Goal: Transaction & Acquisition: Purchase product/service

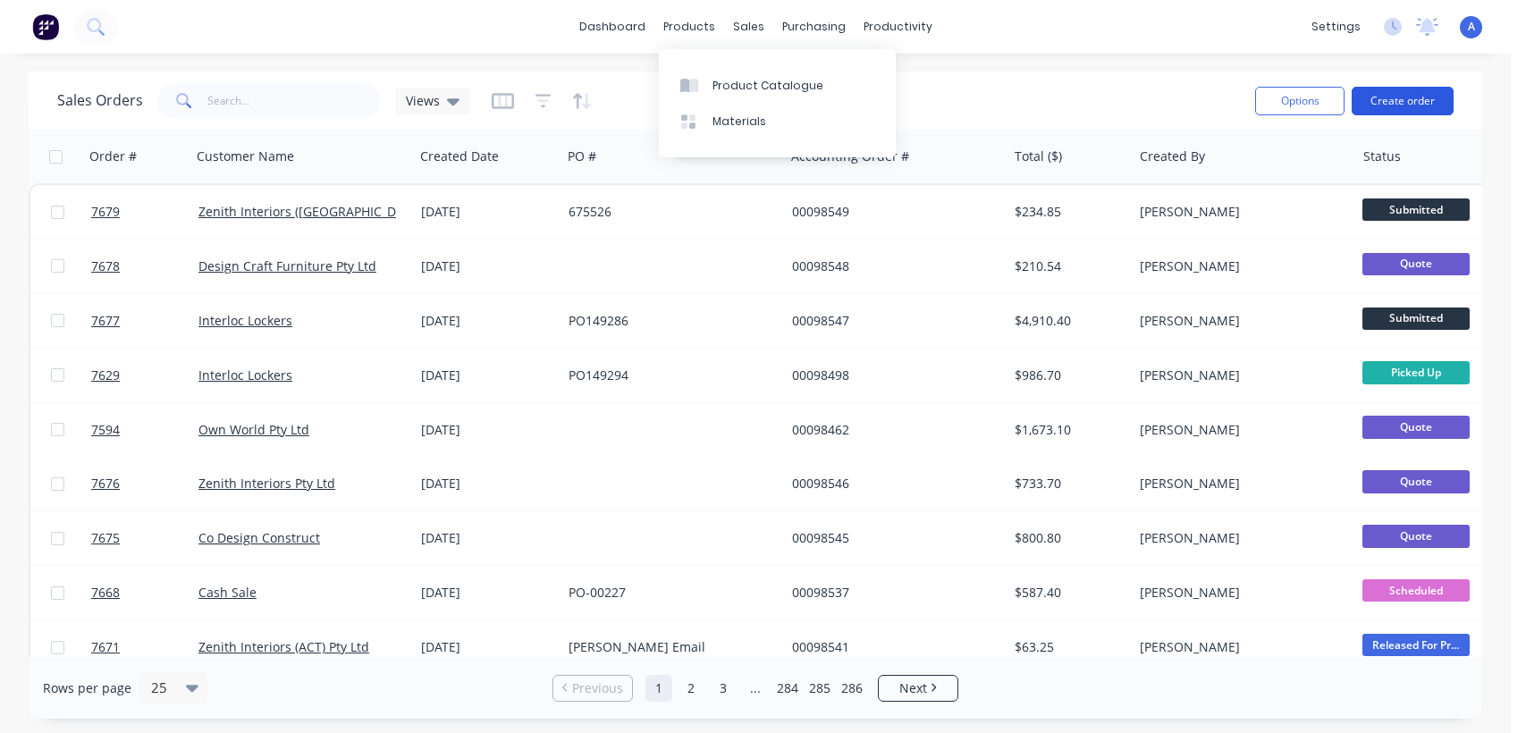
drag, startPoint x: 0, startPoint y: 0, endPoint x: 1413, endPoint y: 99, distance: 1416.9
click at [1413, 99] on button "Create order" at bounding box center [1403, 101] width 102 height 29
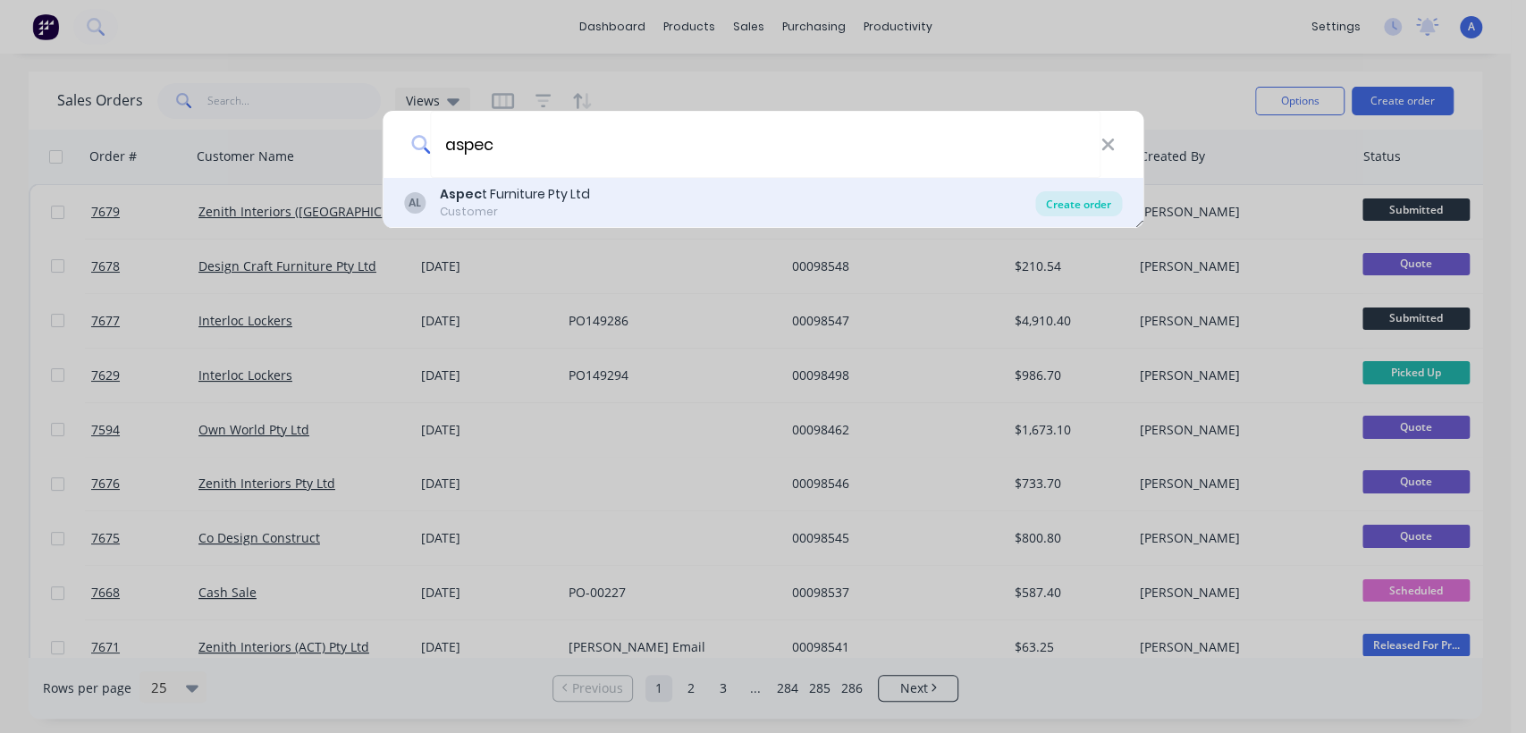
type input "aspec"
click at [1074, 196] on div "Create order" at bounding box center [1078, 203] width 87 height 25
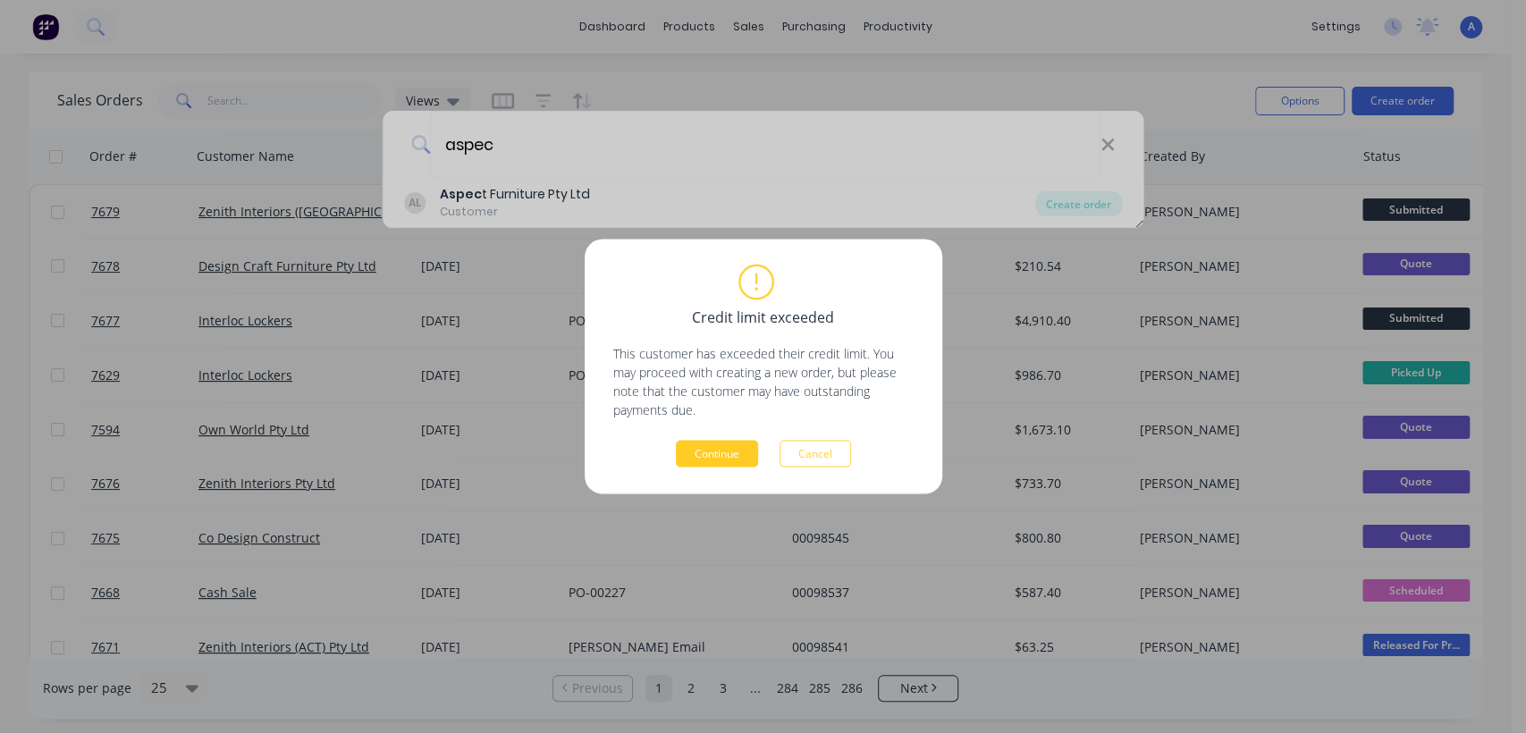
click at [732, 449] on button "Continue" at bounding box center [717, 454] width 82 height 27
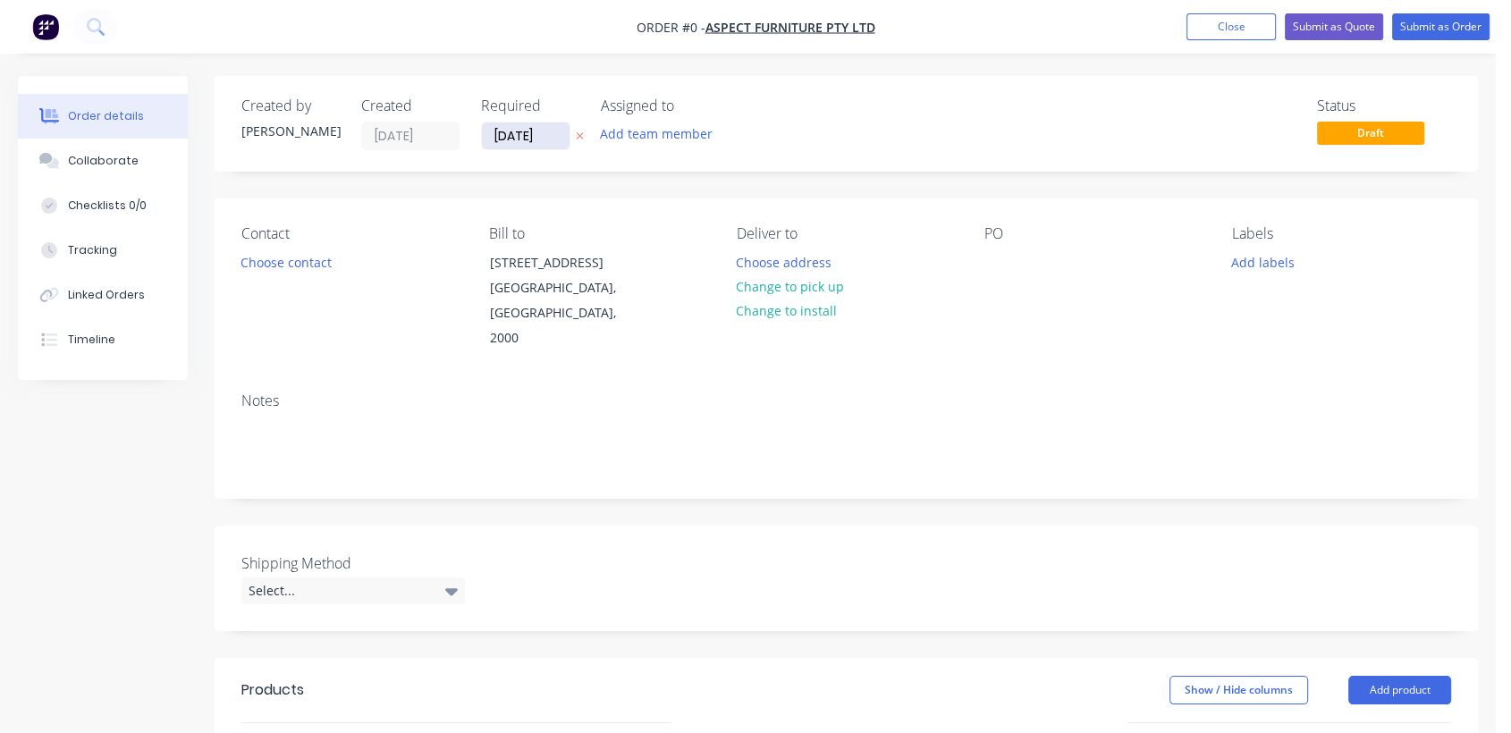
click at [551, 131] on input "[DATE]" at bounding box center [526, 135] width 88 height 27
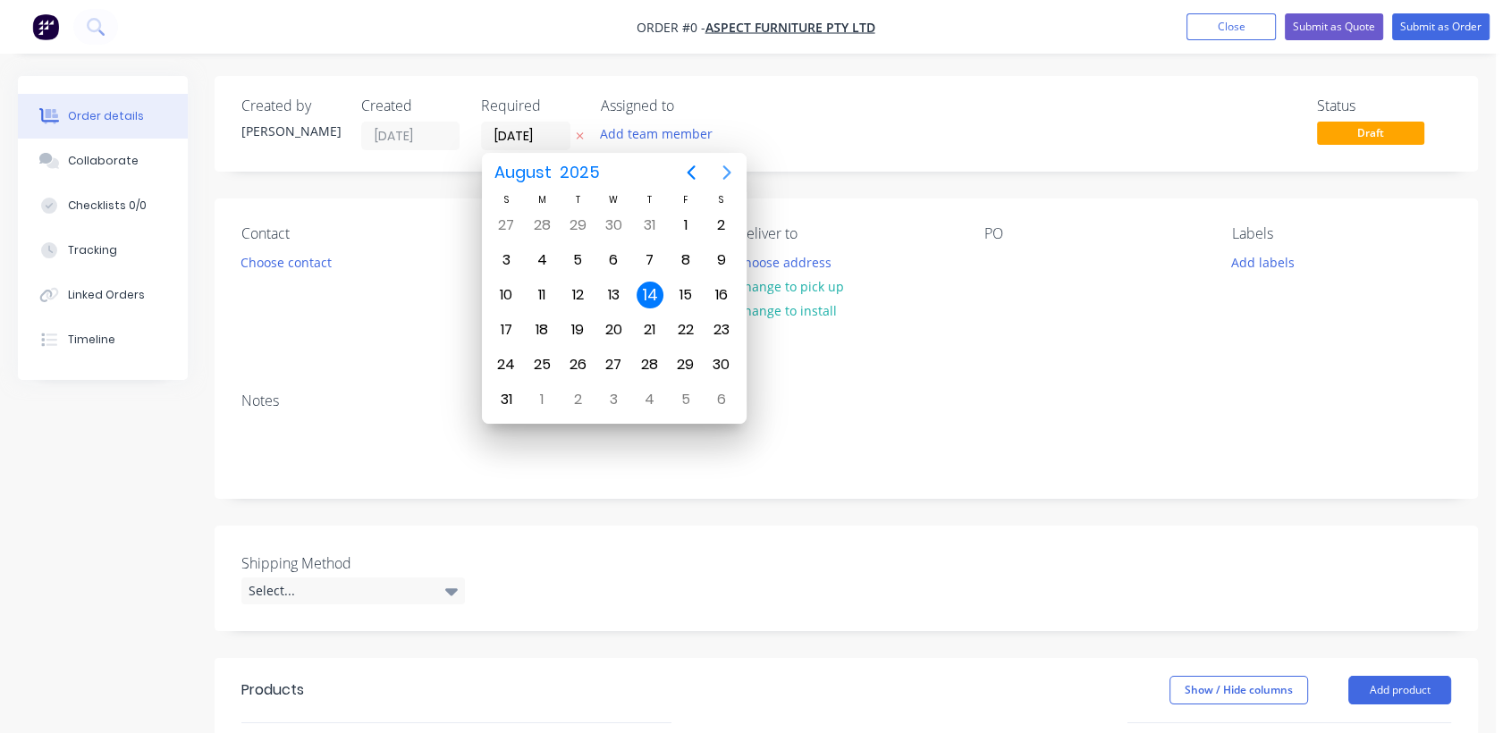
click at [716, 170] on icon "Next page" at bounding box center [726, 172] width 21 height 21
drag, startPoint x: 616, startPoint y: 351, endPoint x: 595, endPoint y: 354, distance: 21.6
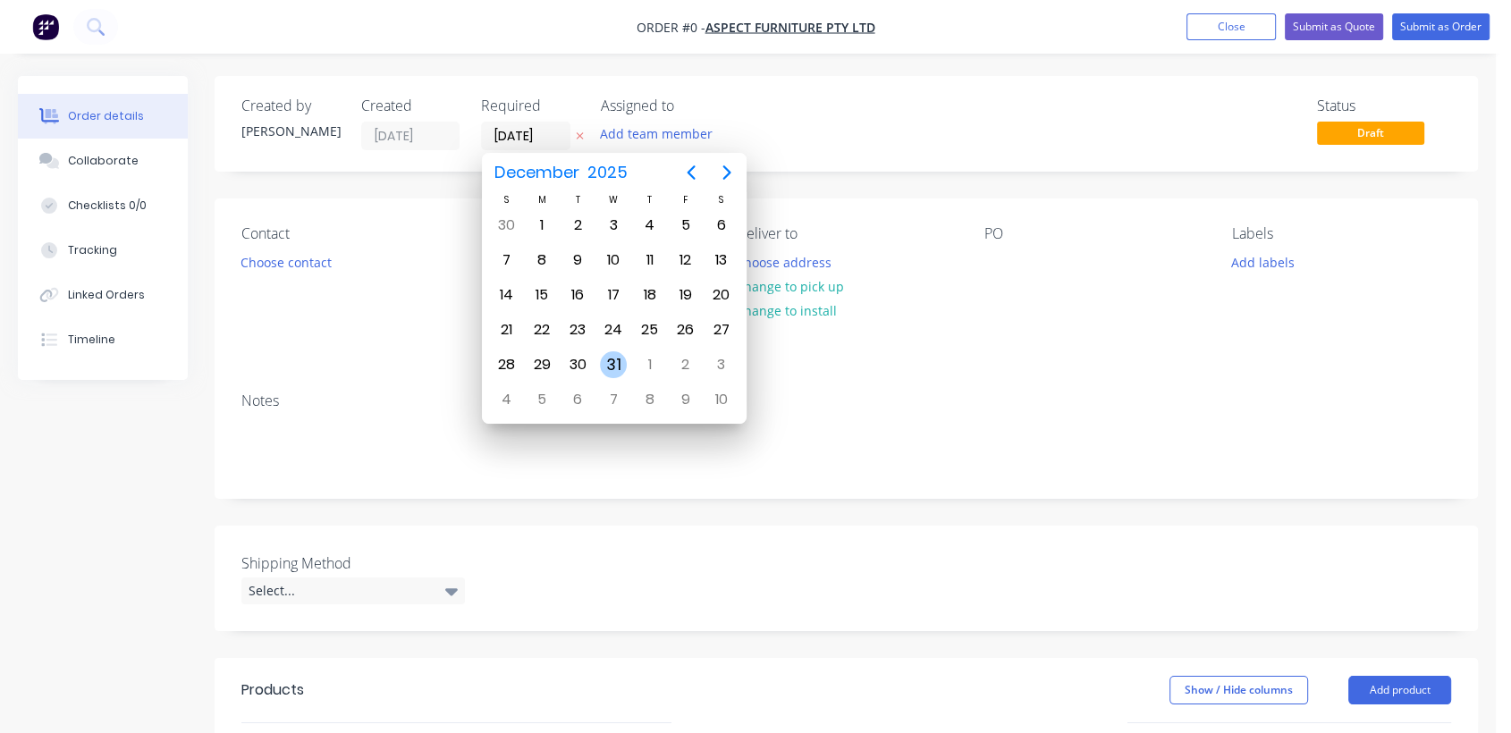
click at [614, 351] on div "31" at bounding box center [613, 364] width 27 height 27
type input "[DATE]"
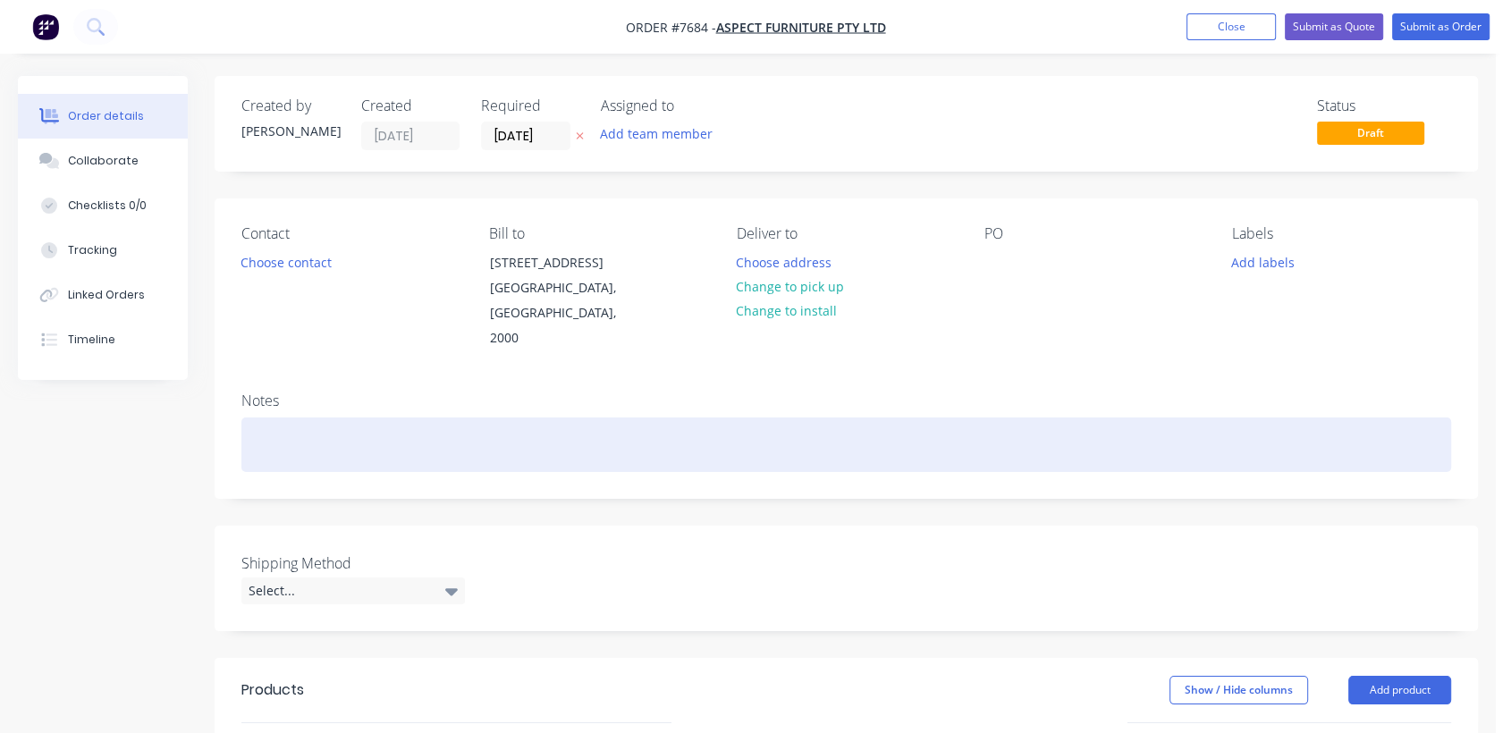
drag, startPoint x: 294, startPoint y: 419, endPoint x: 303, endPoint y: 418, distance: 9.1
click at [293, 419] on div at bounding box center [846, 445] width 1210 height 55
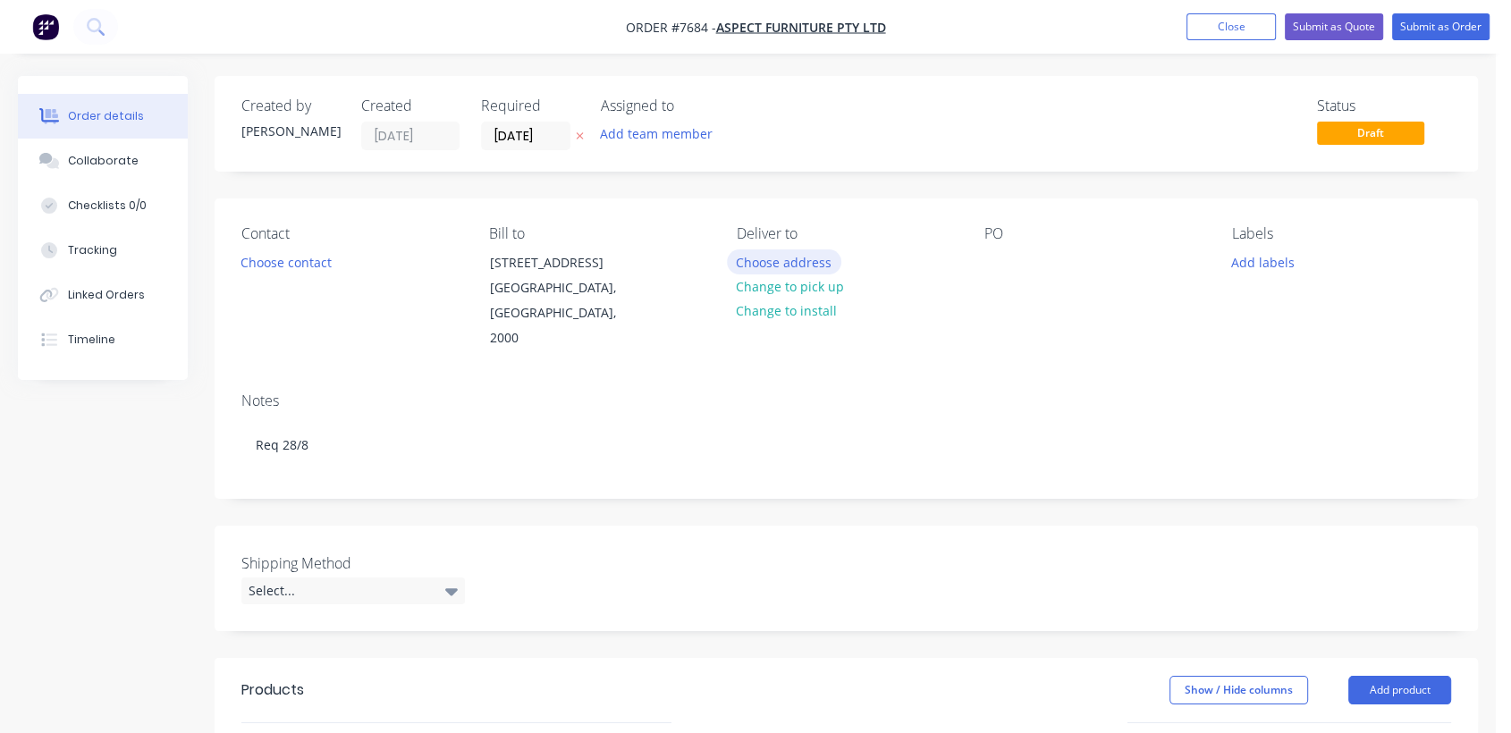
click at [788, 252] on button "Choose address" at bounding box center [784, 261] width 114 height 24
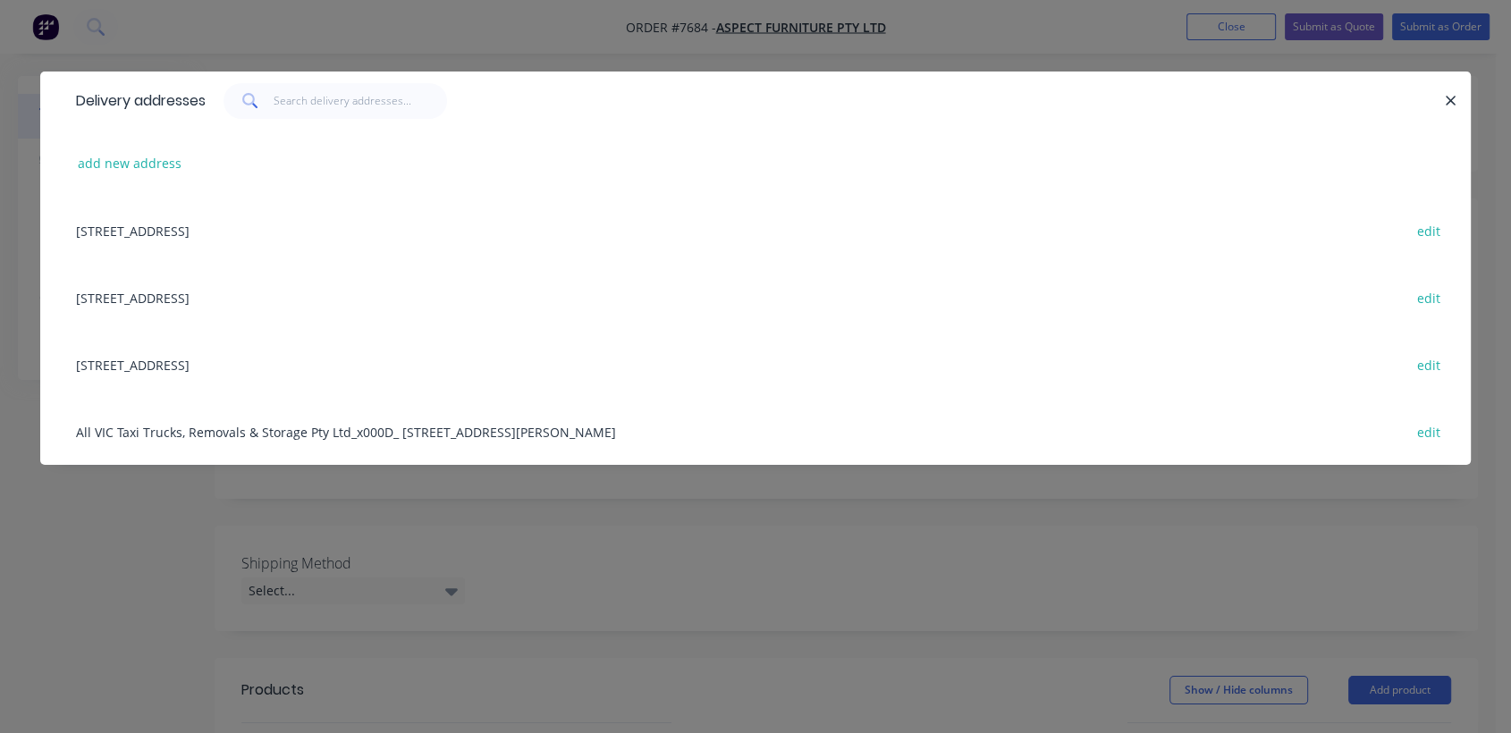
click at [218, 289] on div "[STREET_ADDRESS] edit" at bounding box center [755, 297] width 1377 height 67
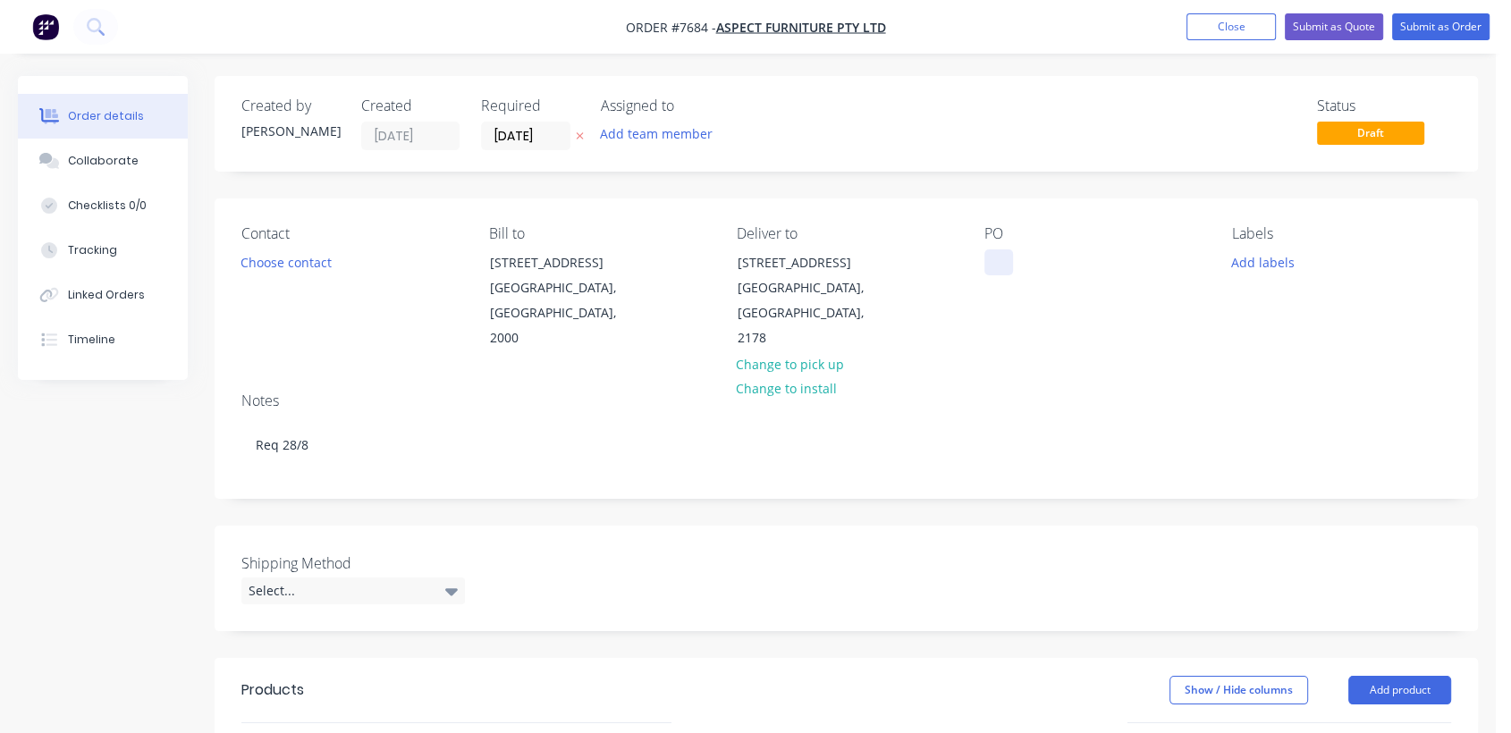
click at [993, 260] on div at bounding box center [998, 262] width 29 height 26
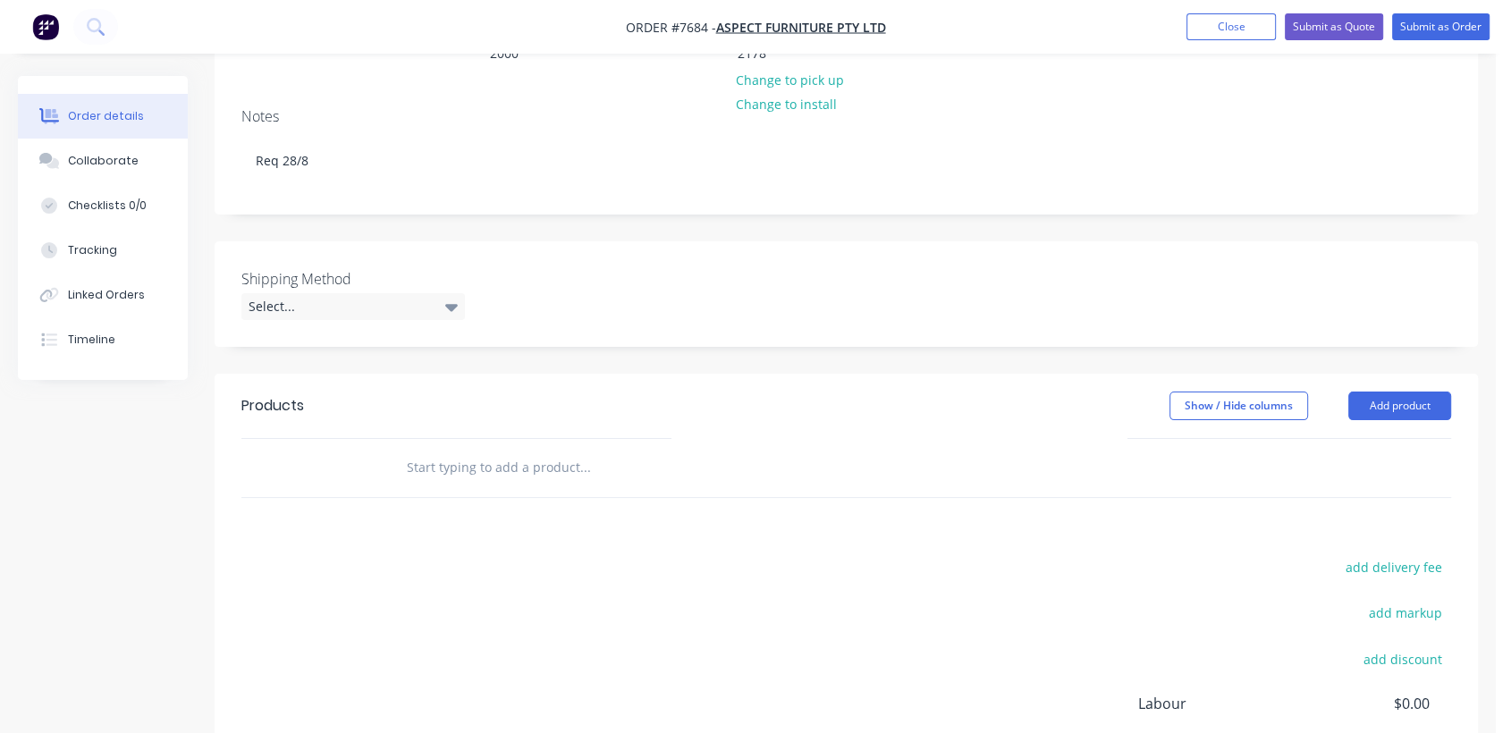
scroll to position [298, 0]
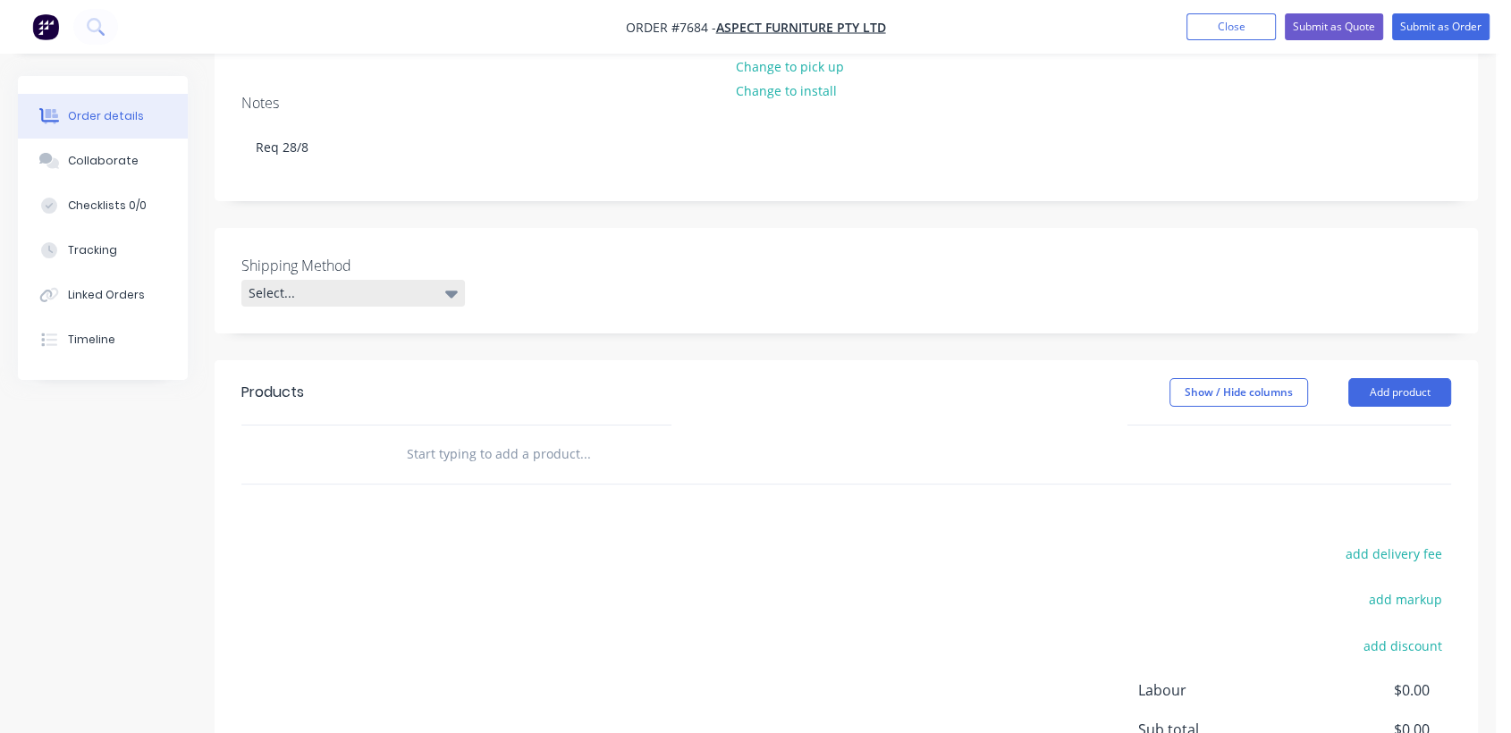
click at [365, 280] on div "Select..." at bounding box center [353, 293] width 224 height 27
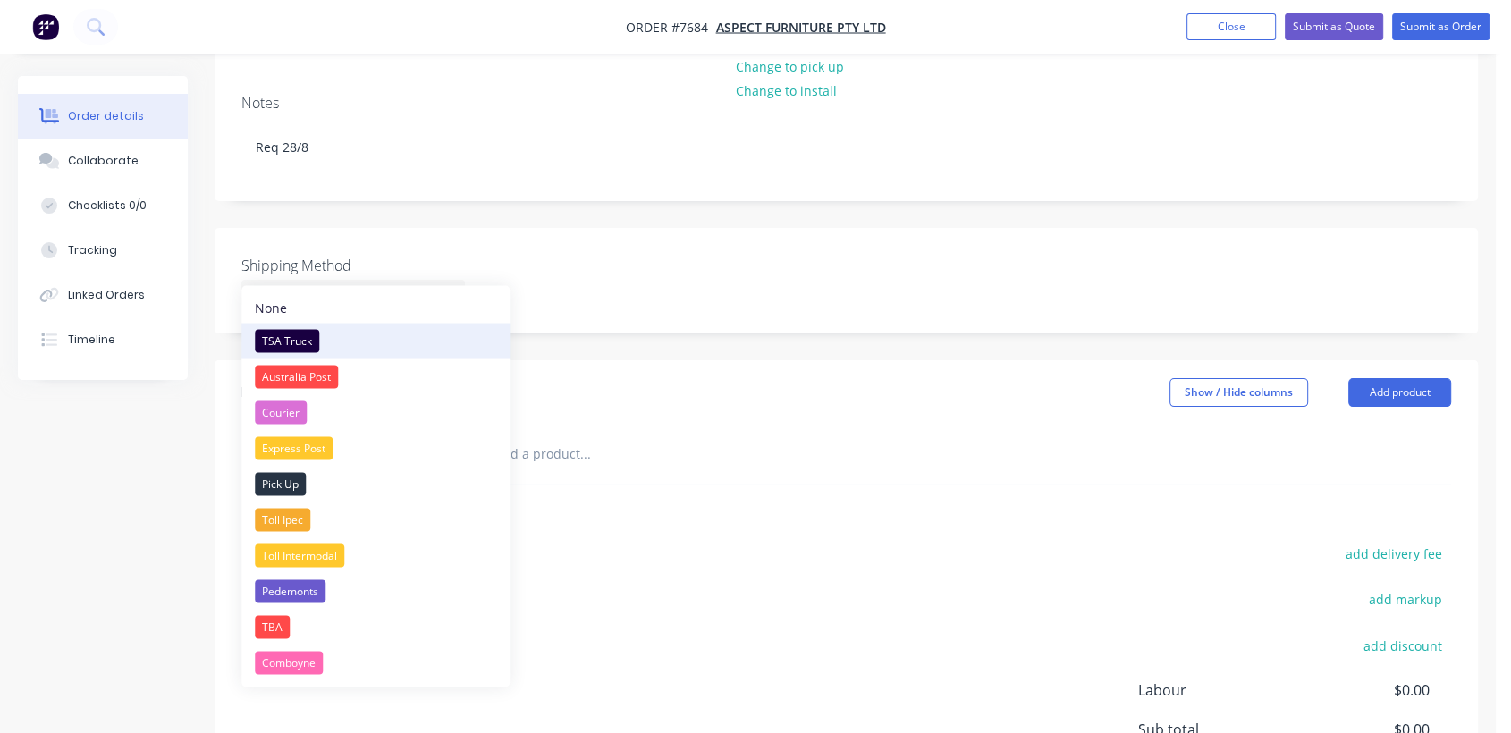
click at [300, 339] on div "TSA Truck" at bounding box center [287, 340] width 64 height 23
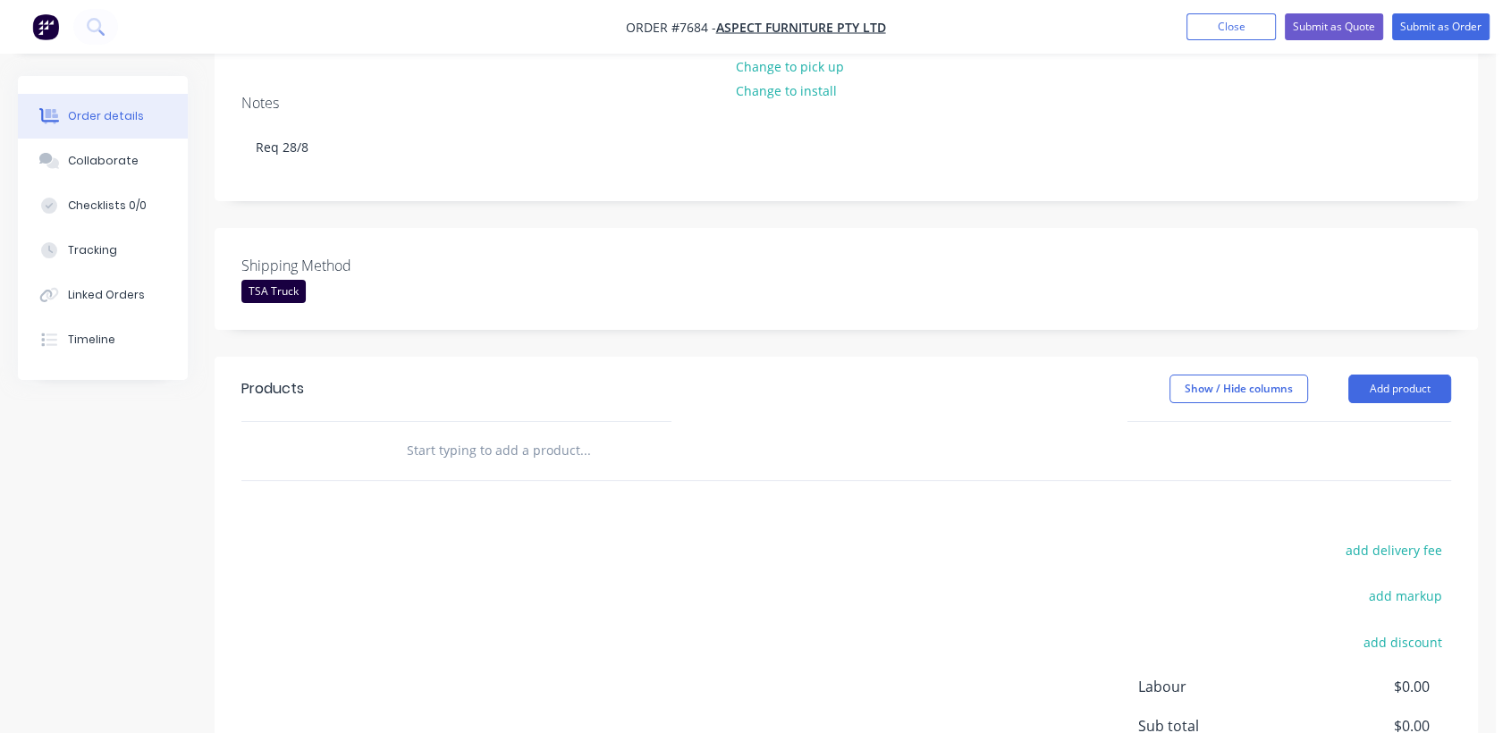
click at [502, 433] on input "text" at bounding box center [585, 451] width 358 height 36
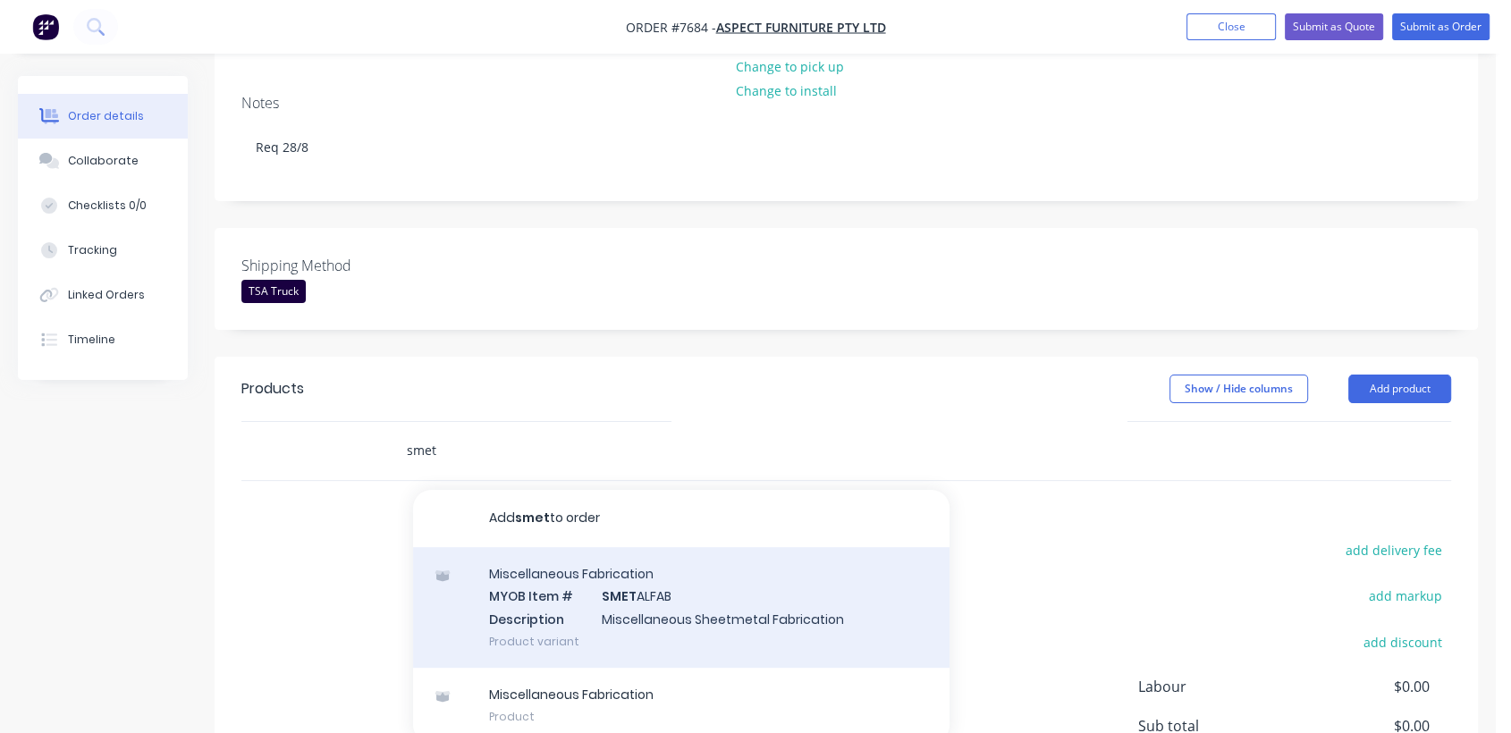
type input "smet"
click at [625, 603] on div "Miscellaneous Fabrication MYOB Item # SMET ALFAB Description Miscellaneous Shee…" at bounding box center [681, 607] width 536 height 121
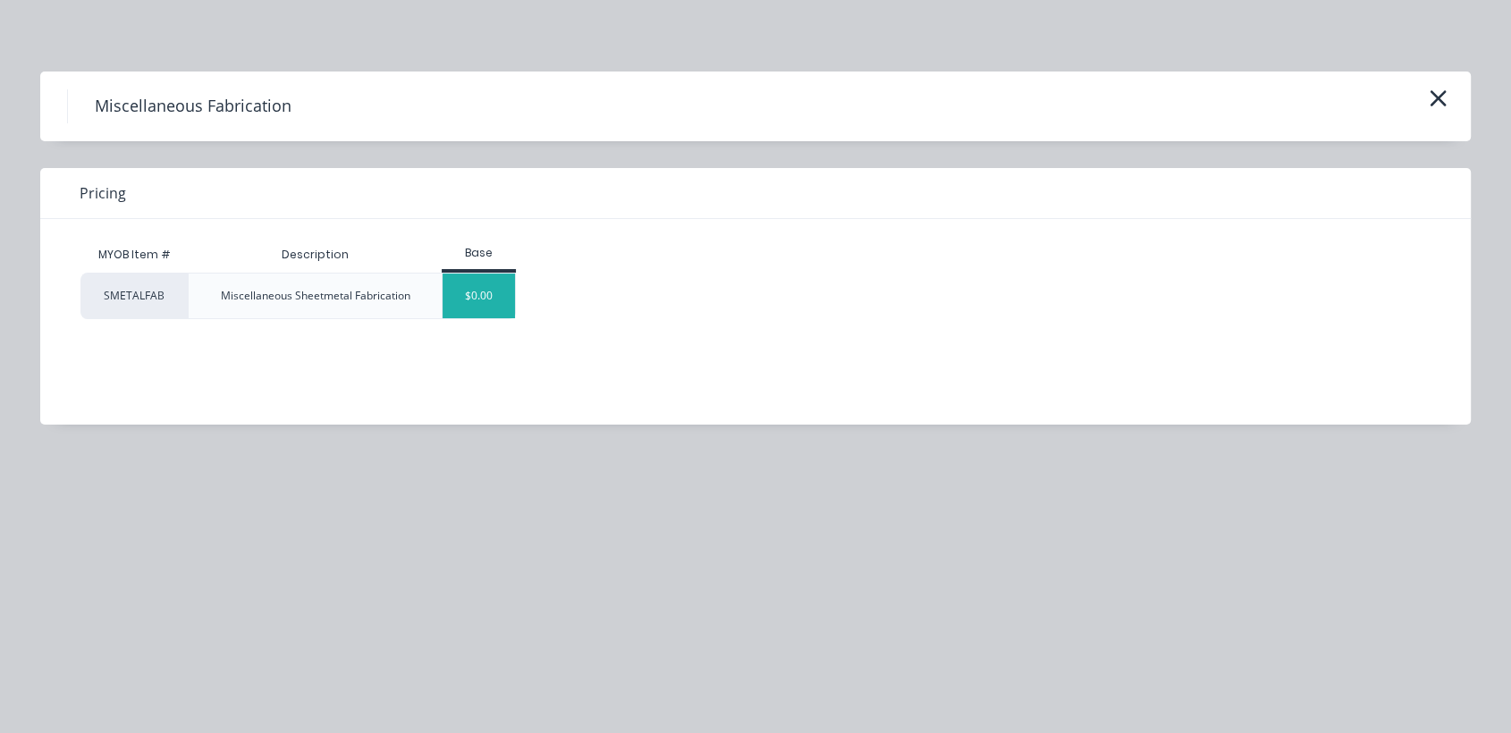
click at [464, 300] on div "$0.00" at bounding box center [479, 296] width 72 height 45
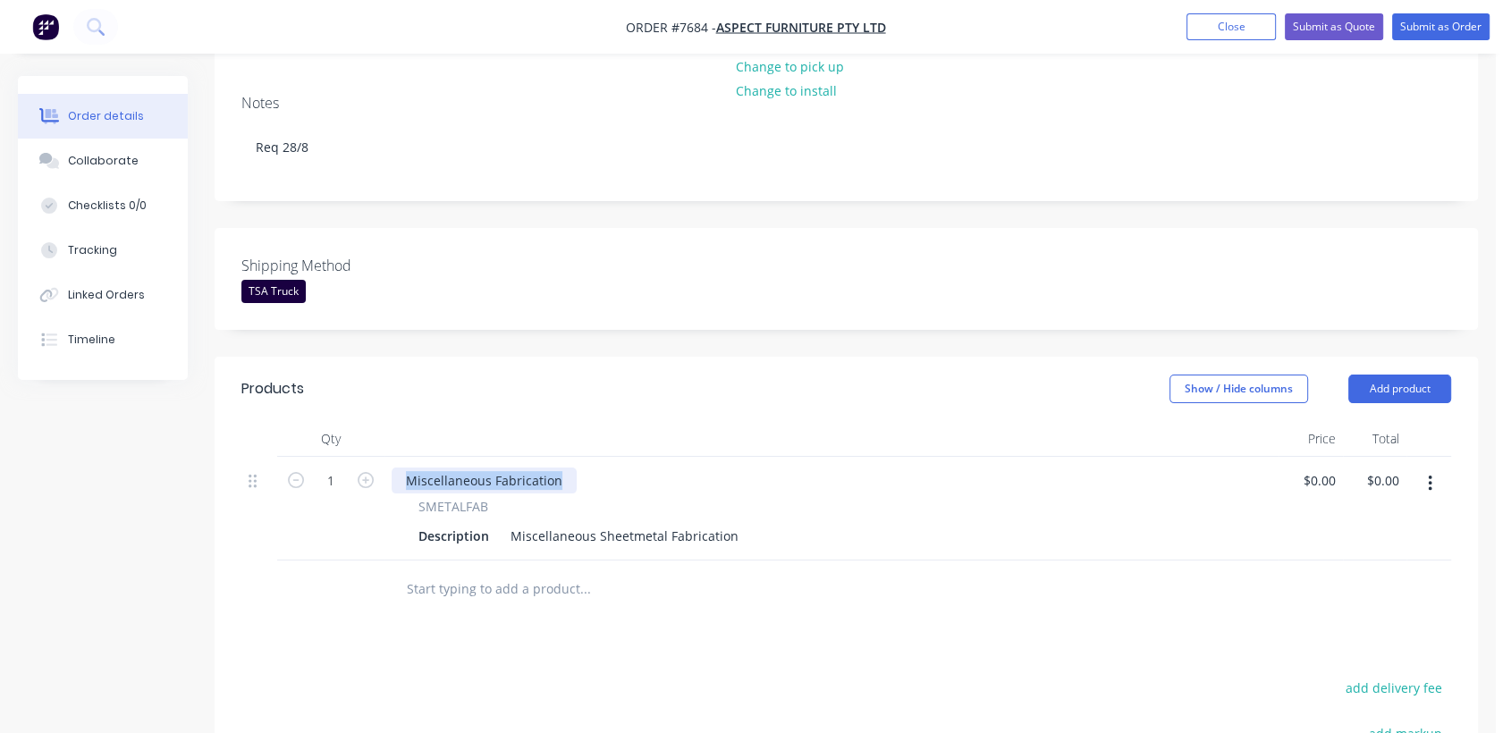
drag, startPoint x: 565, startPoint y: 451, endPoint x: 387, endPoint y: 452, distance: 177.9
click at [387, 457] on div "Miscellaneous Fabrication SMETALFAB Description Miscellaneous Sheetmetal Fabric…" at bounding box center [831, 509] width 894 height 104
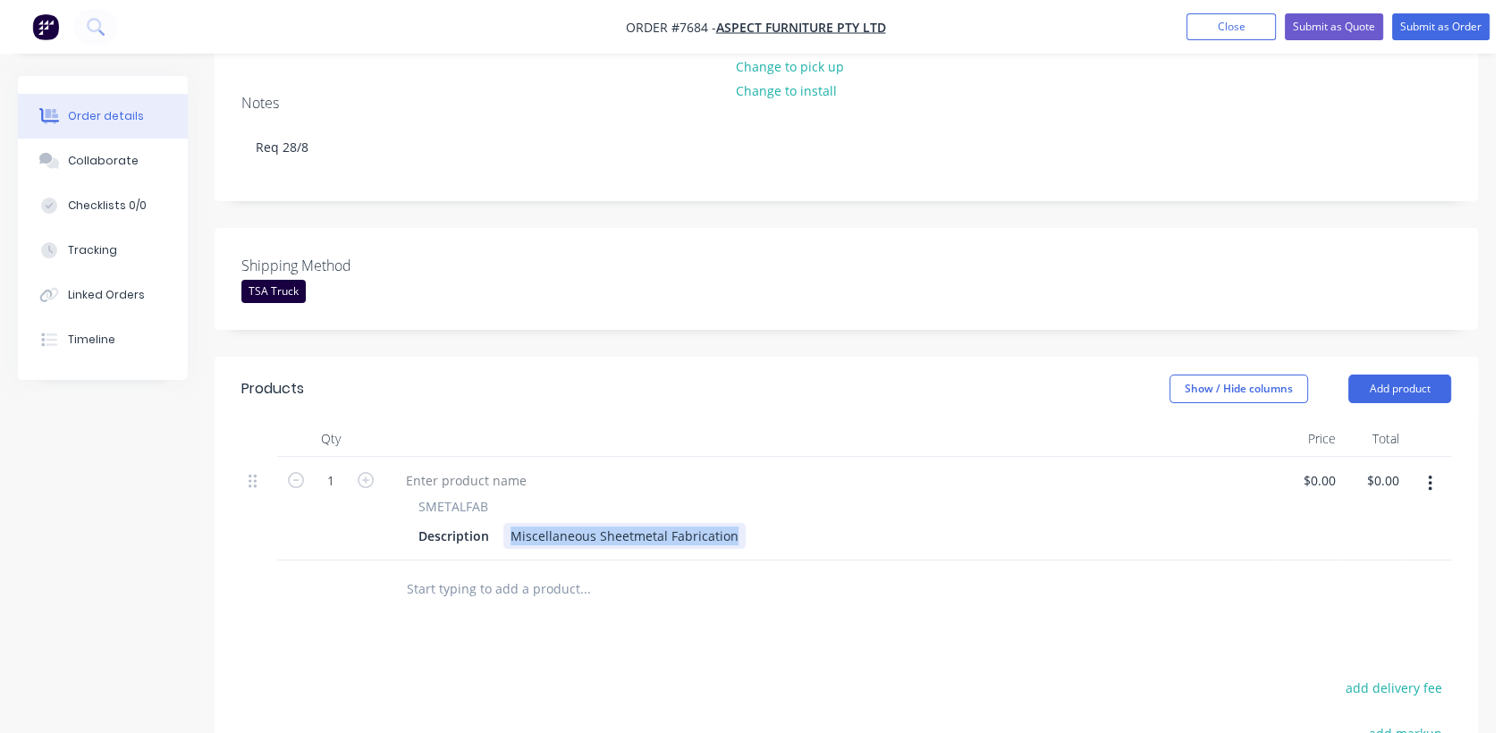
drag, startPoint x: 507, startPoint y: 503, endPoint x: 808, endPoint y: 550, distance: 304.9
click at [808, 550] on div "Qty Price Total 1 SMETALFAB Description Miscellaneous Sheetmetal Fabrication $0…" at bounding box center [846, 520] width 1263 height 198
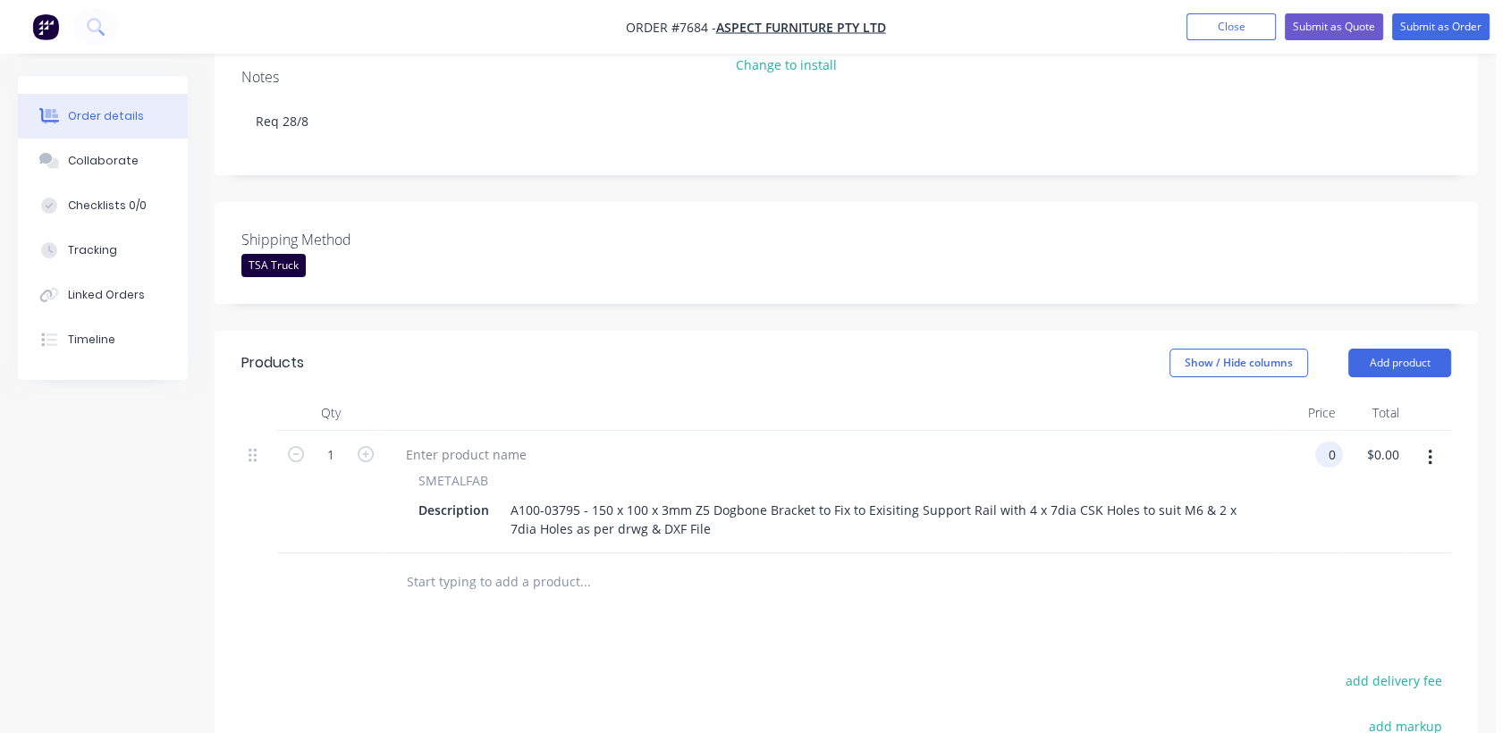
scroll to position [397, 0]
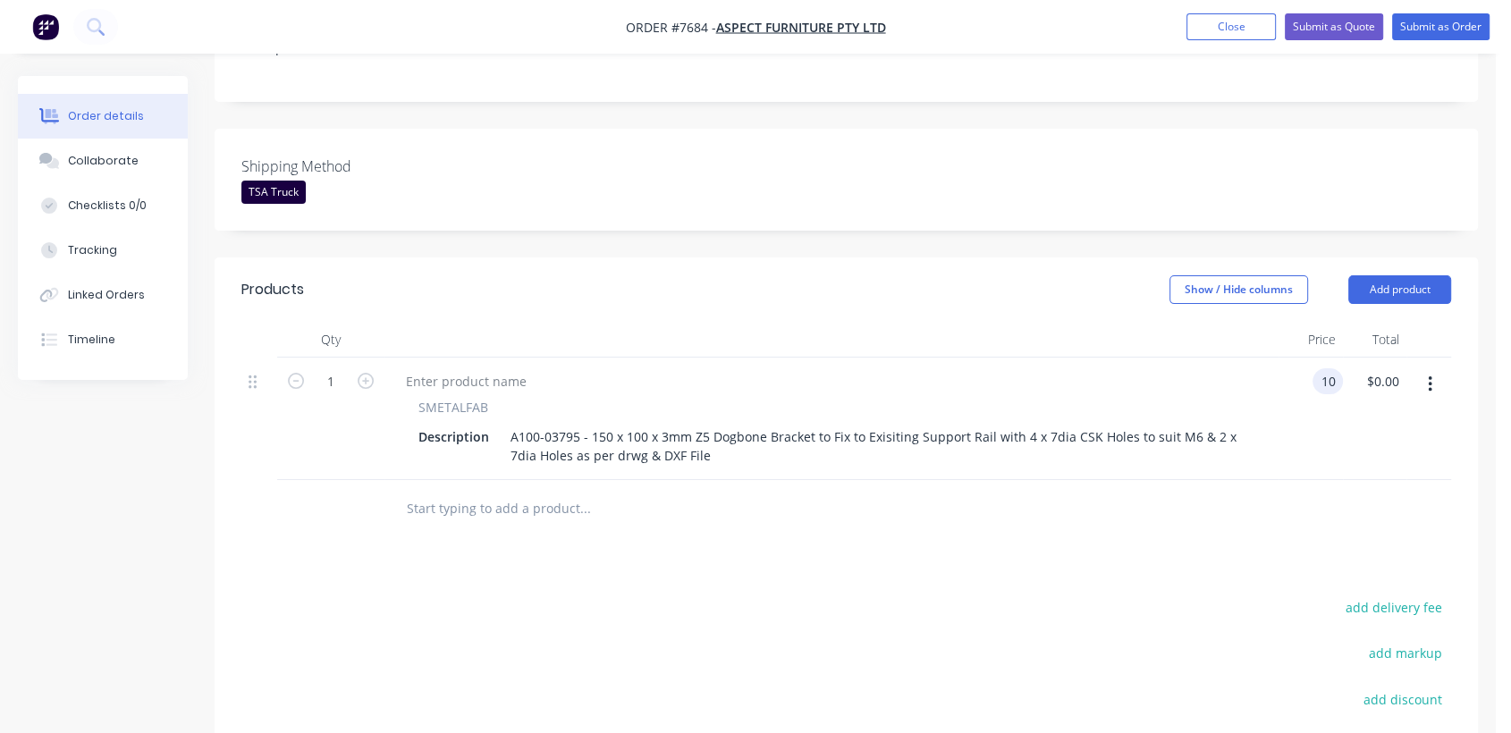
type input "$10.00"
click at [472, 491] on input "text" at bounding box center [585, 509] width 358 height 36
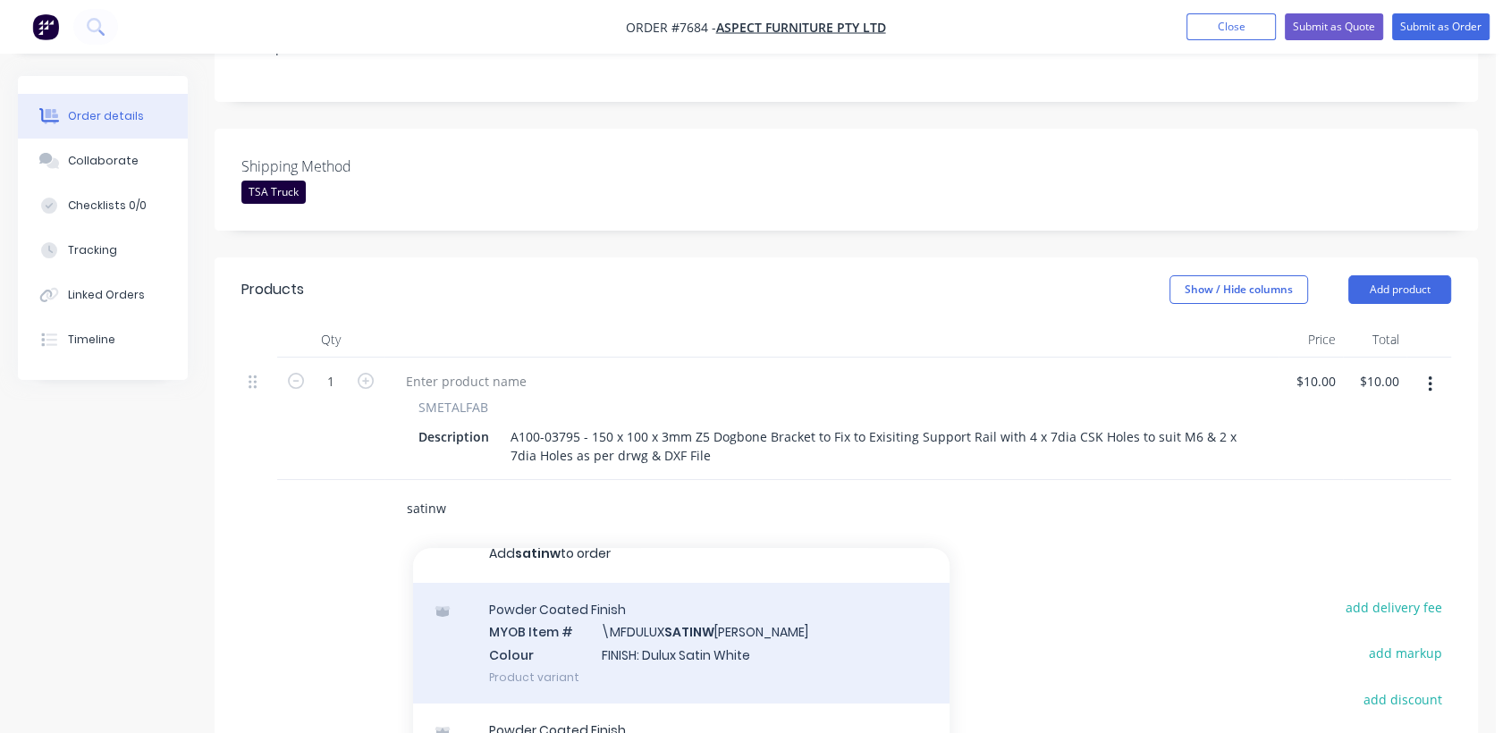
scroll to position [43, 0]
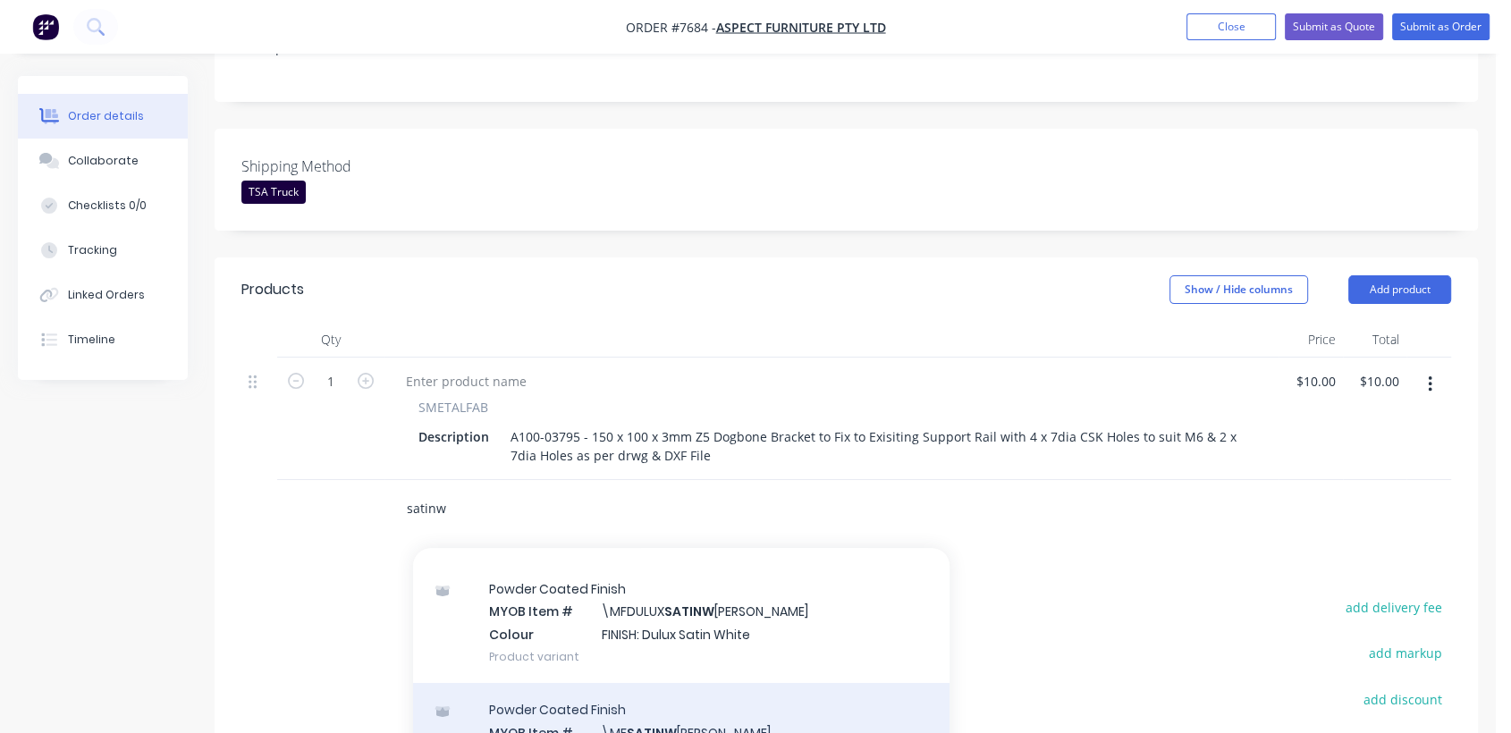
type input "satinw"
click at [620, 683] on div "Powder Coated Finish MYOB Item # \MF SATINW [PERSON_NAME] Colour FINISH: Satin …" at bounding box center [681, 743] width 536 height 121
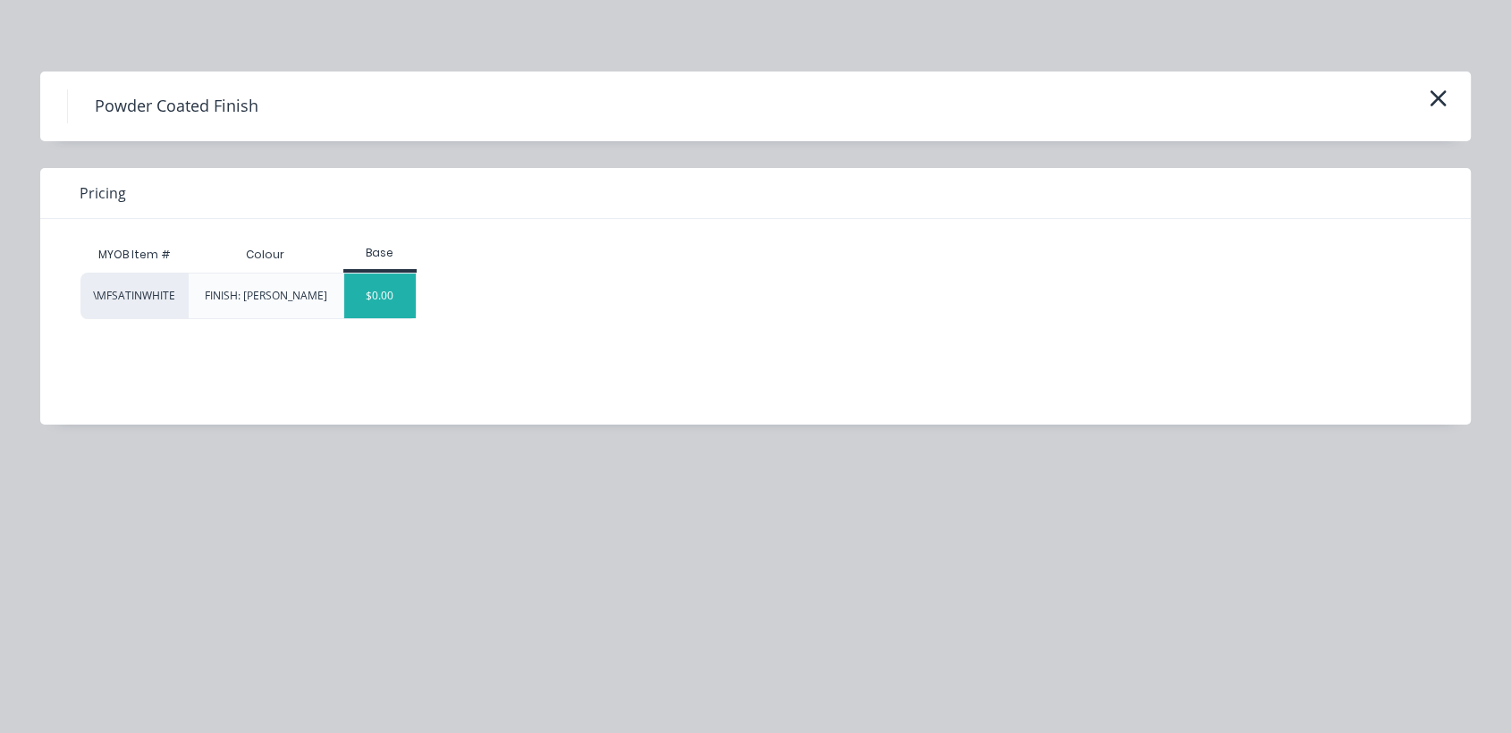
click at [409, 295] on div "$0.00" at bounding box center [380, 296] width 72 height 45
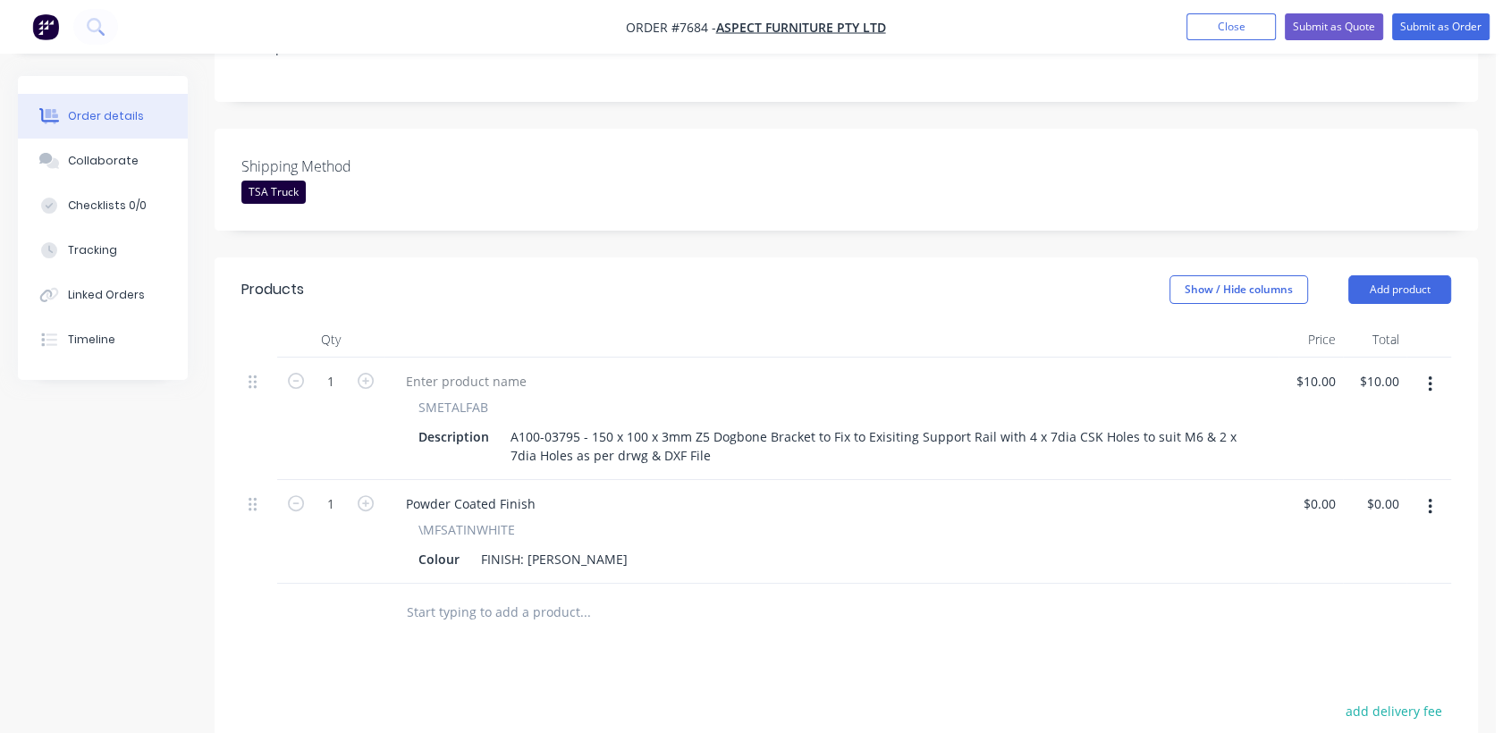
click at [486, 595] on input "text" at bounding box center [585, 613] width 358 height 36
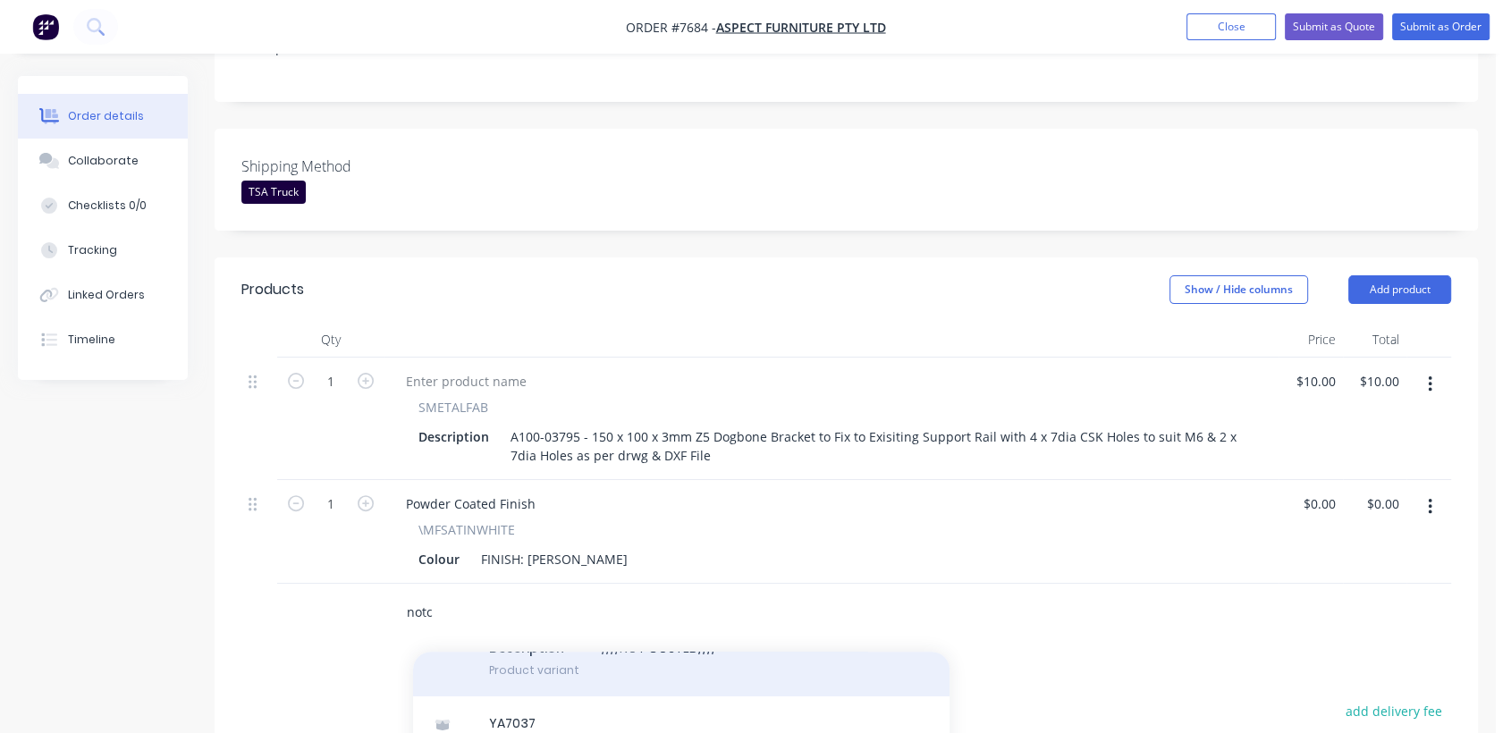
scroll to position [99, 0]
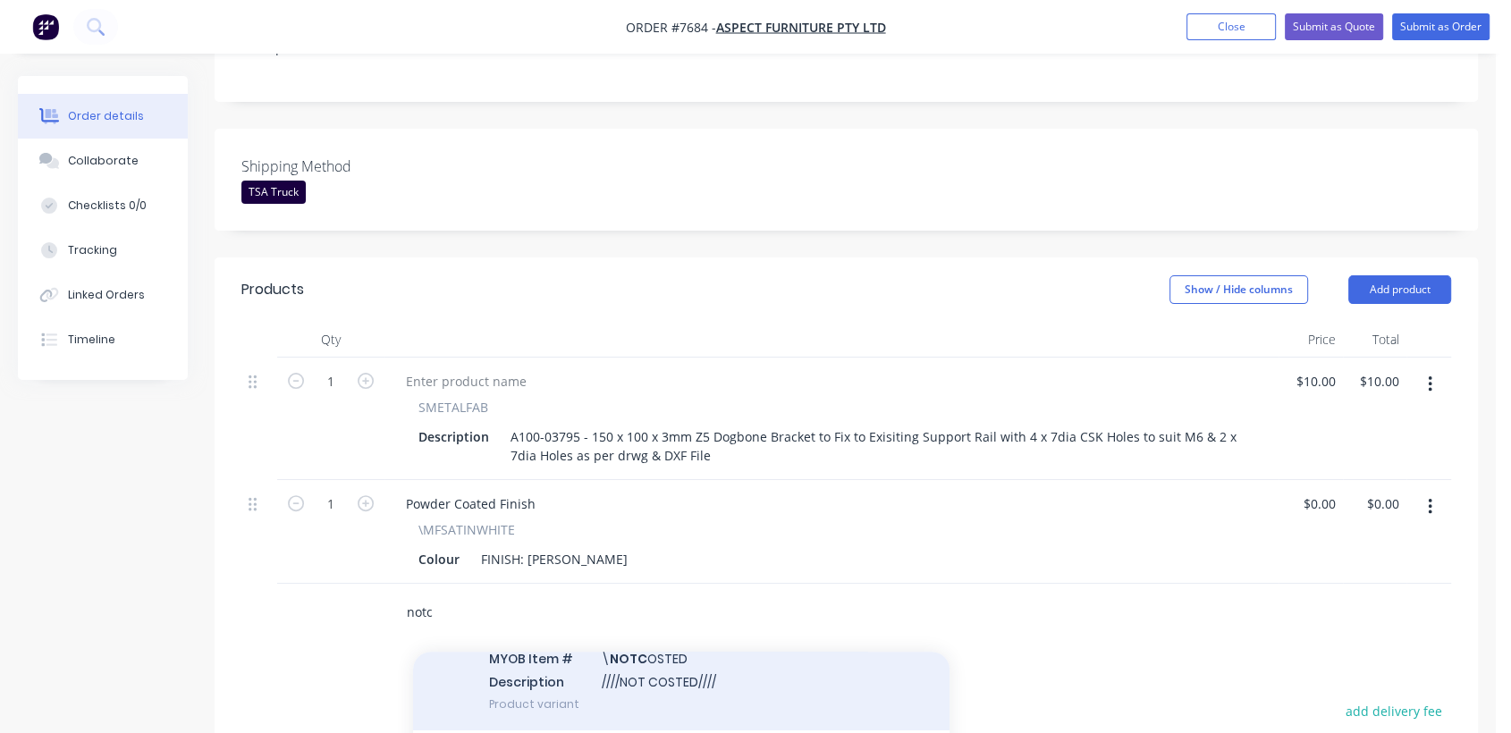
type input "notc"
click at [686, 655] on div "Notes MYOB Item # \ NOTC OSTED Description ////NOT COSTED//// Product variant" at bounding box center [681, 670] width 536 height 121
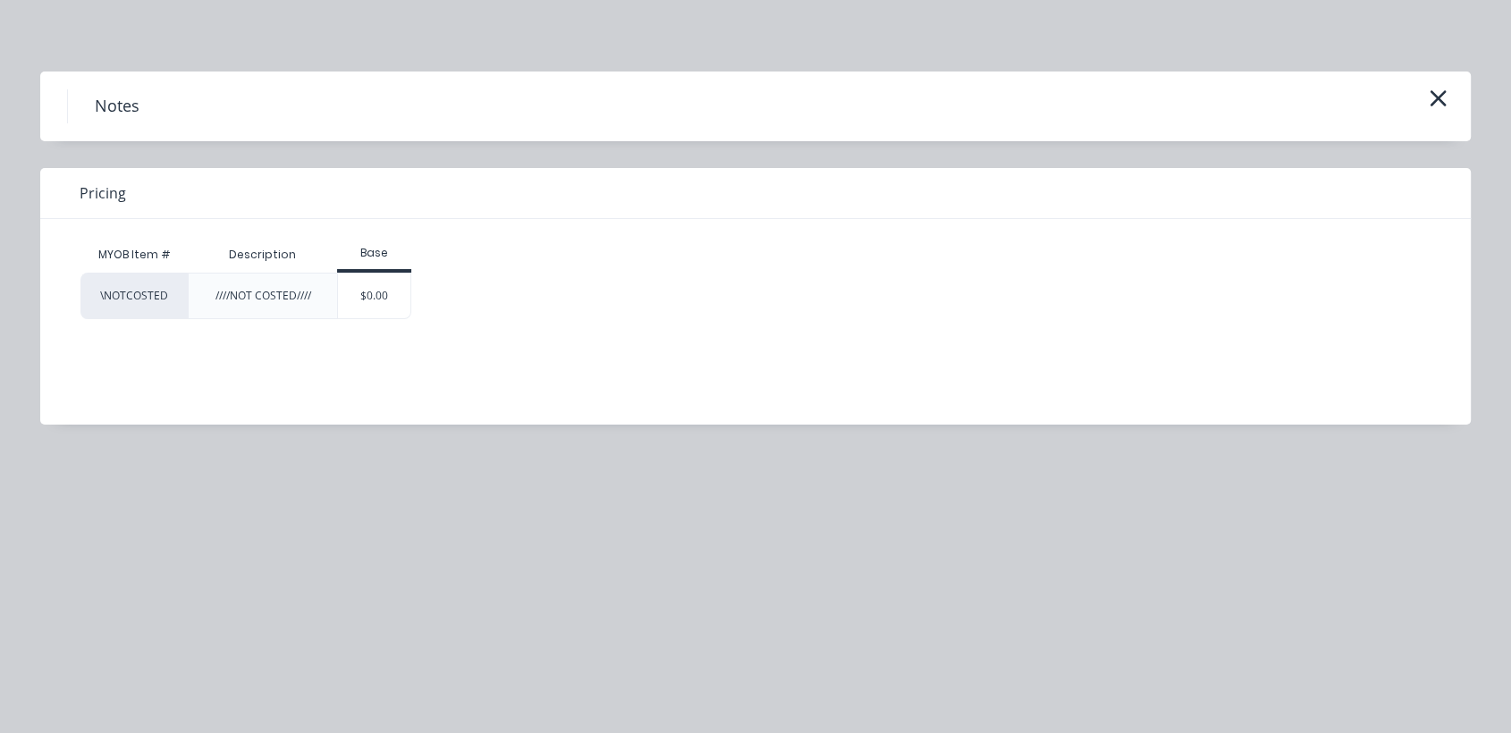
click at [393, 273] on div "$0.00" at bounding box center [374, 296] width 74 height 46
click at [390, 284] on div "$0.00" at bounding box center [374, 296] width 72 height 45
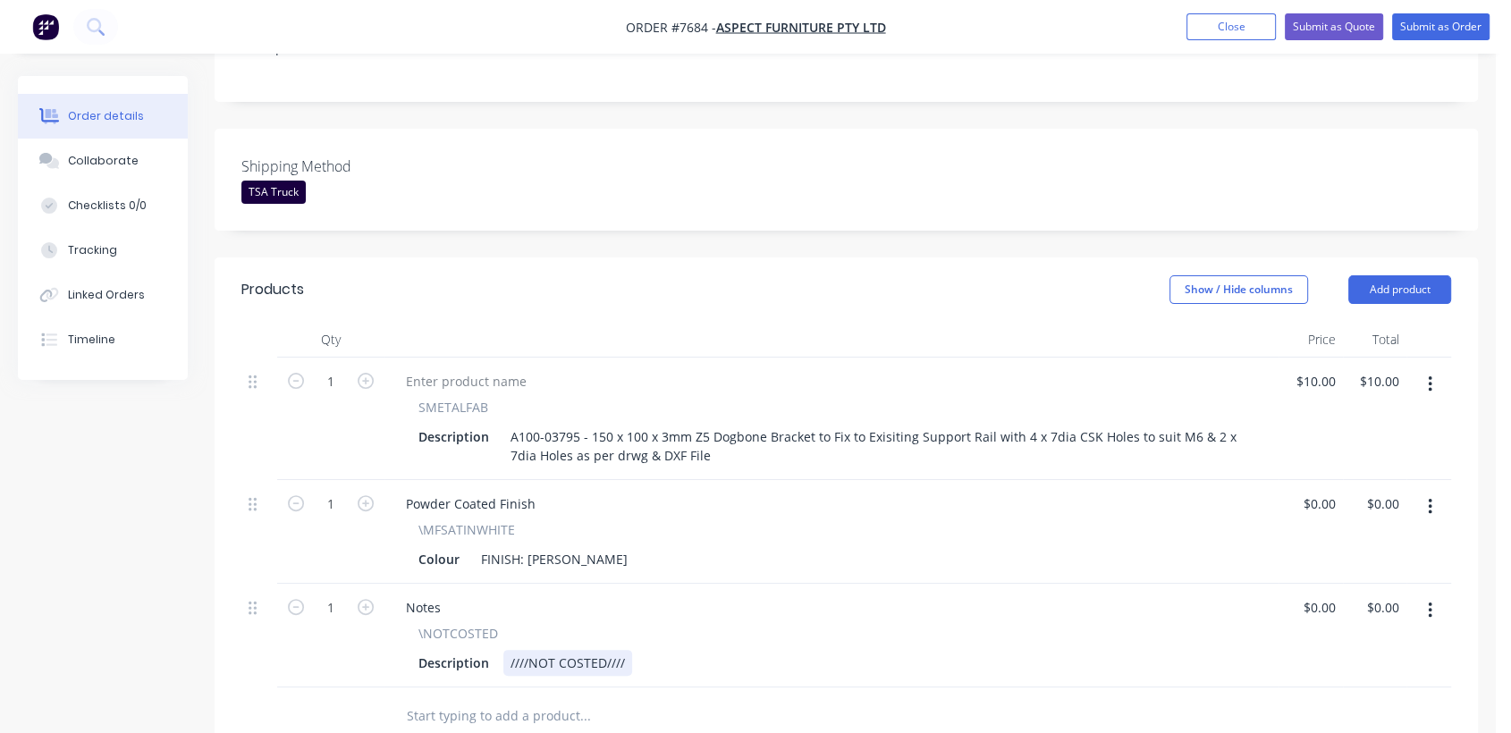
click at [627, 650] on div "////NOT COSTED////" at bounding box center [567, 663] width 129 height 26
type input "$0.00"
click at [91, 160] on div "Collaborate" at bounding box center [103, 161] width 71 height 16
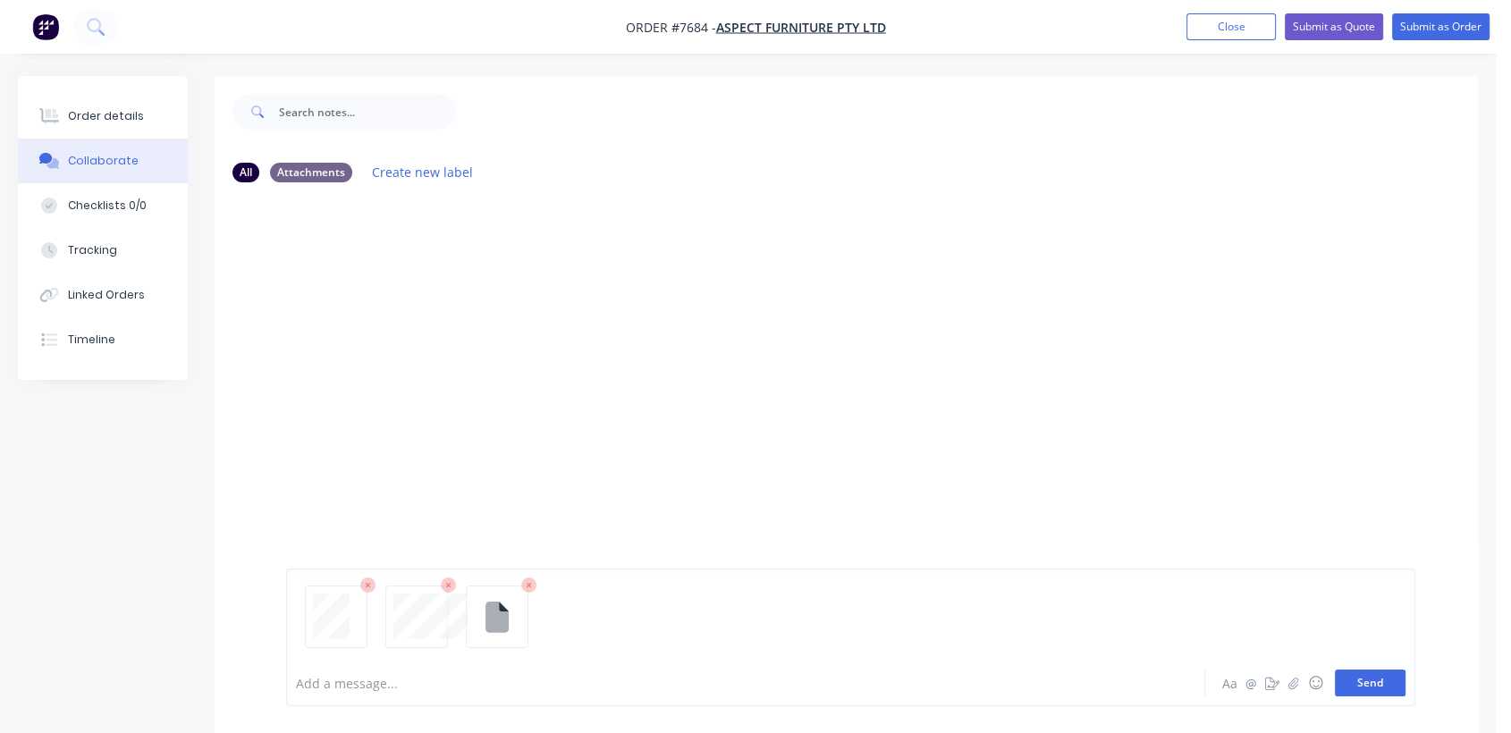
click at [1358, 679] on button "Send" at bounding box center [1370, 683] width 71 height 27
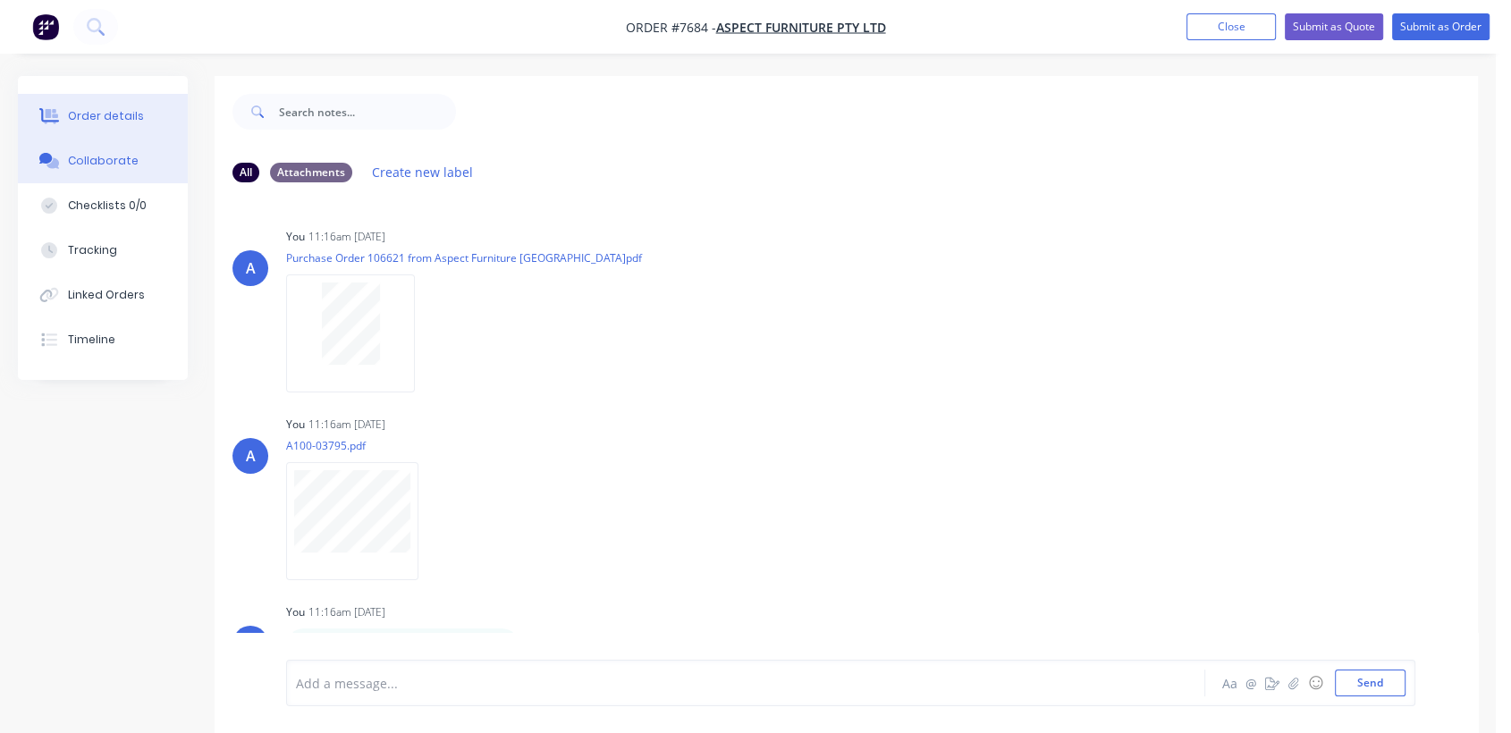
click at [115, 110] on div "Order details" at bounding box center [106, 116] width 76 height 16
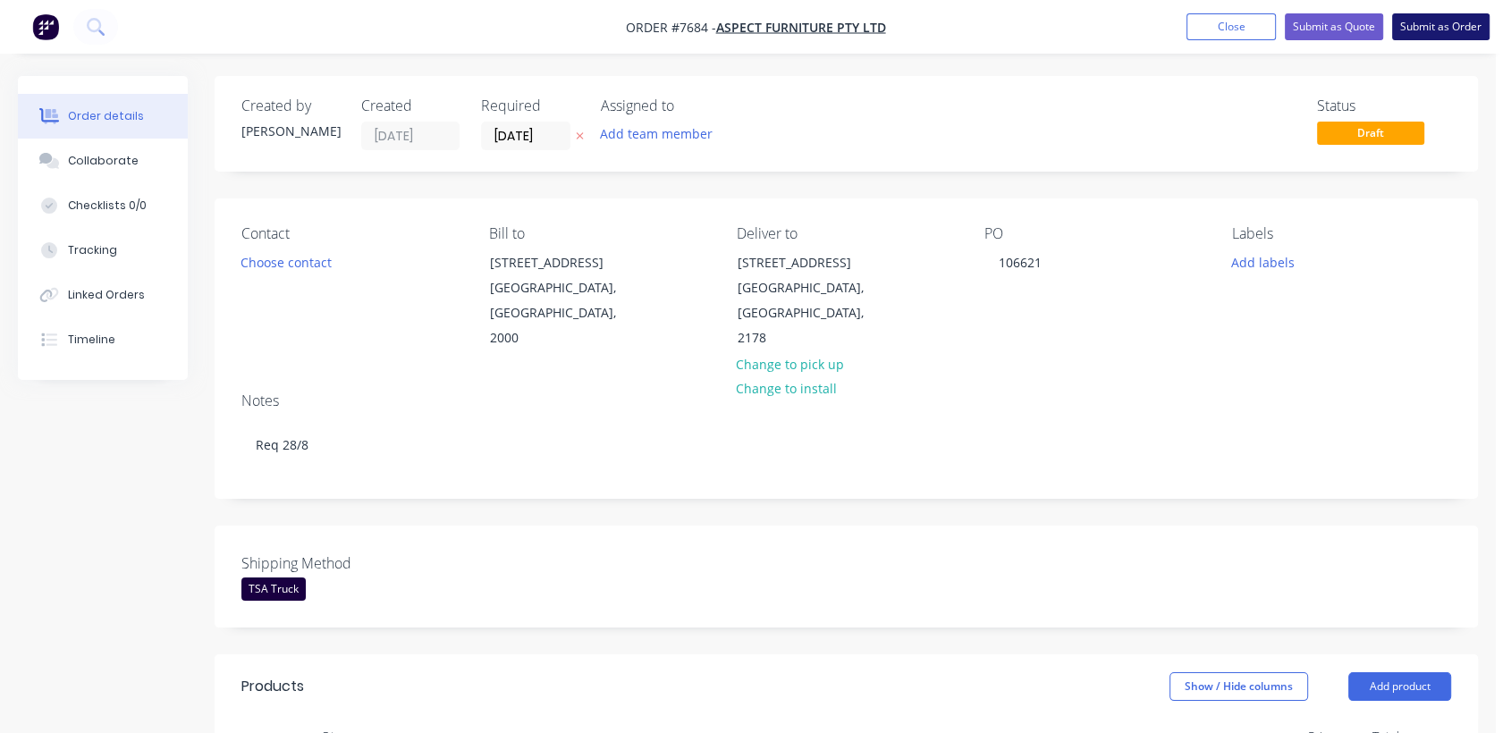
click at [1433, 26] on button "Submit as Order" at bounding box center [1440, 26] width 97 height 27
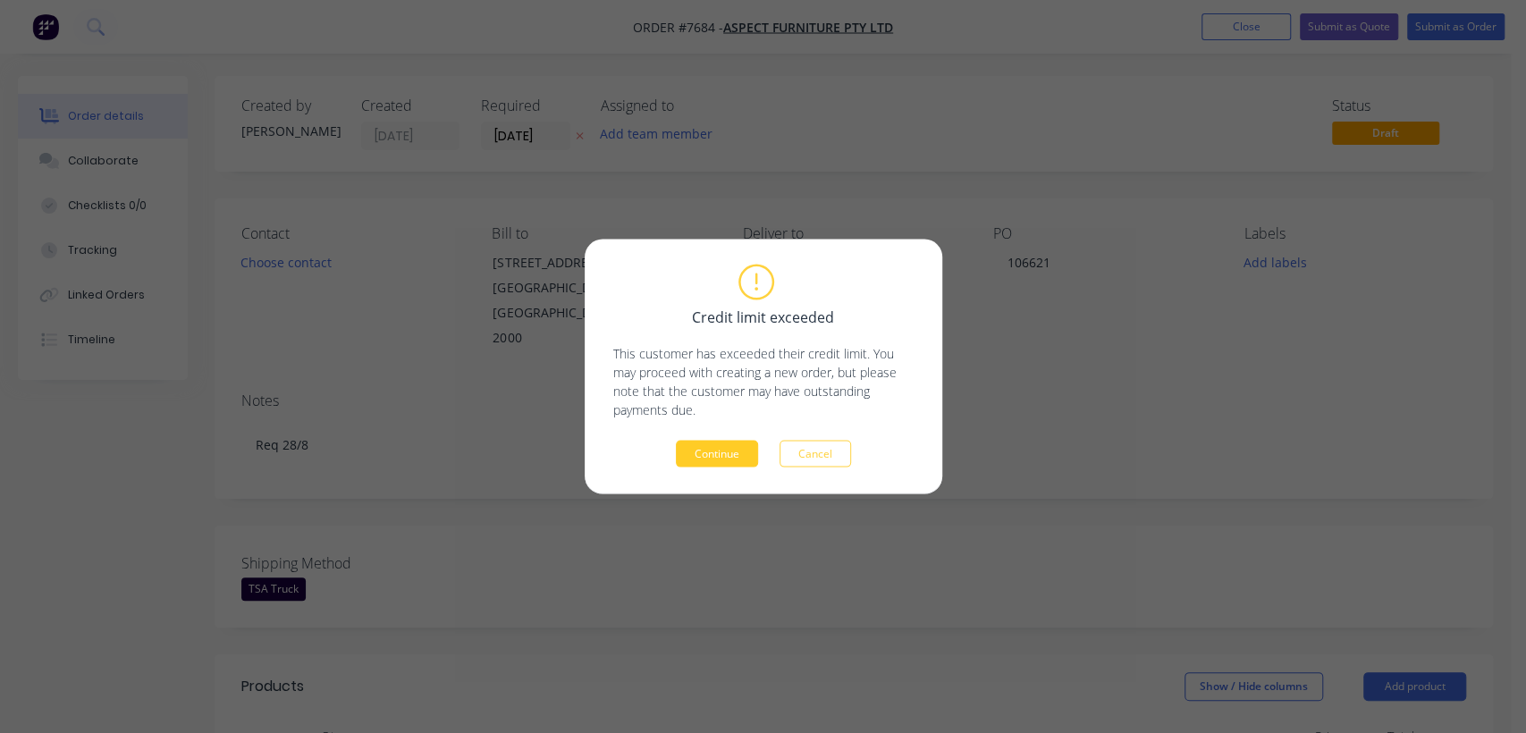
click at [730, 455] on button "Continue" at bounding box center [717, 454] width 82 height 27
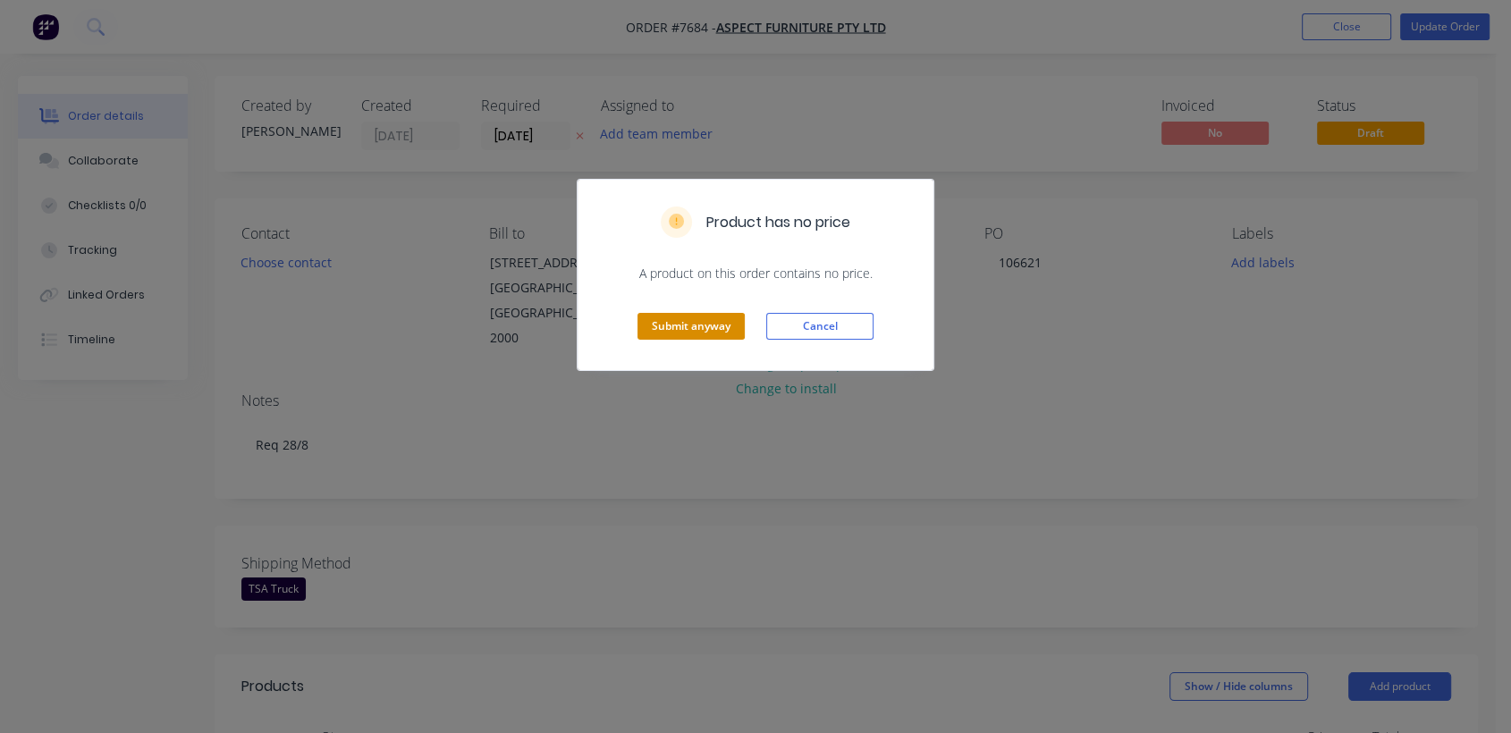
click at [656, 324] on button "Submit anyway" at bounding box center [690, 326] width 107 height 27
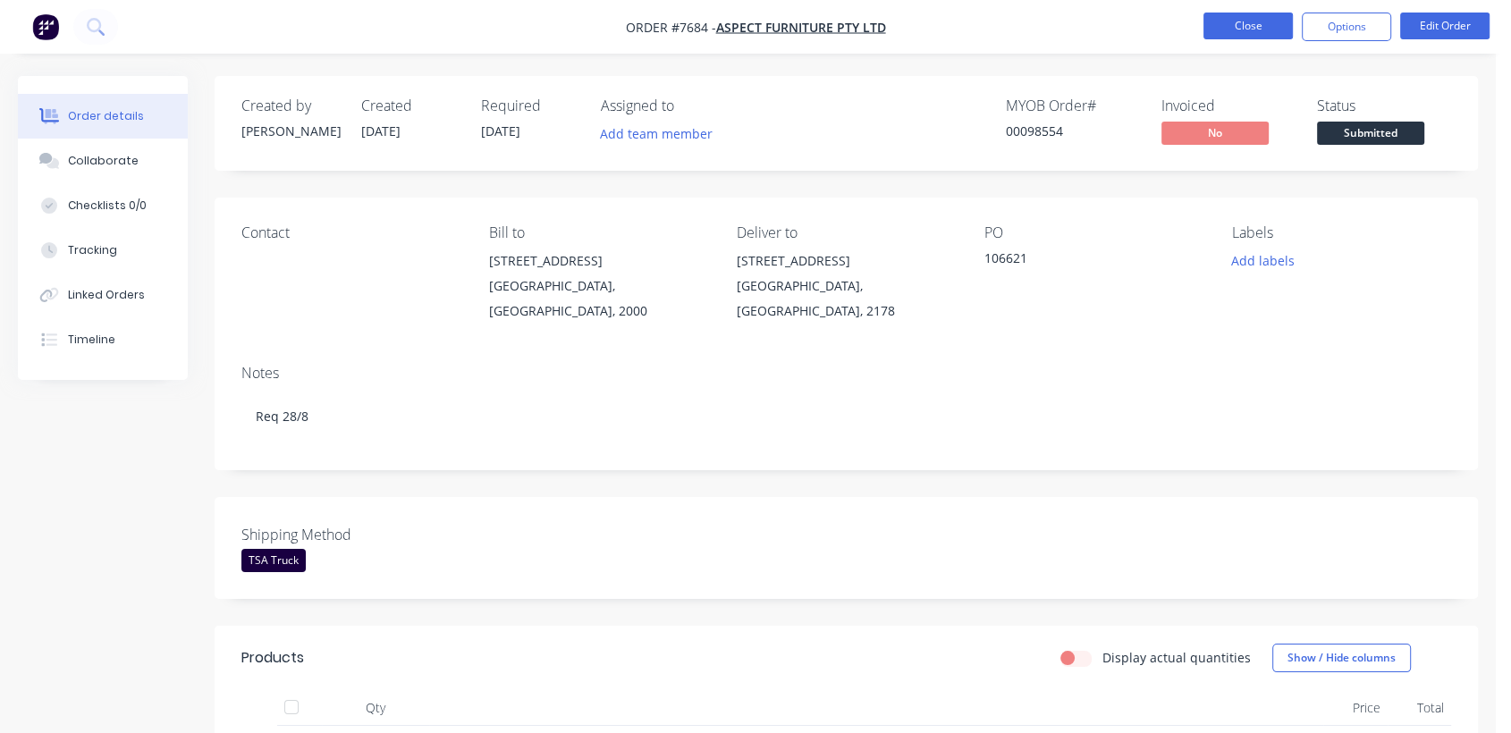
click at [1291, 28] on button "Close" at bounding box center [1247, 26] width 89 height 27
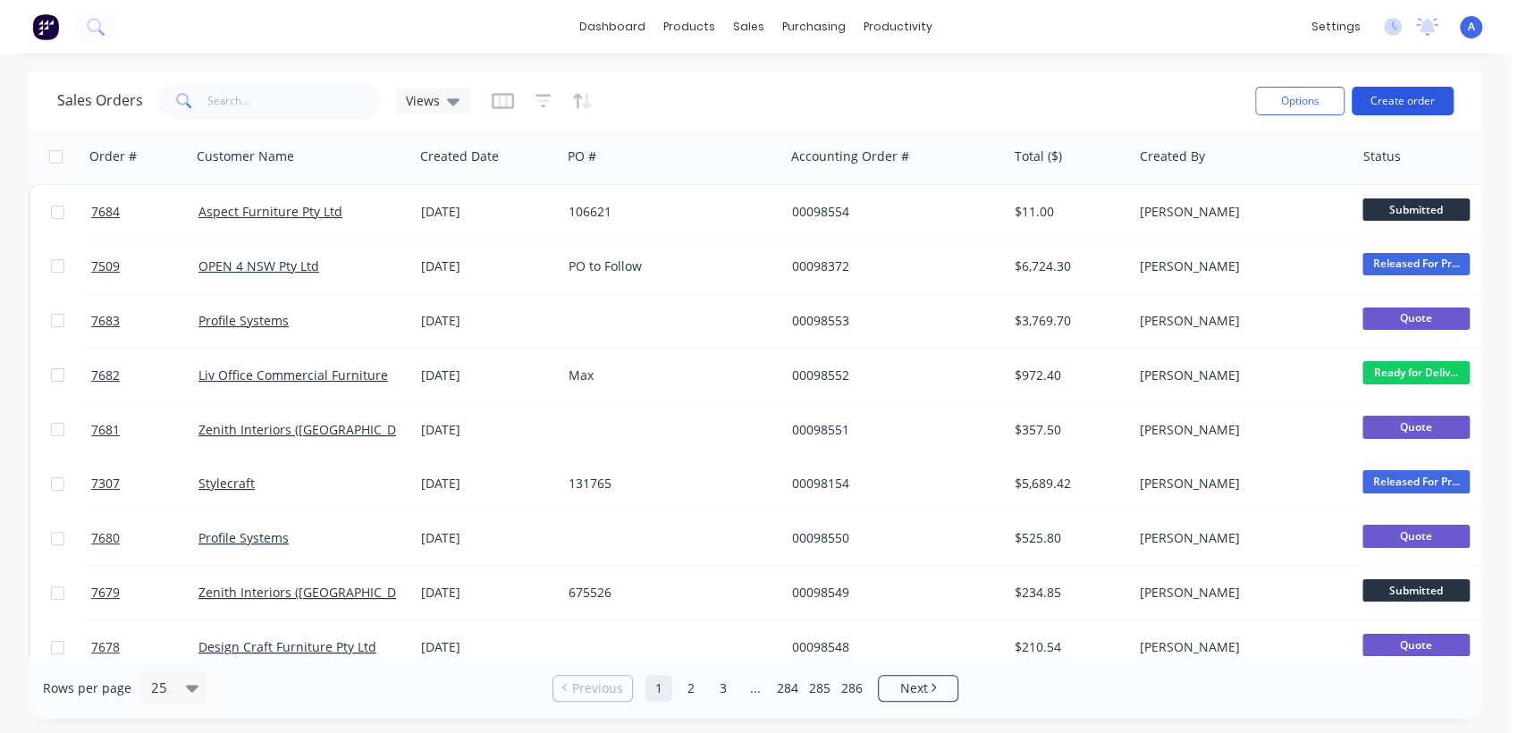
click at [1400, 102] on button "Create order" at bounding box center [1403, 101] width 102 height 29
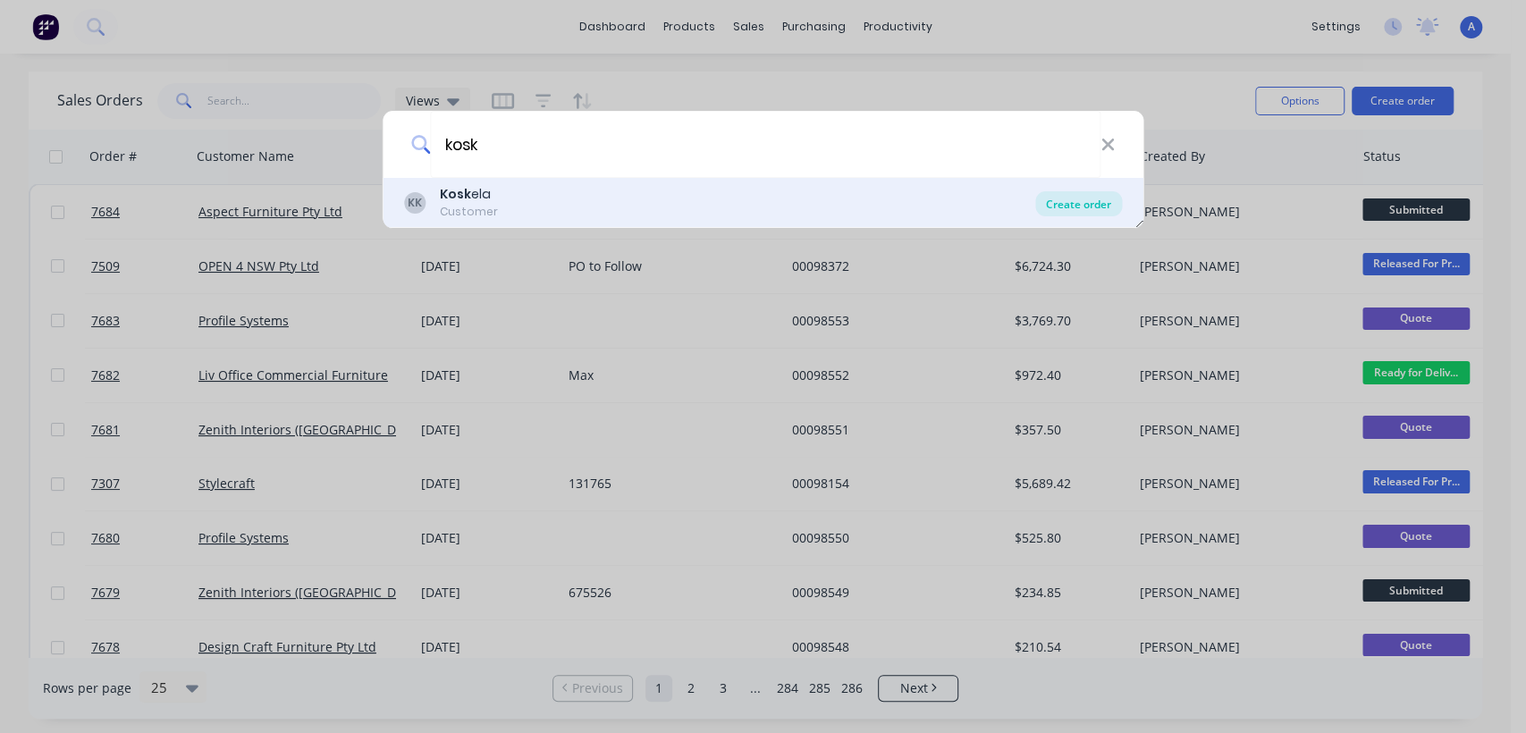
type input "kosk"
click at [1057, 202] on div "Create order" at bounding box center [1078, 203] width 87 height 25
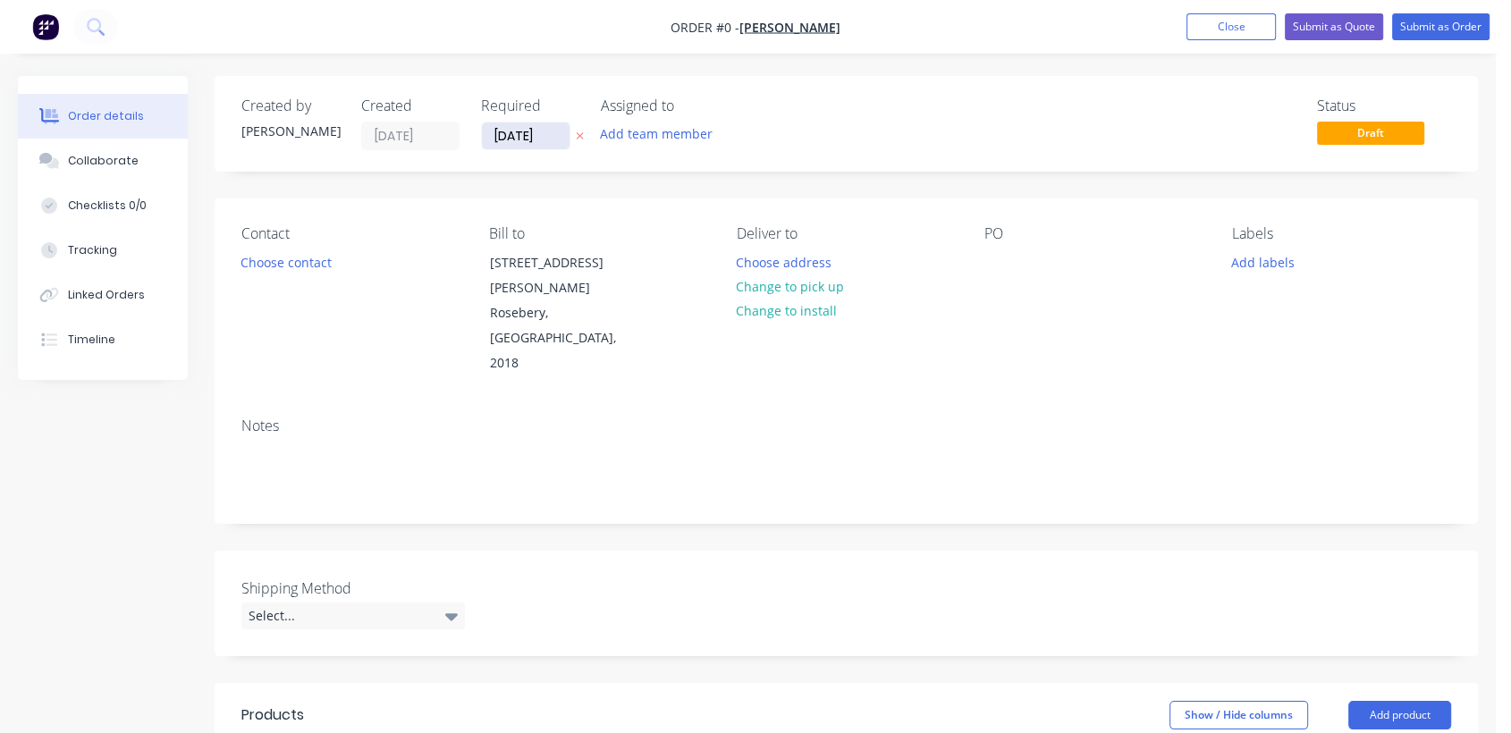
click at [550, 123] on input "[DATE]" at bounding box center [526, 135] width 88 height 27
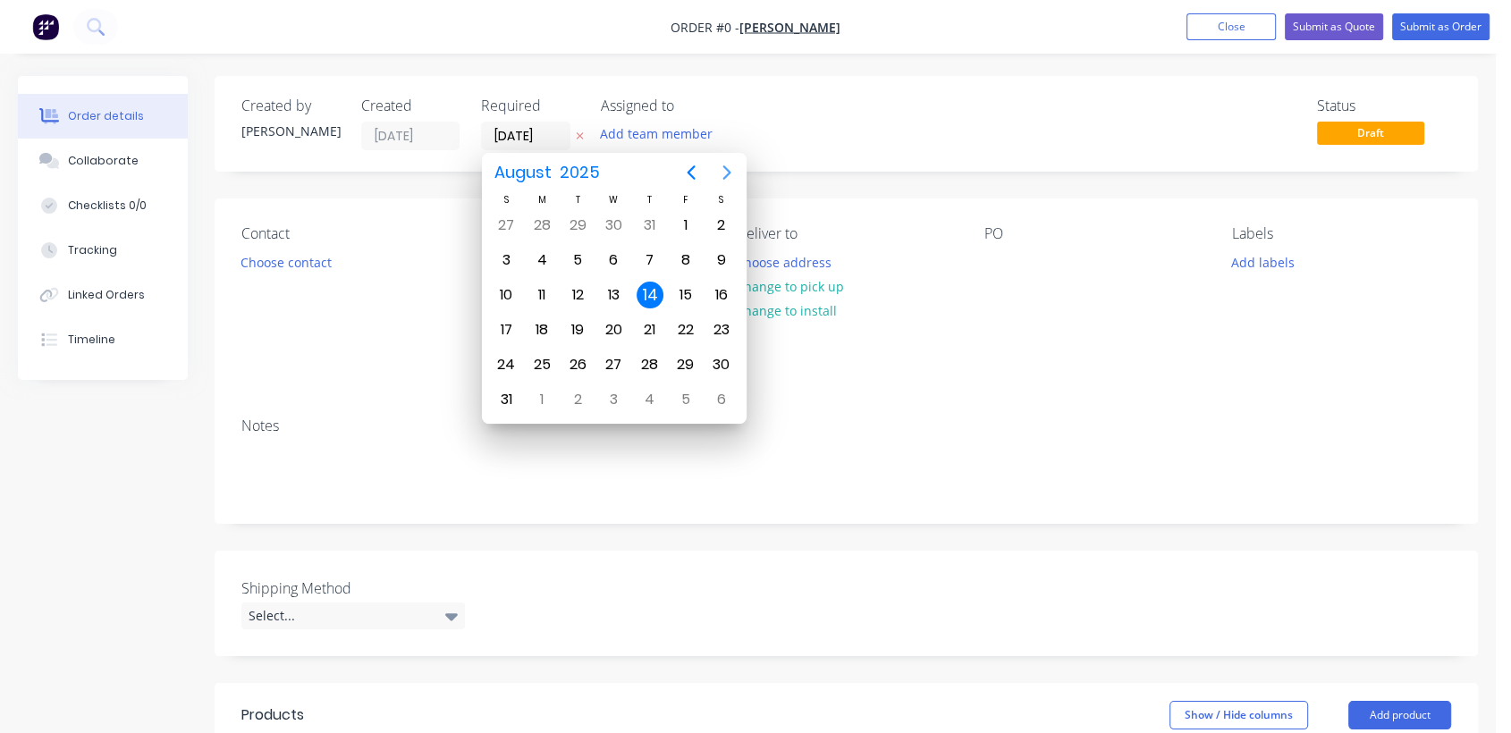
click at [724, 171] on icon "Next page" at bounding box center [726, 172] width 21 height 21
click at [602, 359] on div "31" at bounding box center [613, 364] width 27 height 27
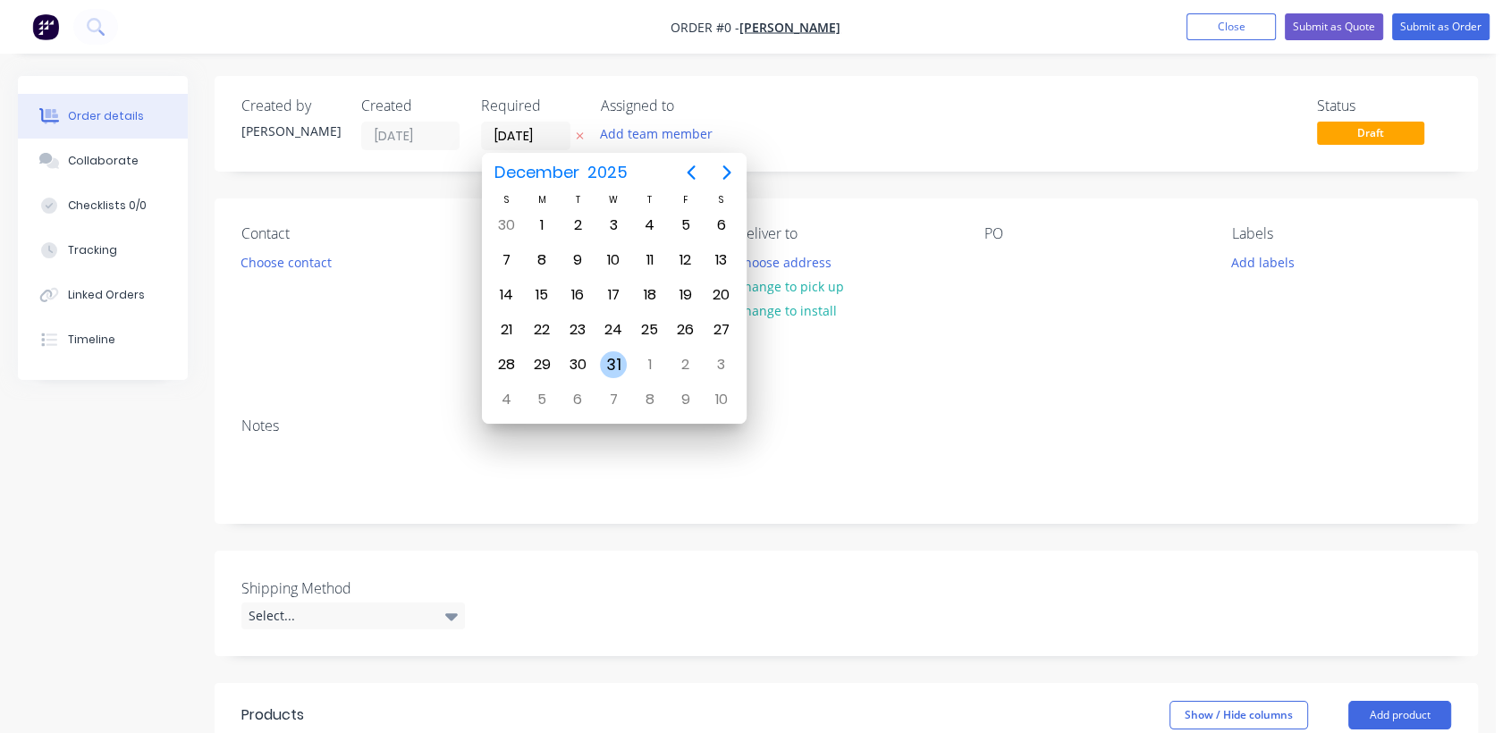
type input "[DATE]"
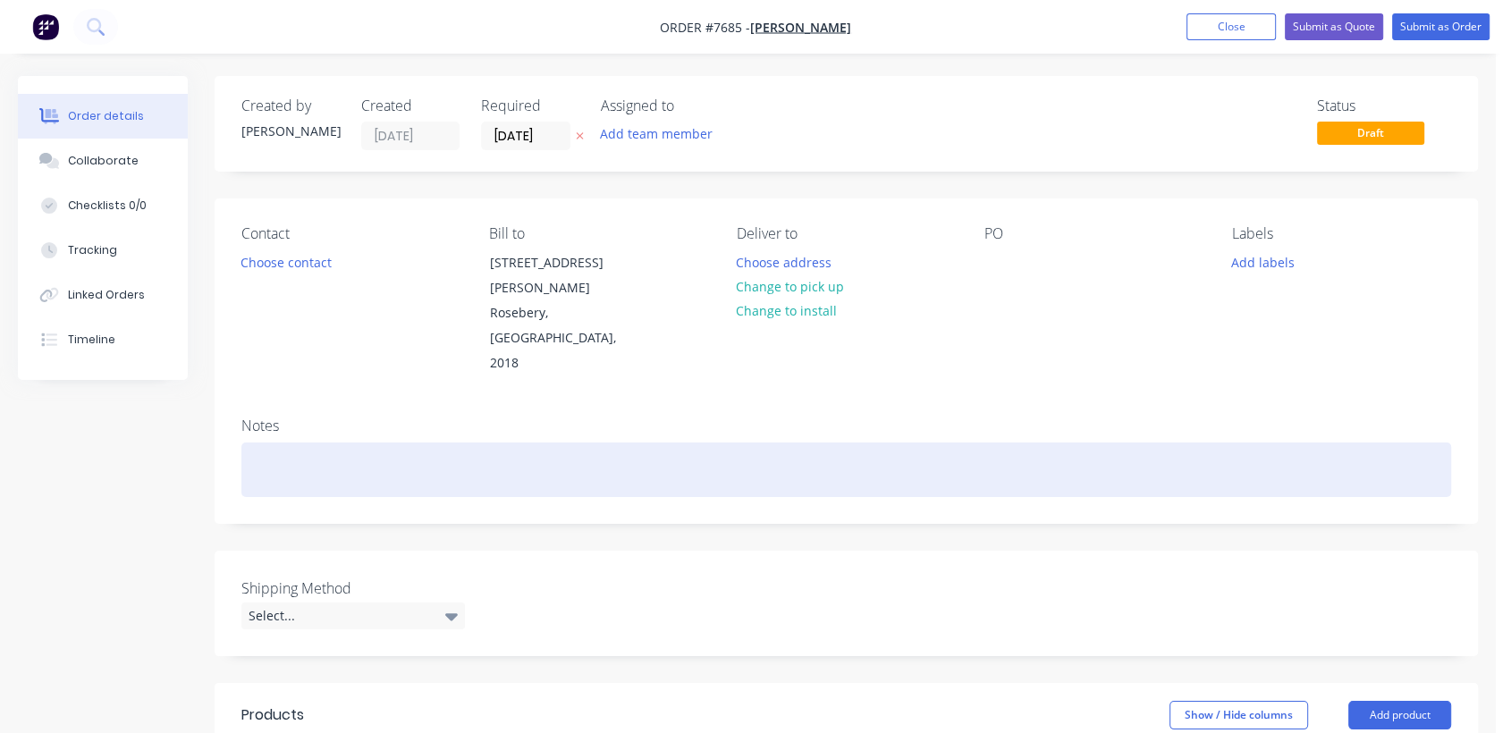
click at [311, 443] on div at bounding box center [846, 470] width 1210 height 55
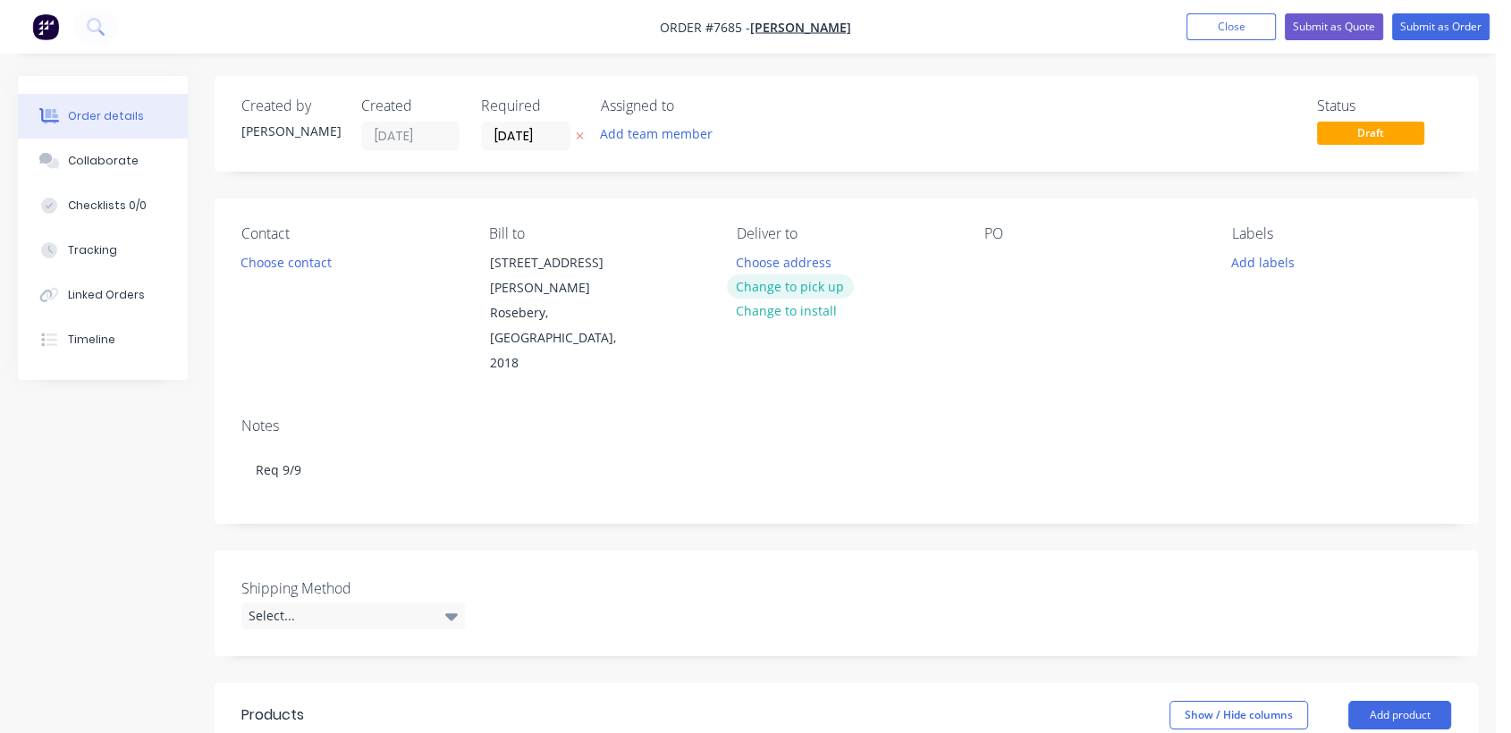
click at [775, 274] on button "Change to pick up" at bounding box center [790, 286] width 127 height 24
drag, startPoint x: 980, startPoint y: 264, endPoint x: 998, endPoint y: 257, distance: 19.3
click at [996, 257] on div "Contact Choose contact [PERSON_NAME] to [STREET_ADDRESS][PERSON_NAME], 2018 Pic…" at bounding box center [846, 300] width 1263 height 205
click at [1001, 267] on div at bounding box center [998, 262] width 29 height 26
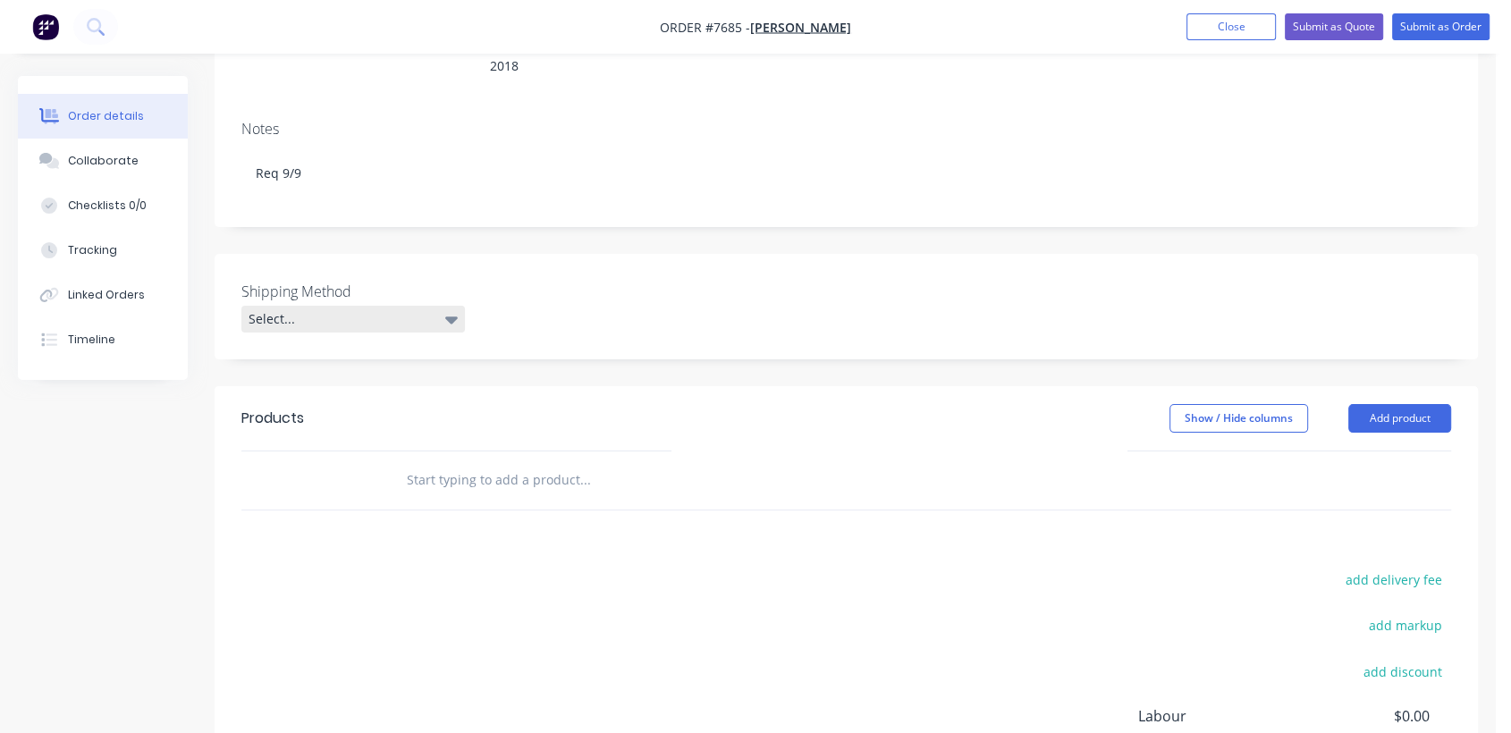
scroll to position [298, 0]
click at [298, 305] on div "Select..." at bounding box center [353, 318] width 224 height 27
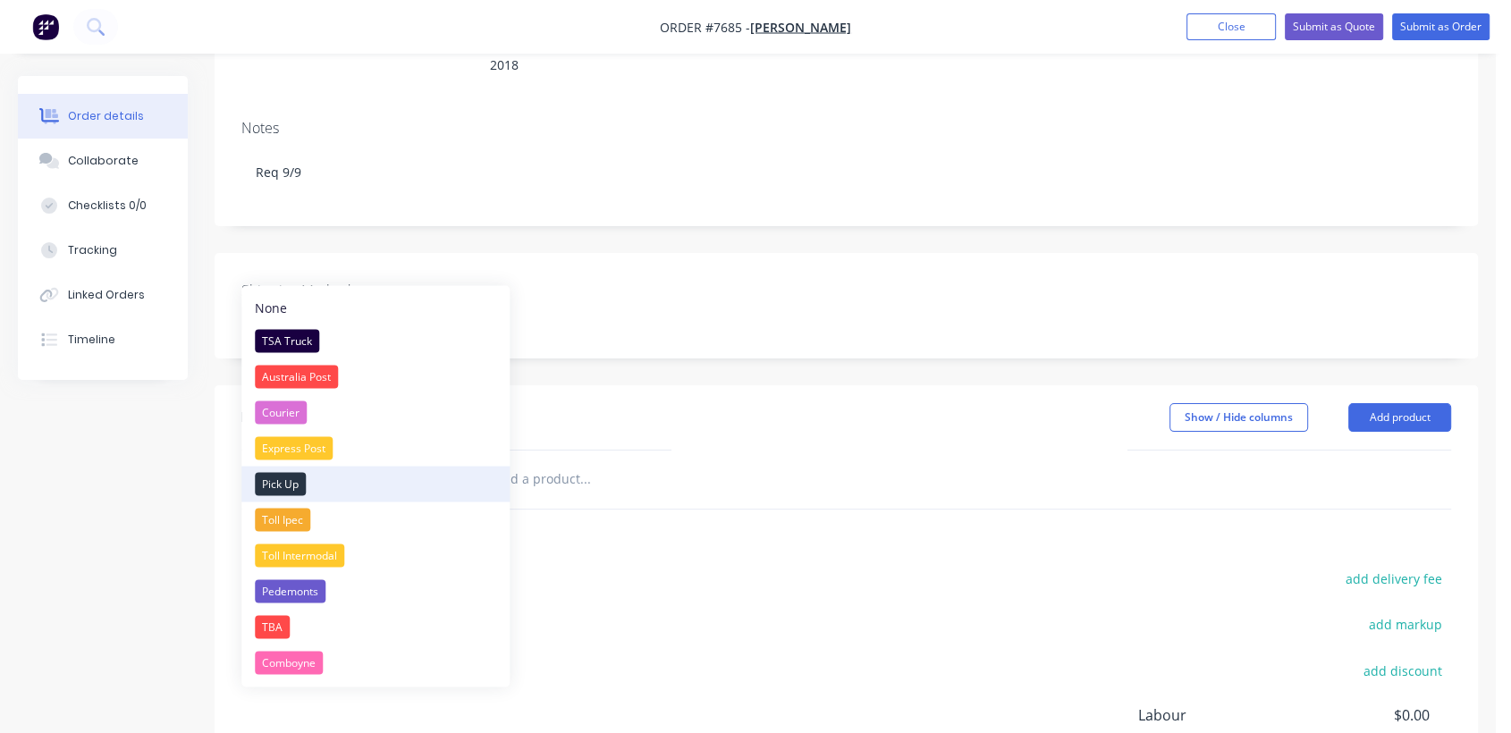
click at [289, 474] on div "Pick Up" at bounding box center [280, 483] width 51 height 23
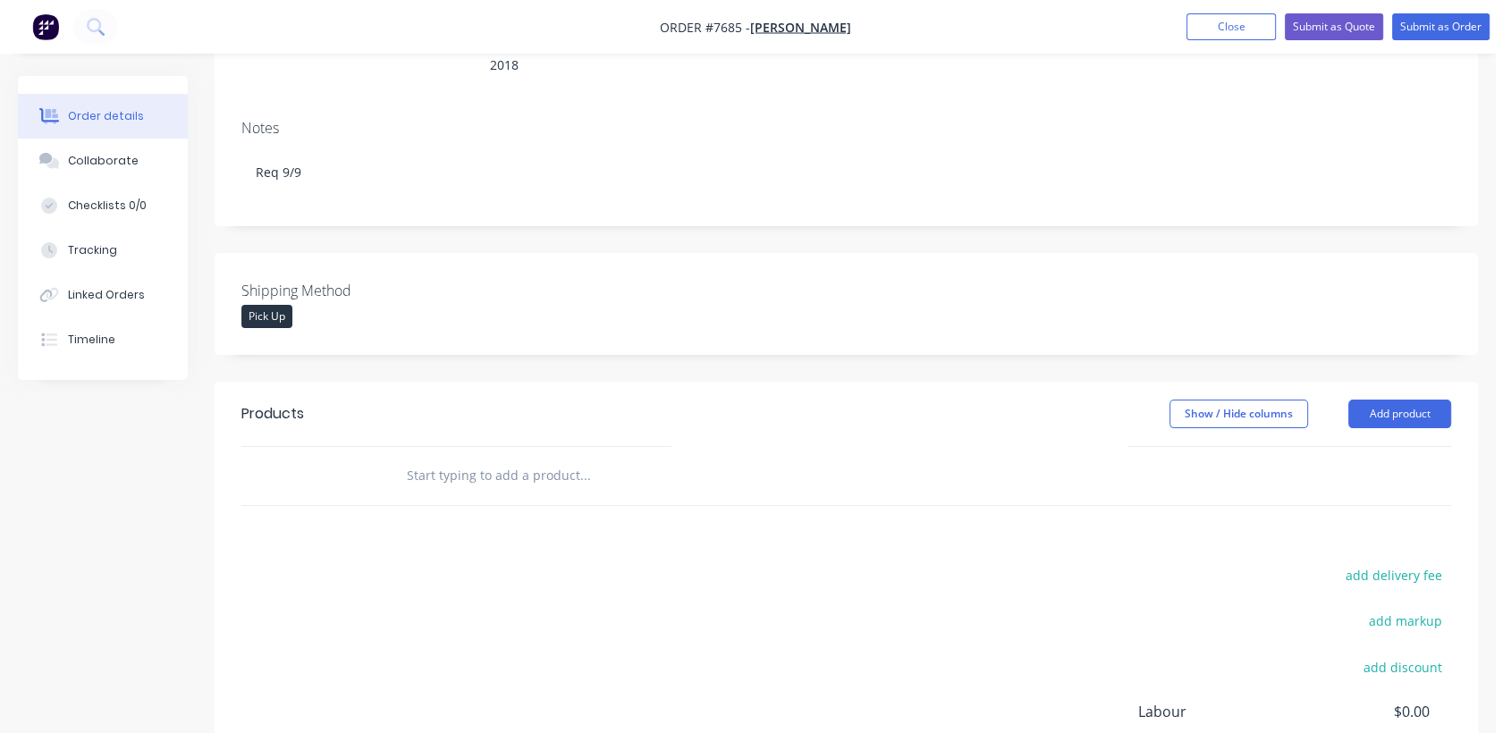
click at [486, 458] on input "text" at bounding box center [585, 476] width 358 height 36
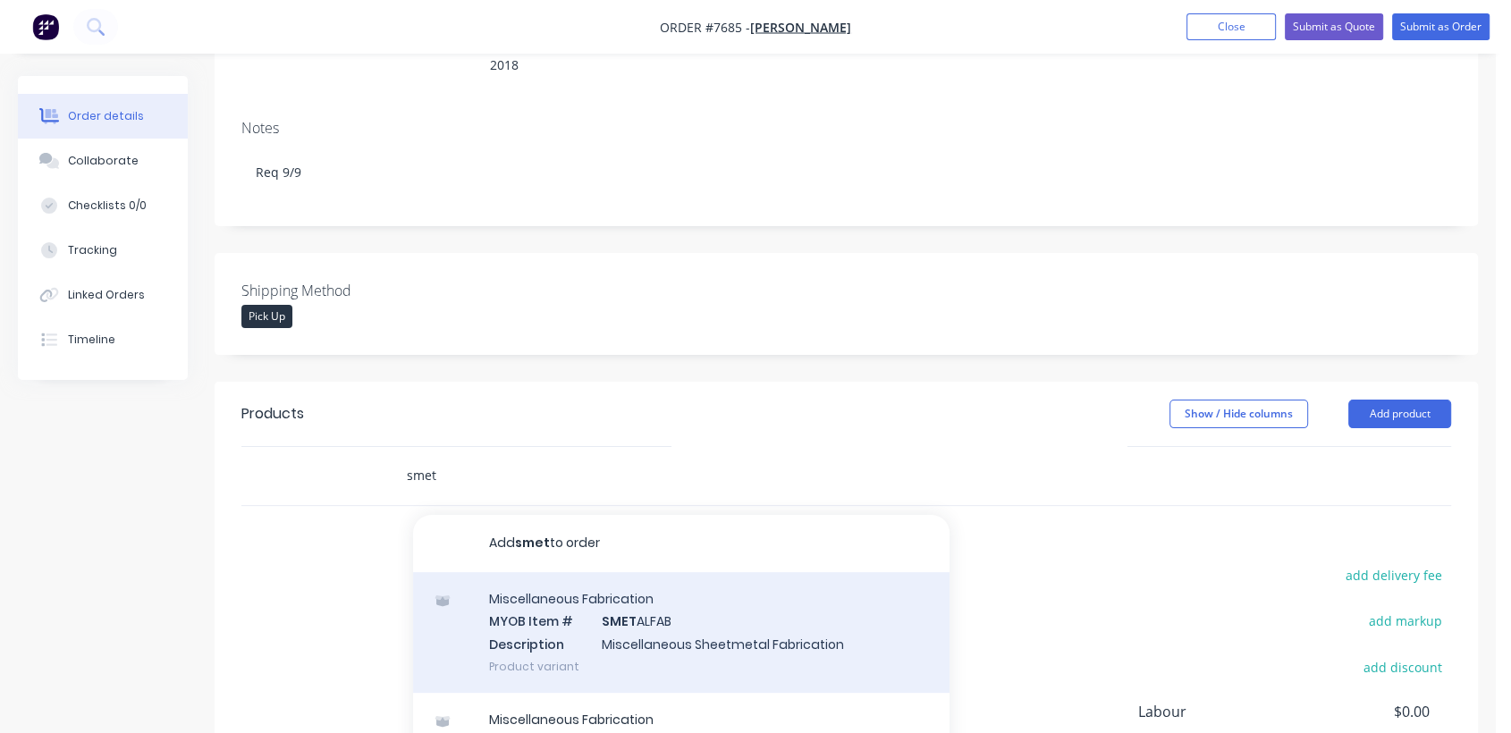
type input "smet"
click at [599, 586] on div "Miscellaneous Fabrication MYOB Item # SMET ALFAB Description Miscellaneous Shee…" at bounding box center [681, 632] width 536 height 121
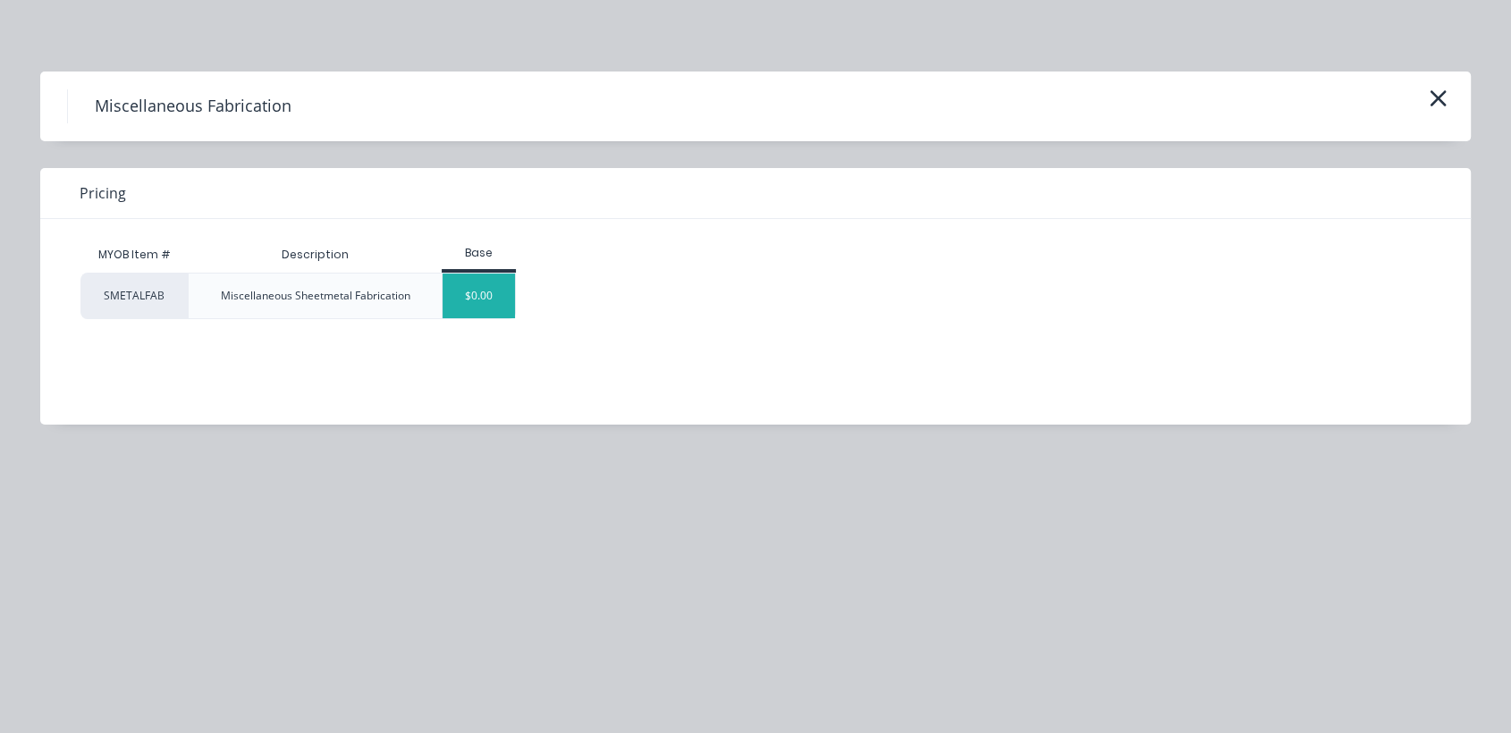
click at [492, 274] on div "$0.00" at bounding box center [479, 296] width 72 height 45
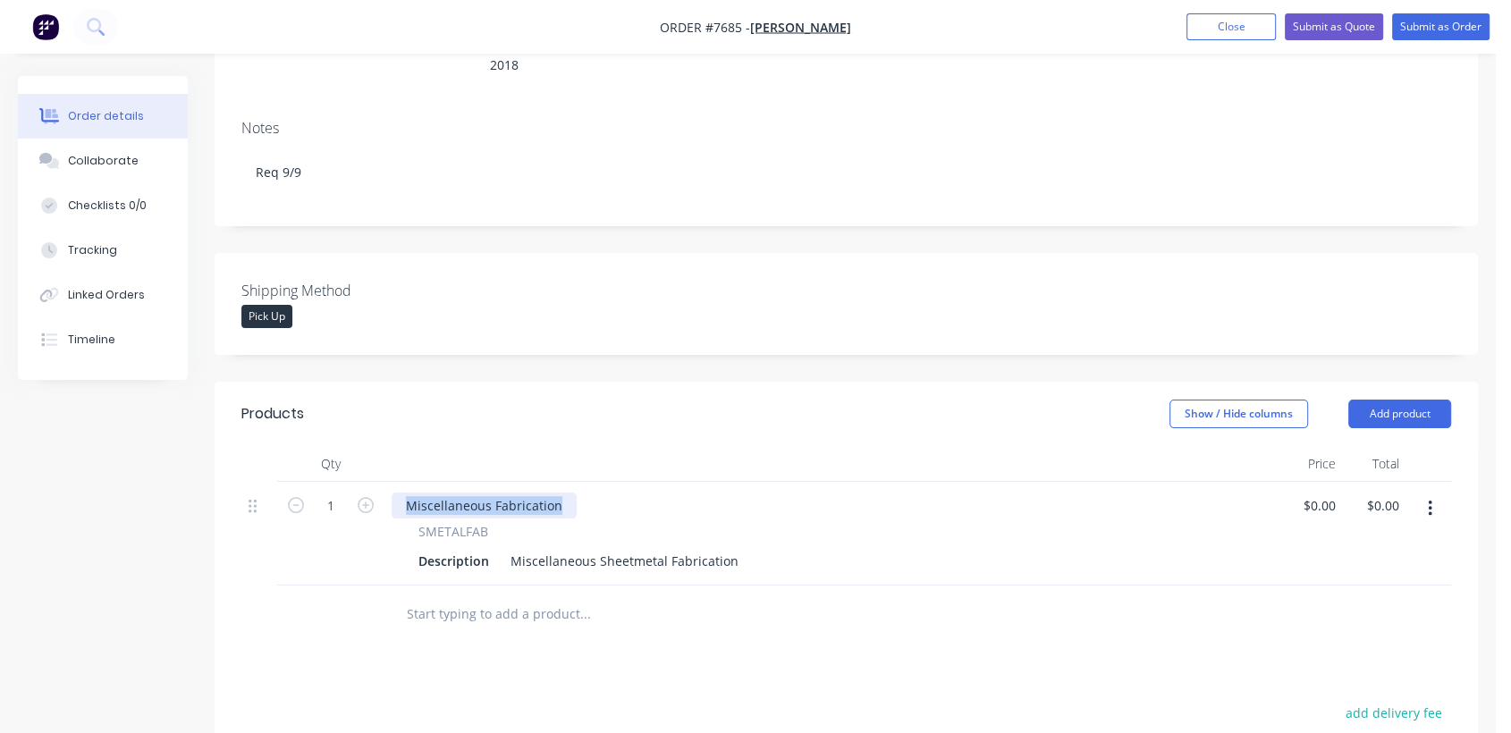
drag, startPoint x: 567, startPoint y: 454, endPoint x: 397, endPoint y: 445, distance: 170.1
click at [397, 493] on div "Miscellaneous Fabrication" at bounding box center [484, 506] width 185 height 26
click at [363, 497] on icon "button" at bounding box center [366, 505] width 16 height 16
type input "2"
drag, startPoint x: 730, startPoint y: 510, endPoint x: 502, endPoint y: 507, distance: 228.9
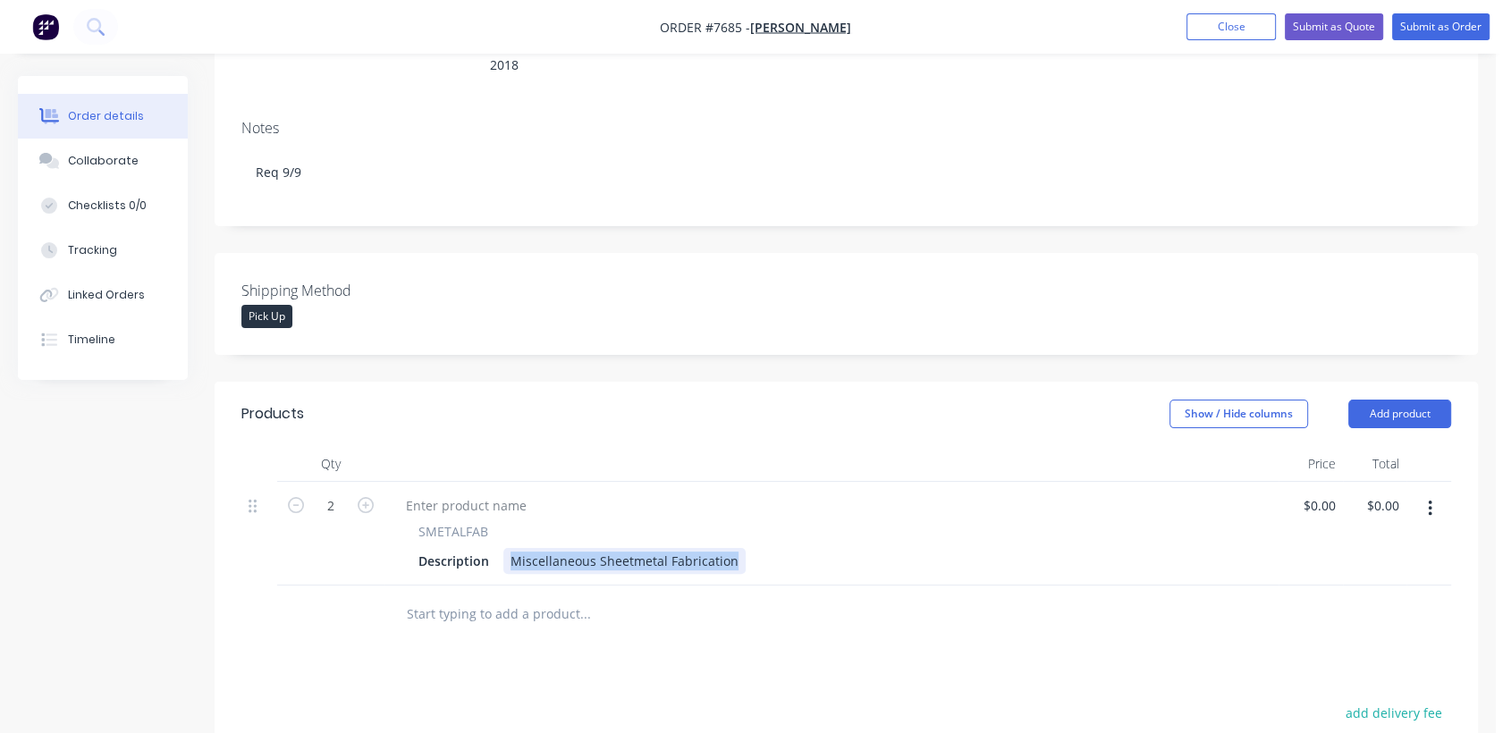
click at [499, 548] on div "Description Miscellaneous Sheetmetal Fabrication" at bounding box center [827, 561] width 833 height 26
paste div
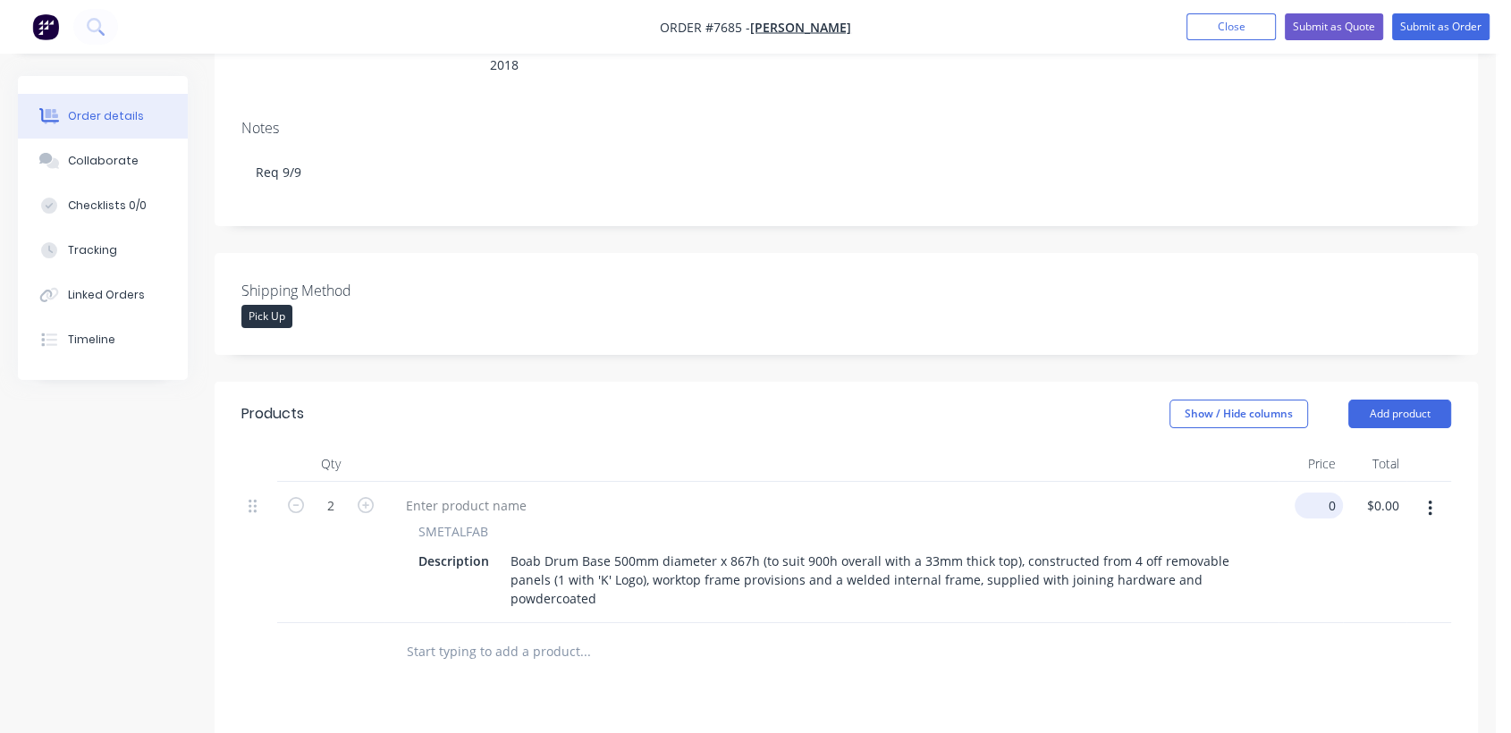
click at [1323, 493] on div "0 $0.00" at bounding box center [1322, 506] width 41 height 26
type input "$1,053.00"
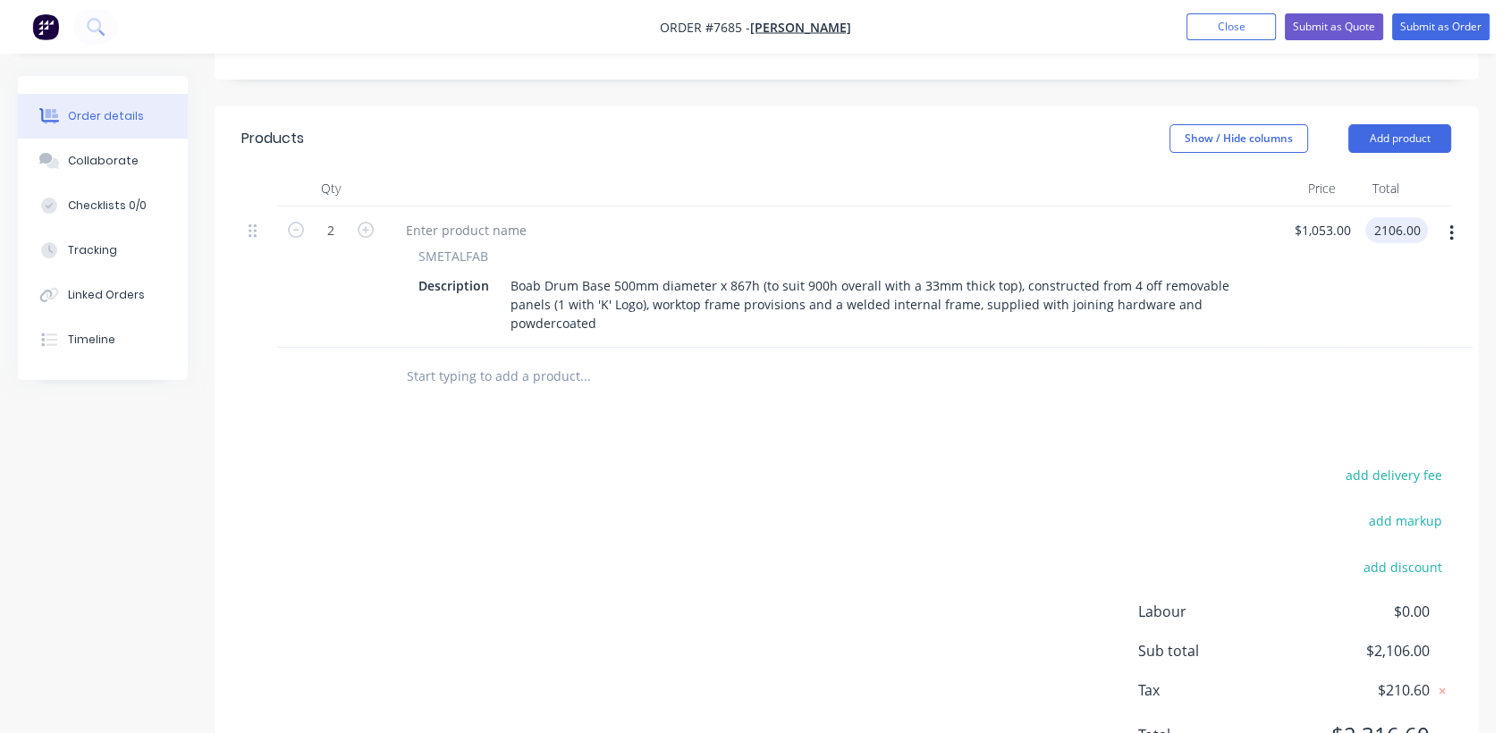
scroll to position [595, 0]
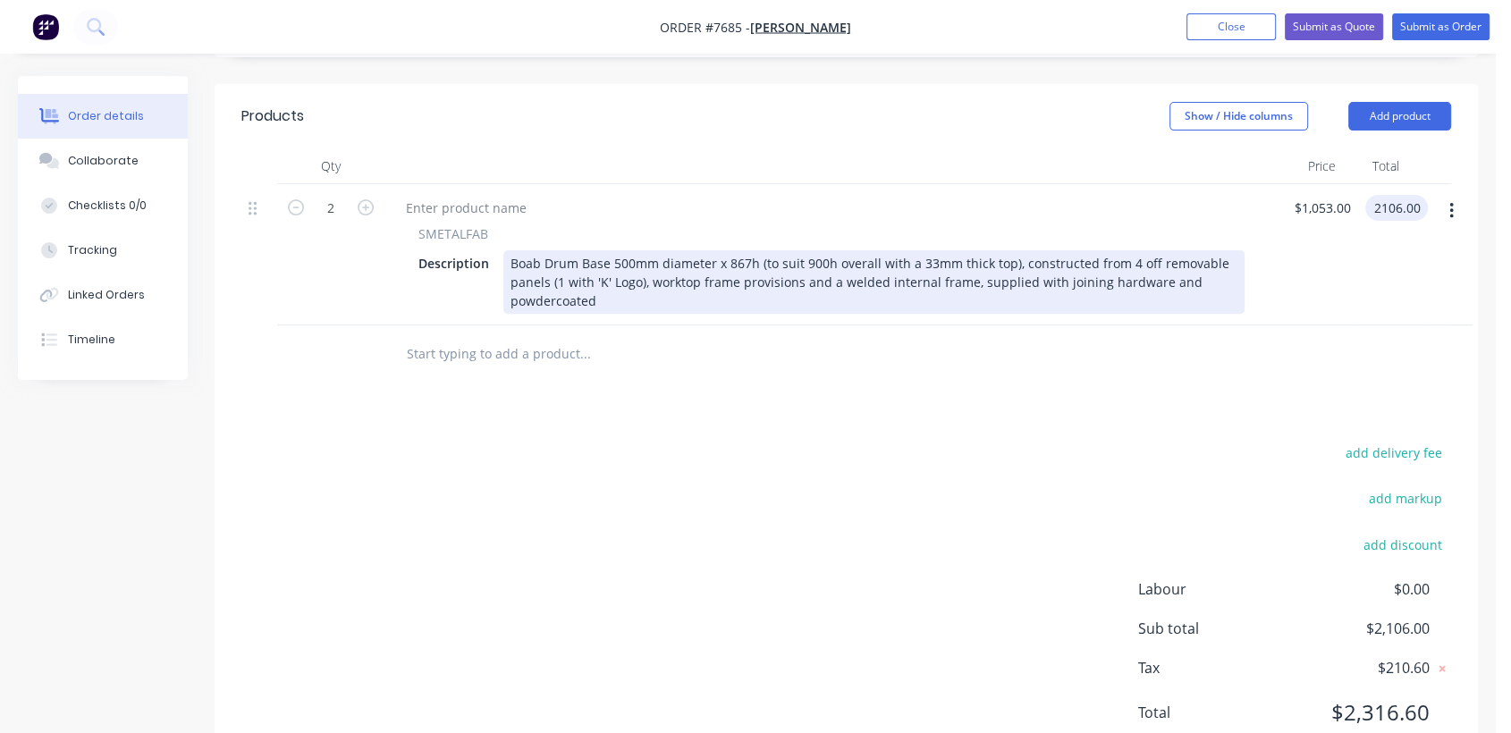
type input "$2,106.00"
click at [740, 250] on div "Boab Drum Base 500mm diameter x 867h (to suit 900h overall with a 33mm thick to…" at bounding box center [873, 281] width 741 height 63
click at [738, 250] on div "Boab Drum Base 500mm diameter x 867h (to suit 900h overall with a 33mm thick to…" at bounding box center [873, 281] width 741 height 63
click at [818, 250] on div "Boab Drum Base 500mm diameter x 1017h (to suit 900h overall with a 33mm thick t…" at bounding box center [873, 281] width 741 height 63
drag, startPoint x: 823, startPoint y: 209, endPoint x: 826, endPoint y: 224, distance: 14.6
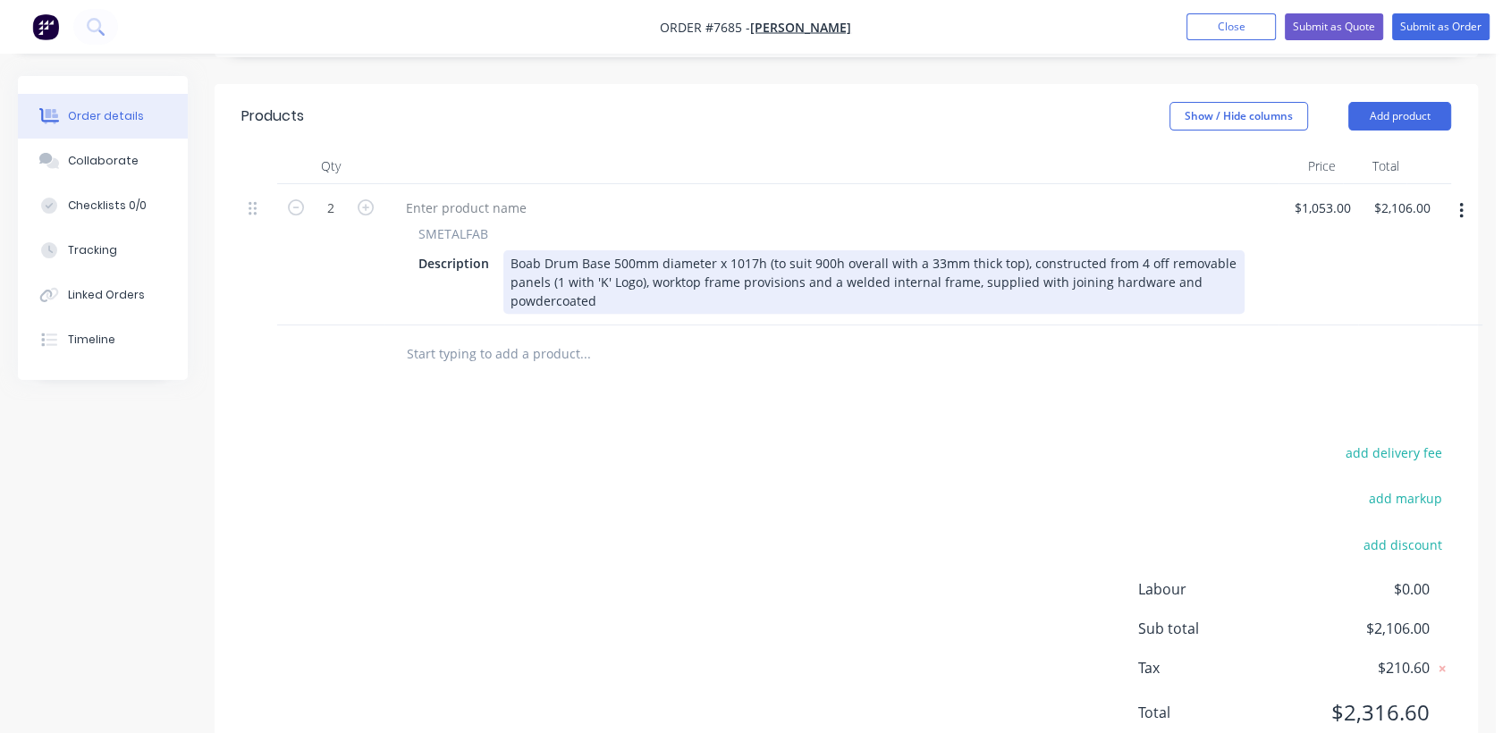
click at [823, 250] on div "Boab Drum Base 500mm diameter x 1017h (to suit 900h overall with a 33mm thick t…" at bounding box center [873, 281] width 741 height 63
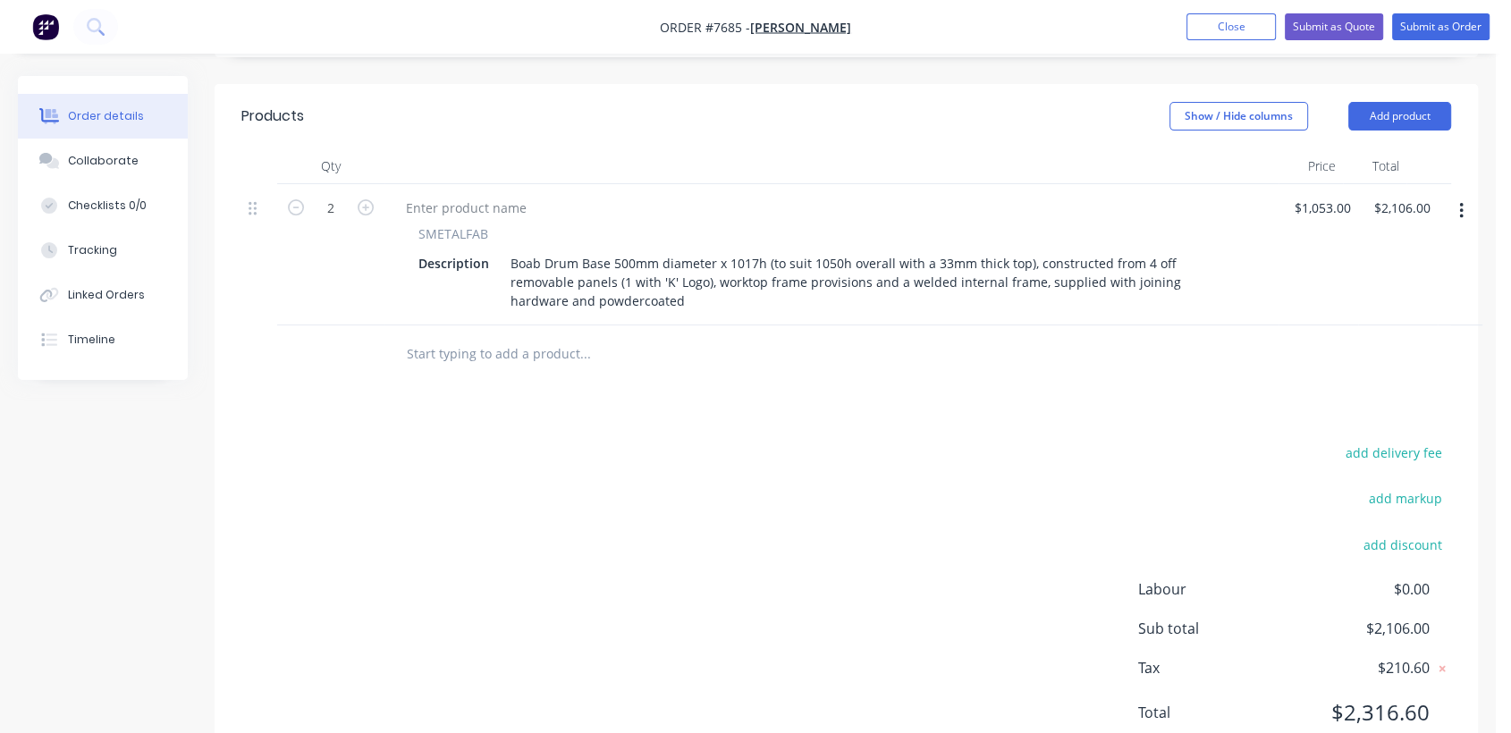
click at [555, 336] on input "text" at bounding box center [585, 354] width 358 height 36
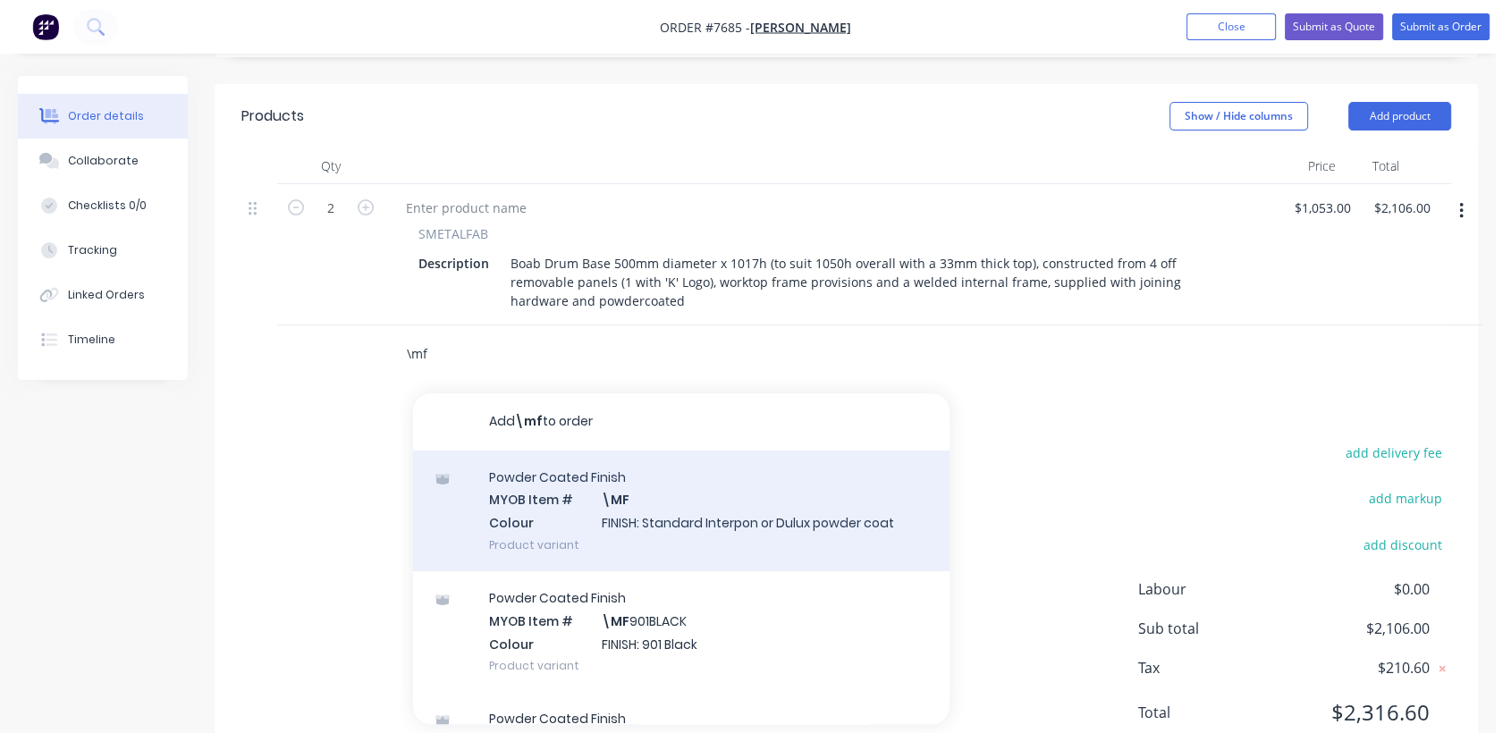
type input "\mf"
click at [646, 452] on div "Powder Coated Finish MYOB Item # \MF Colour FINISH: Standard Interpon or Dulux …" at bounding box center [681, 511] width 536 height 121
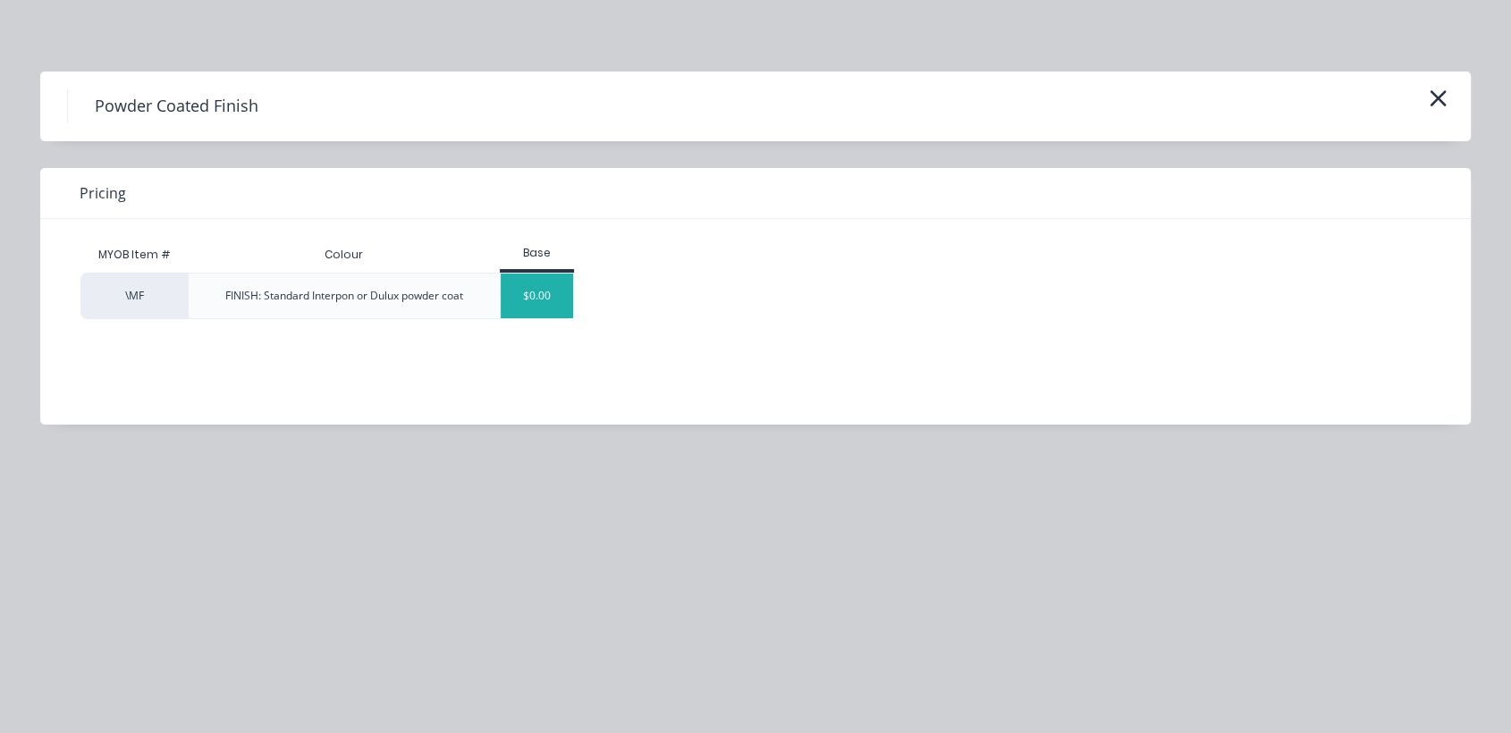
click at [515, 295] on div "$0.00" at bounding box center [537, 296] width 72 height 45
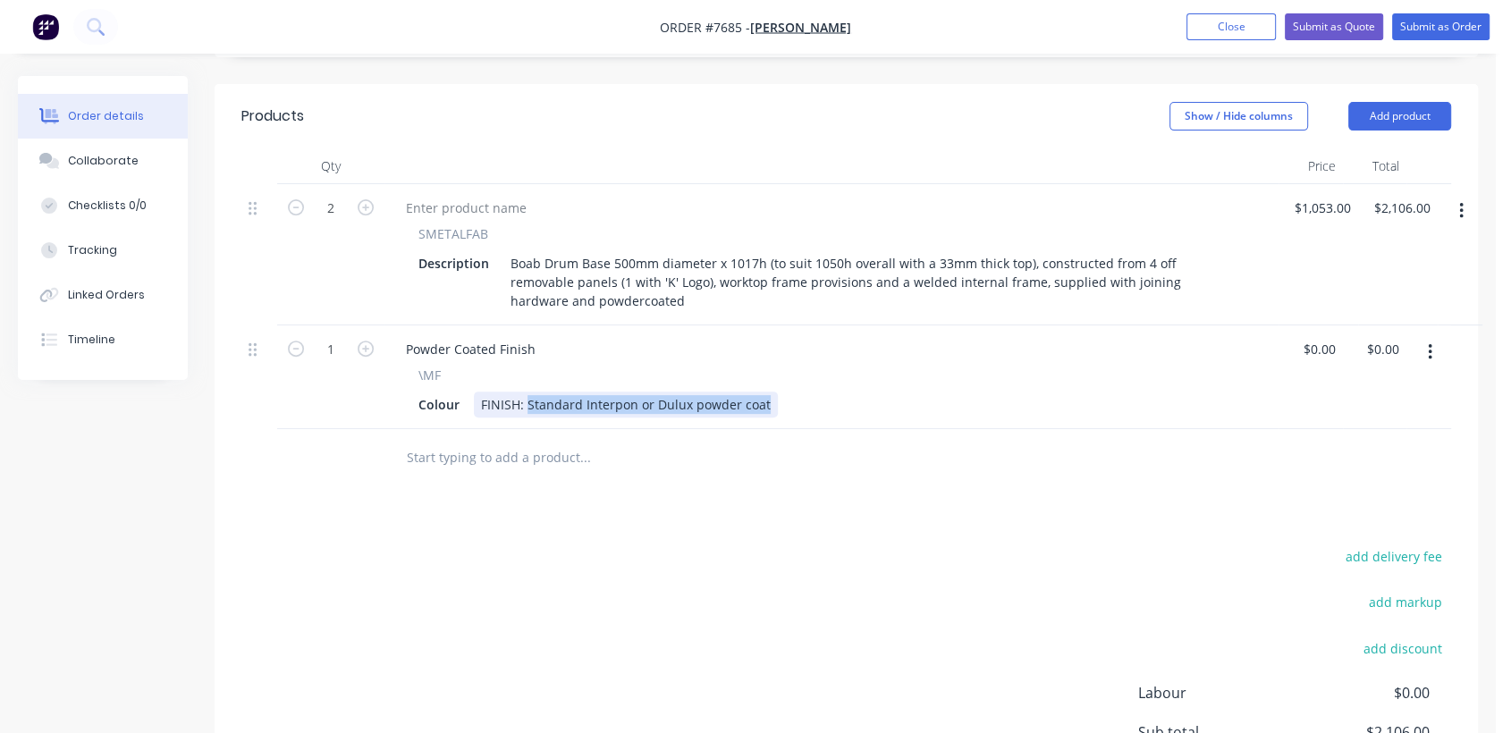
drag, startPoint x: 527, startPoint y: 352, endPoint x: 858, endPoint y: 367, distance: 332.0
click at [865, 367] on div "Powder Coated Finish \MF Colour FINISH: Standard Interpon or Dulux powder coat" at bounding box center [831, 377] width 894 height 104
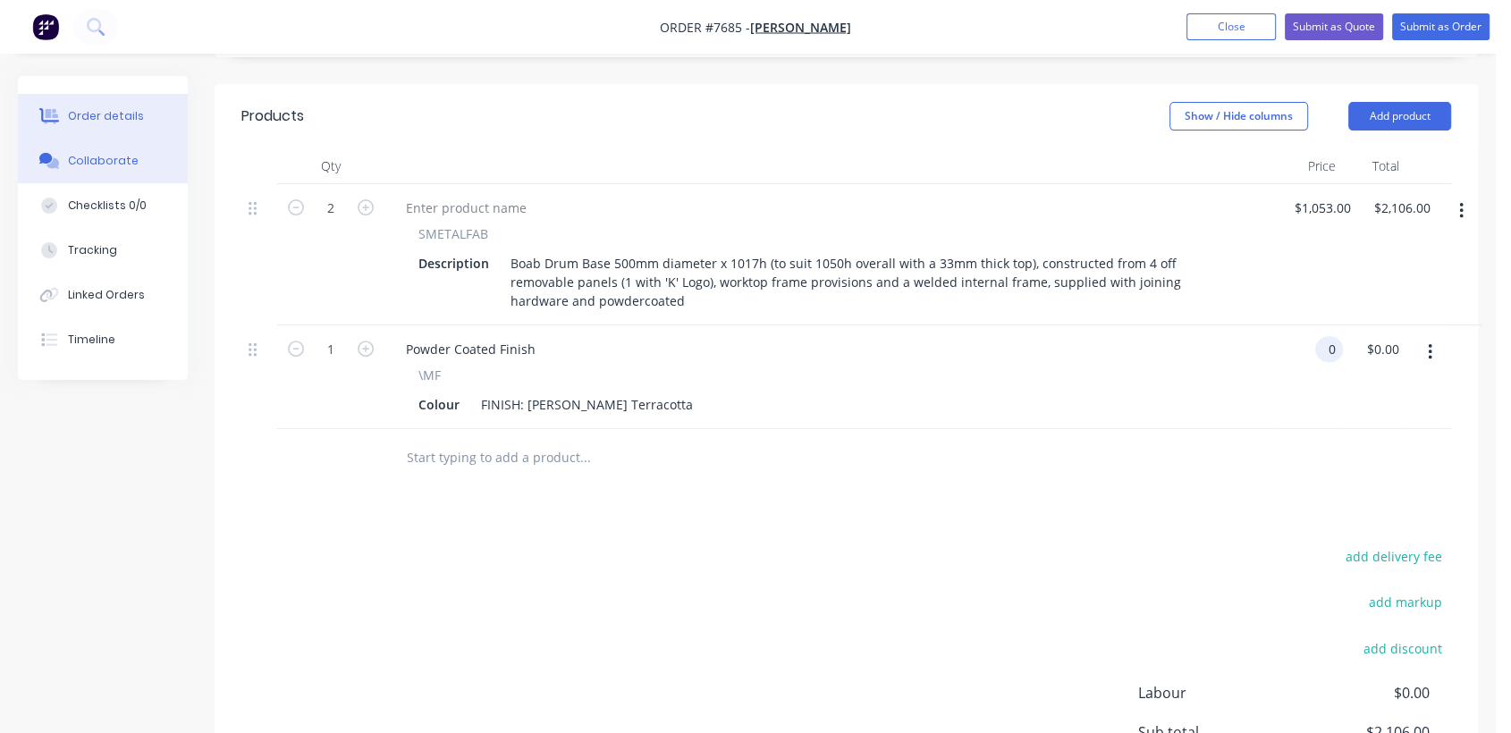
type input "$0.00"
click at [127, 159] on div "Collaborate" at bounding box center [103, 161] width 71 height 16
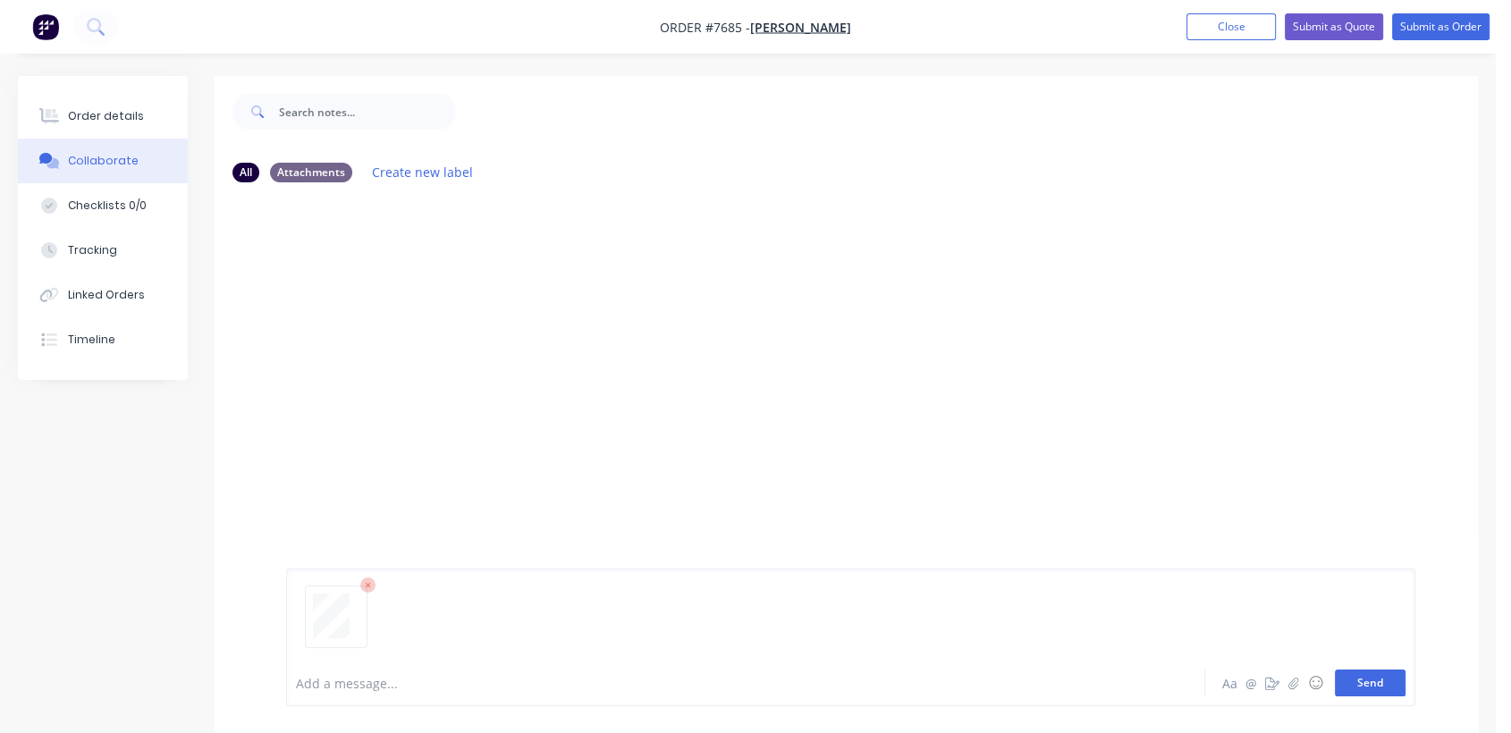
click at [1380, 682] on button "Send" at bounding box center [1370, 683] width 71 height 27
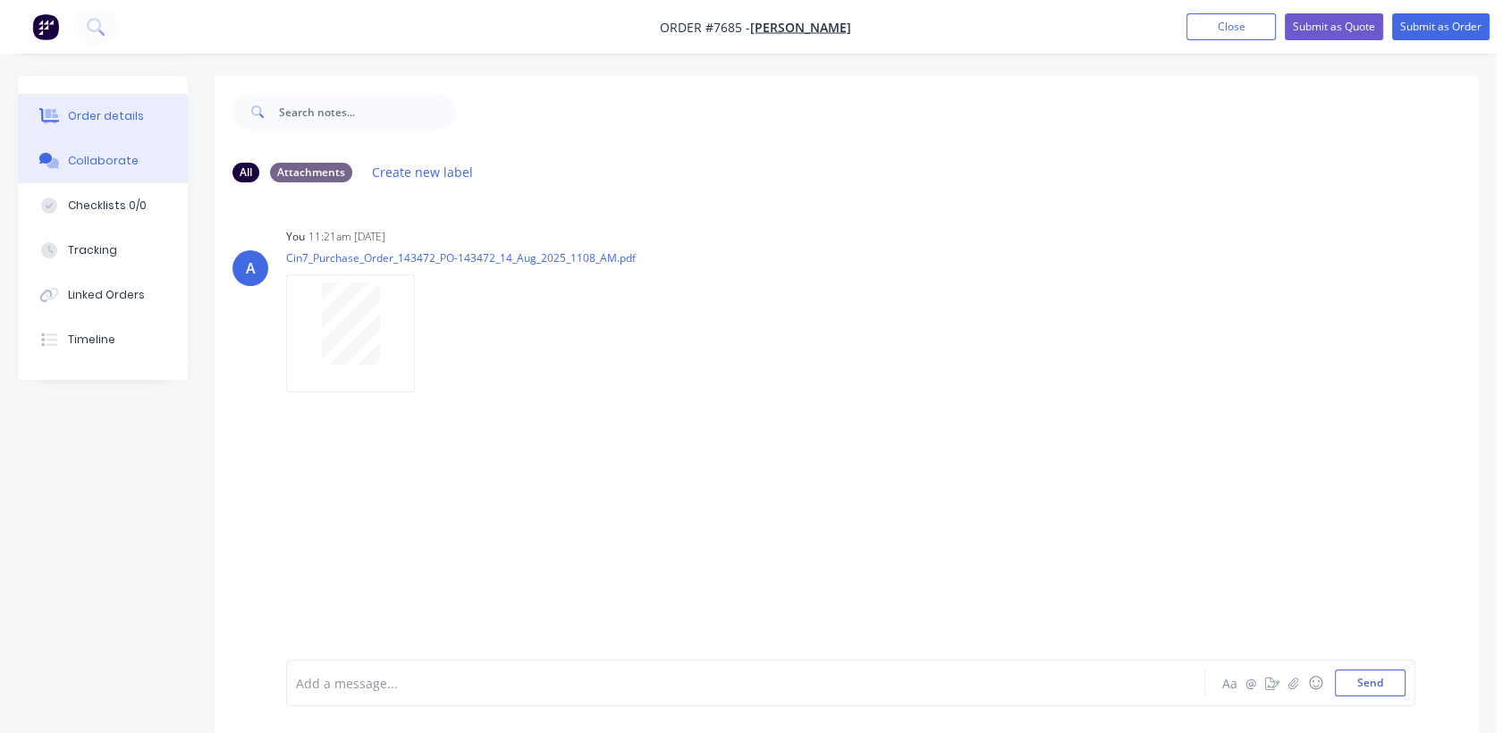
click at [137, 121] on button "Order details" at bounding box center [103, 116] width 170 height 45
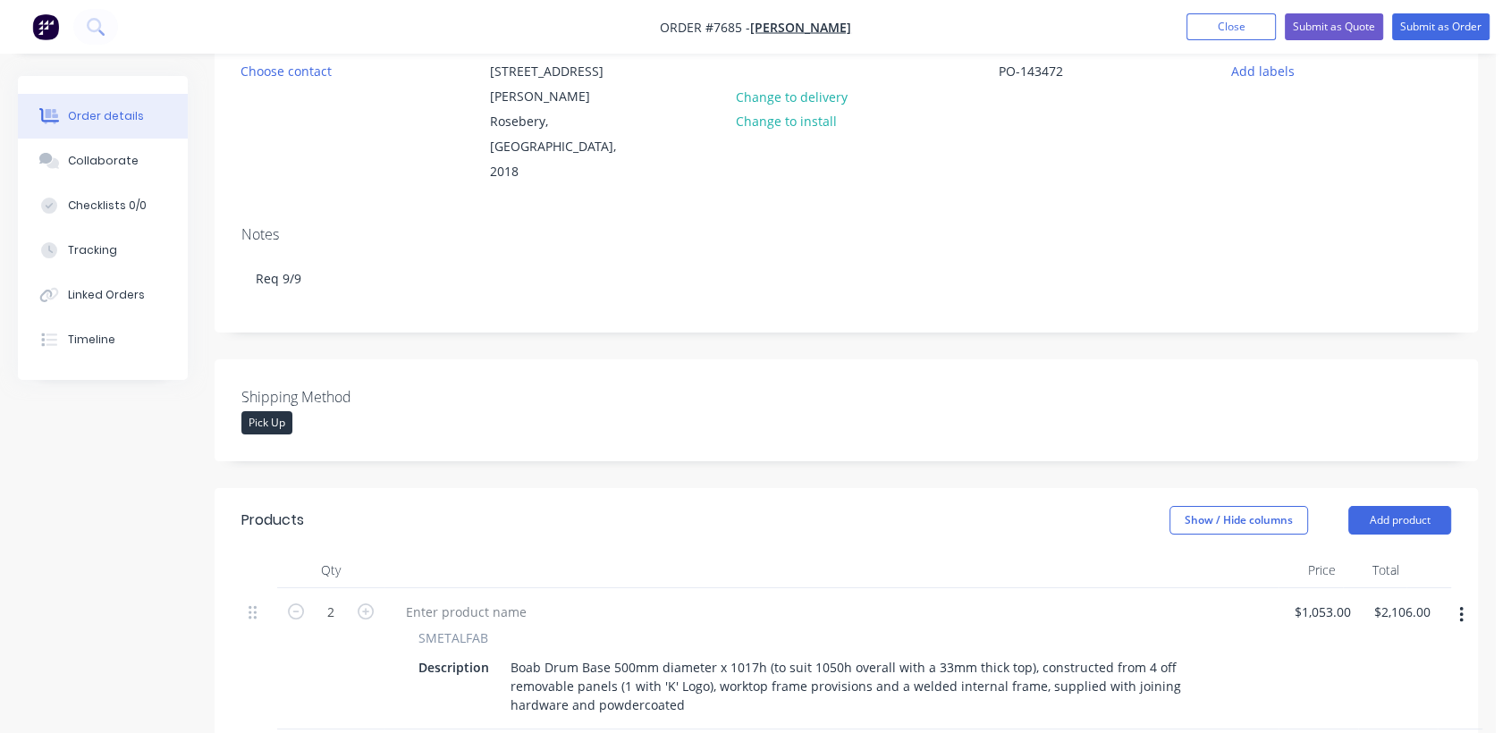
scroll to position [99, 0]
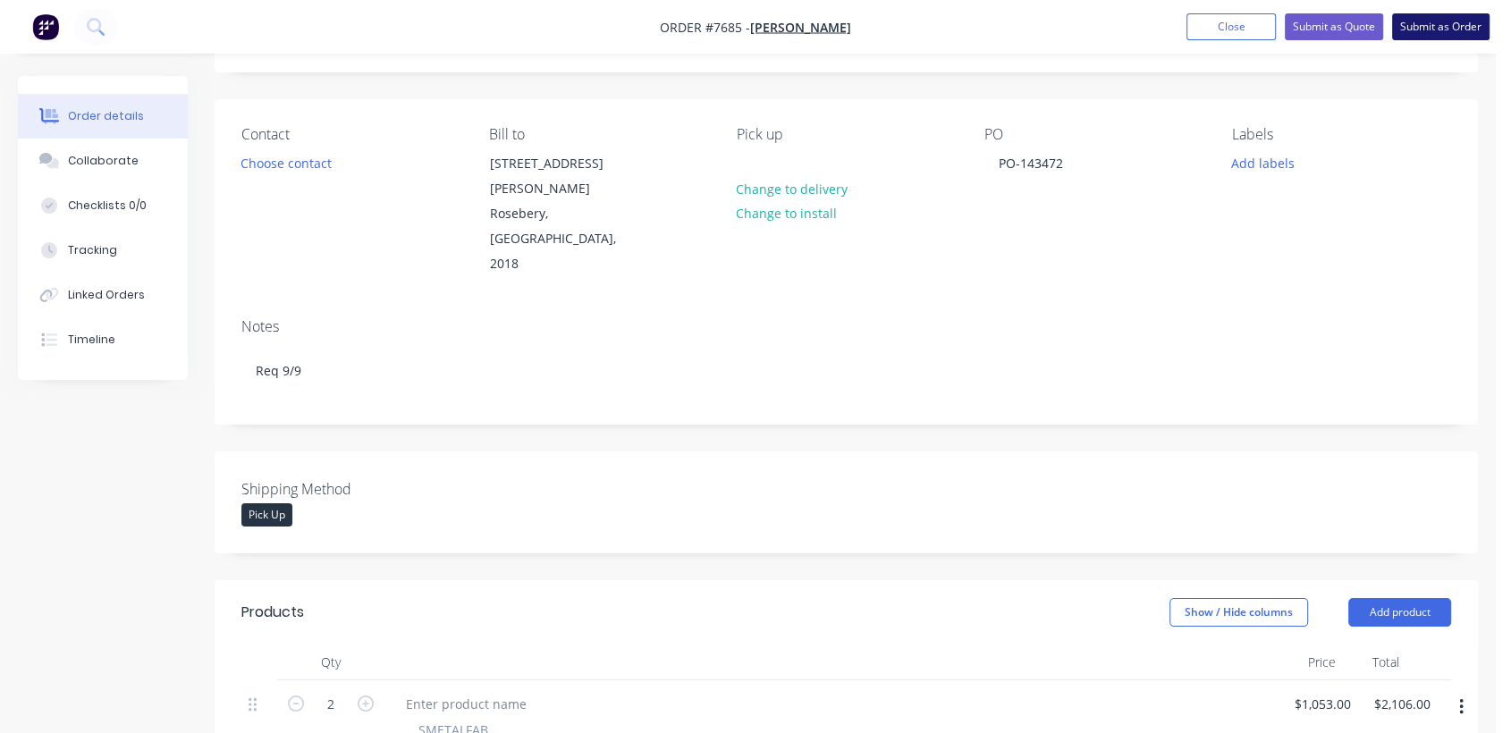
click at [1429, 28] on button "Submit as Order" at bounding box center [1440, 26] width 97 height 27
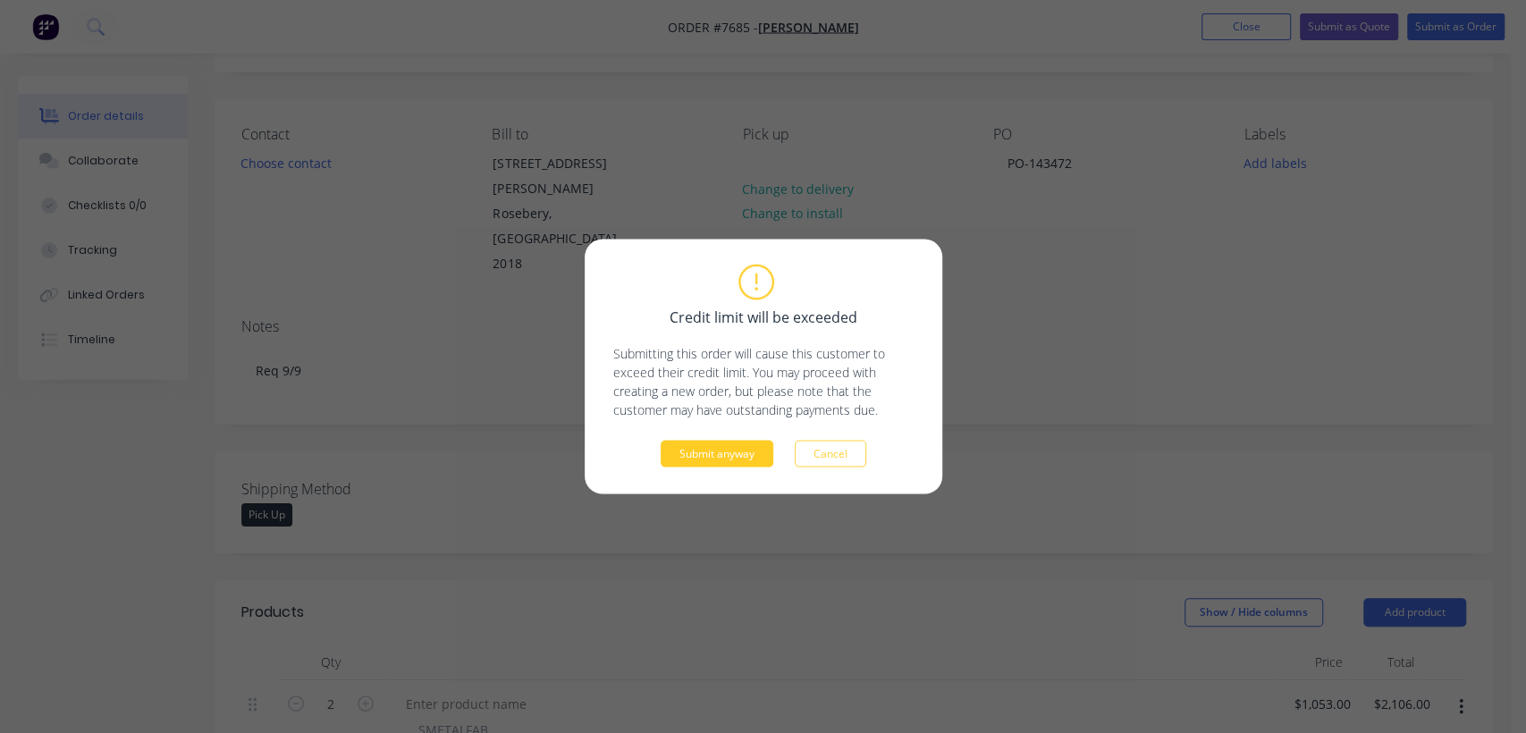
click at [704, 450] on button "Submit anyway" at bounding box center [717, 454] width 113 height 27
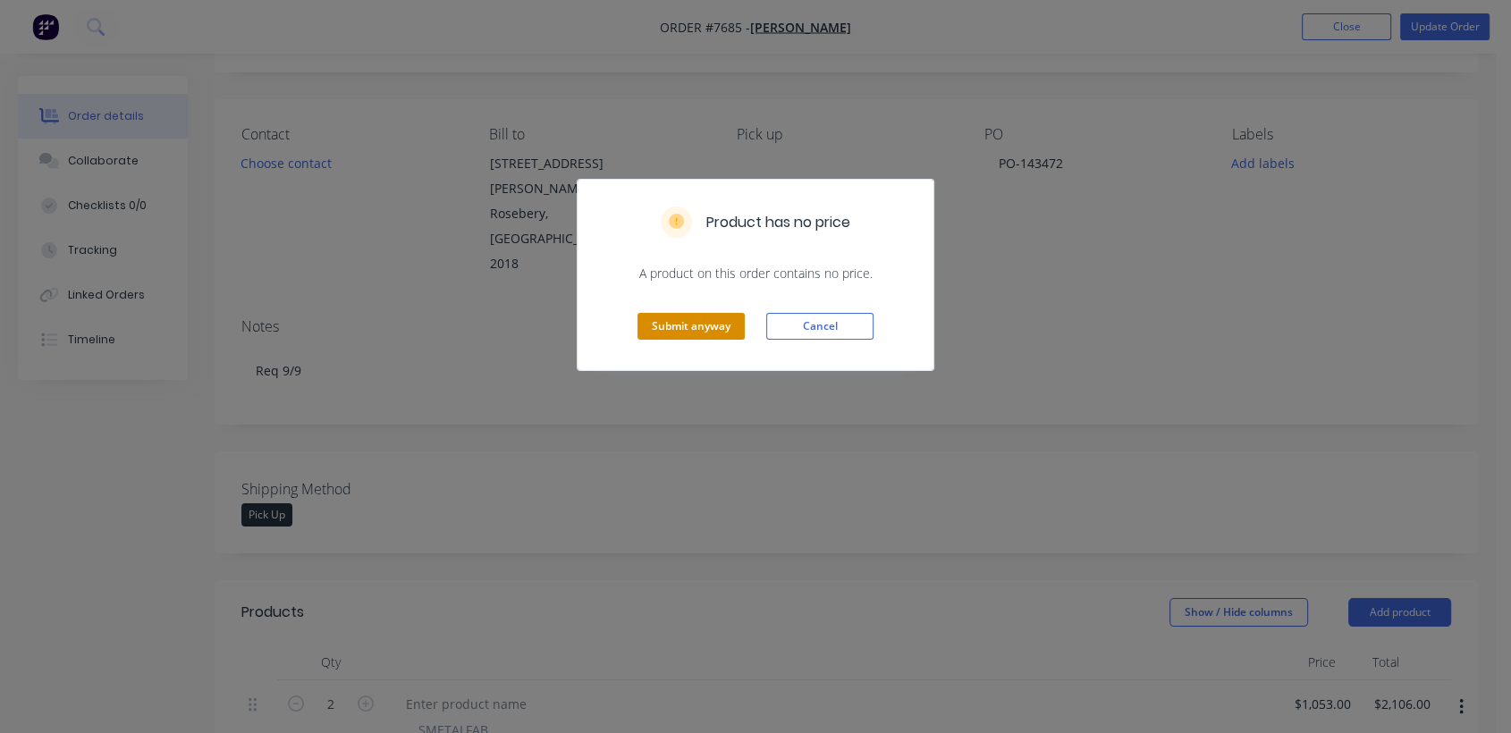
click at [737, 325] on button "Submit anyway" at bounding box center [690, 326] width 107 height 27
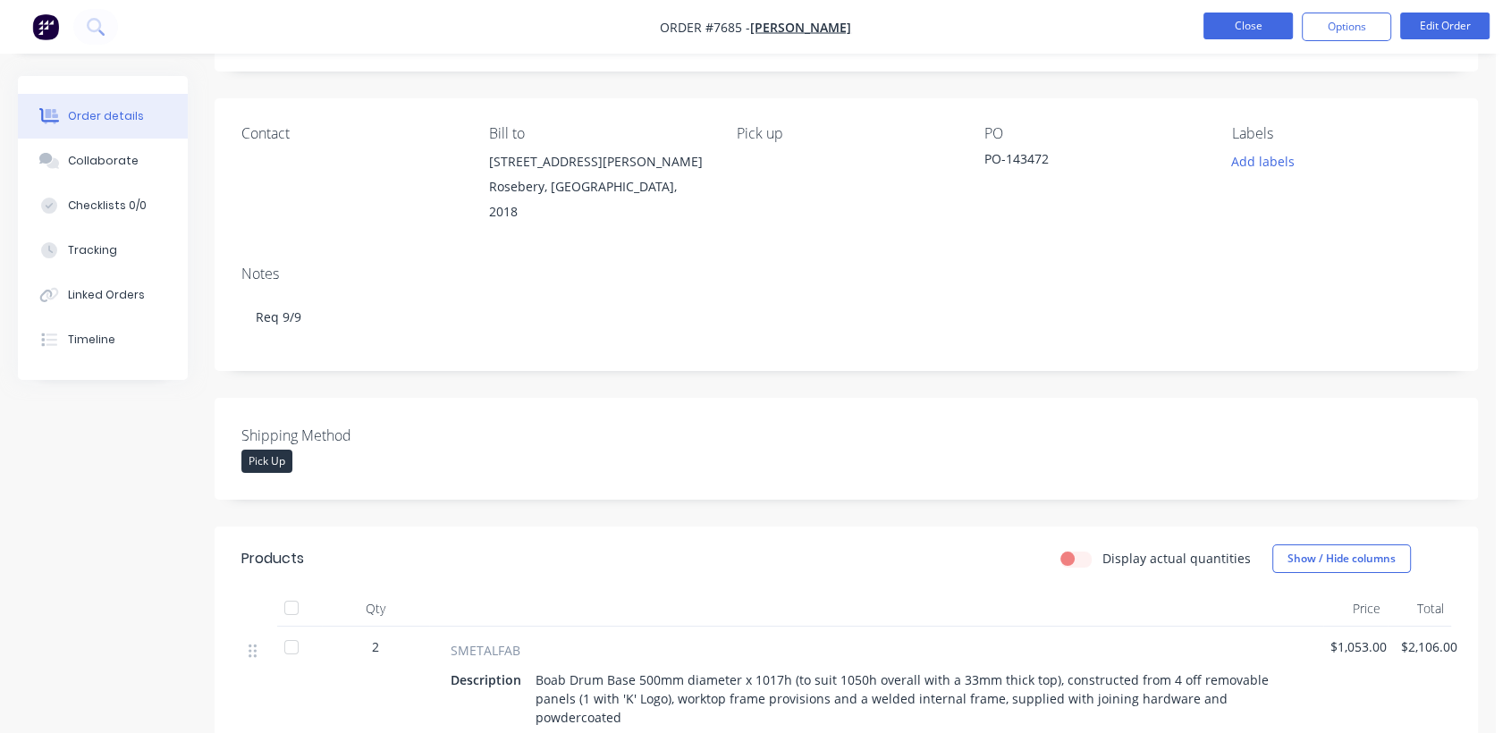
click at [1238, 23] on button "Close" at bounding box center [1247, 26] width 89 height 27
